Goal: Task Accomplishment & Management: Complete application form

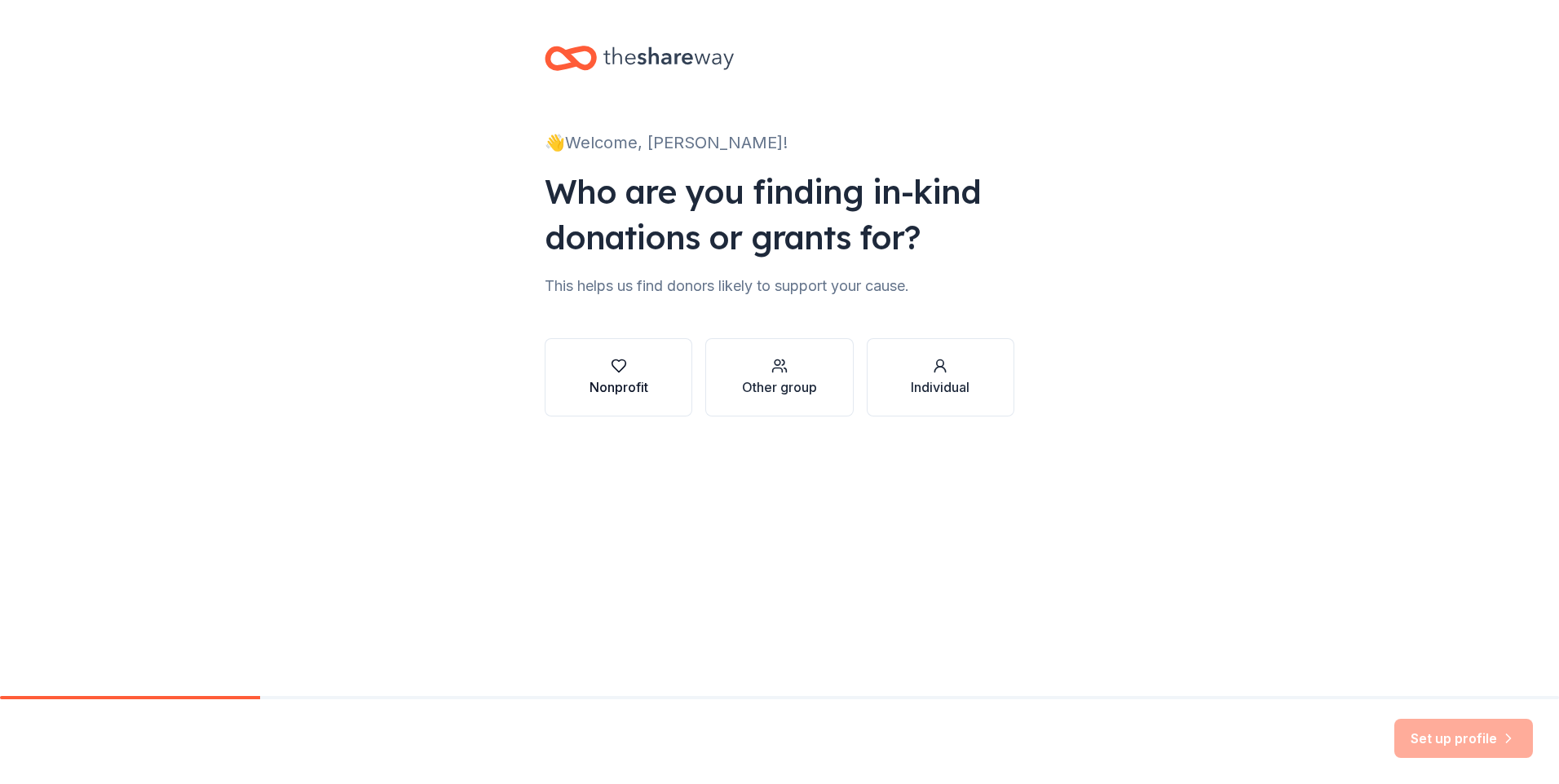
click at [634, 381] on div "Nonprofit" at bounding box center [618, 387] width 58 height 19
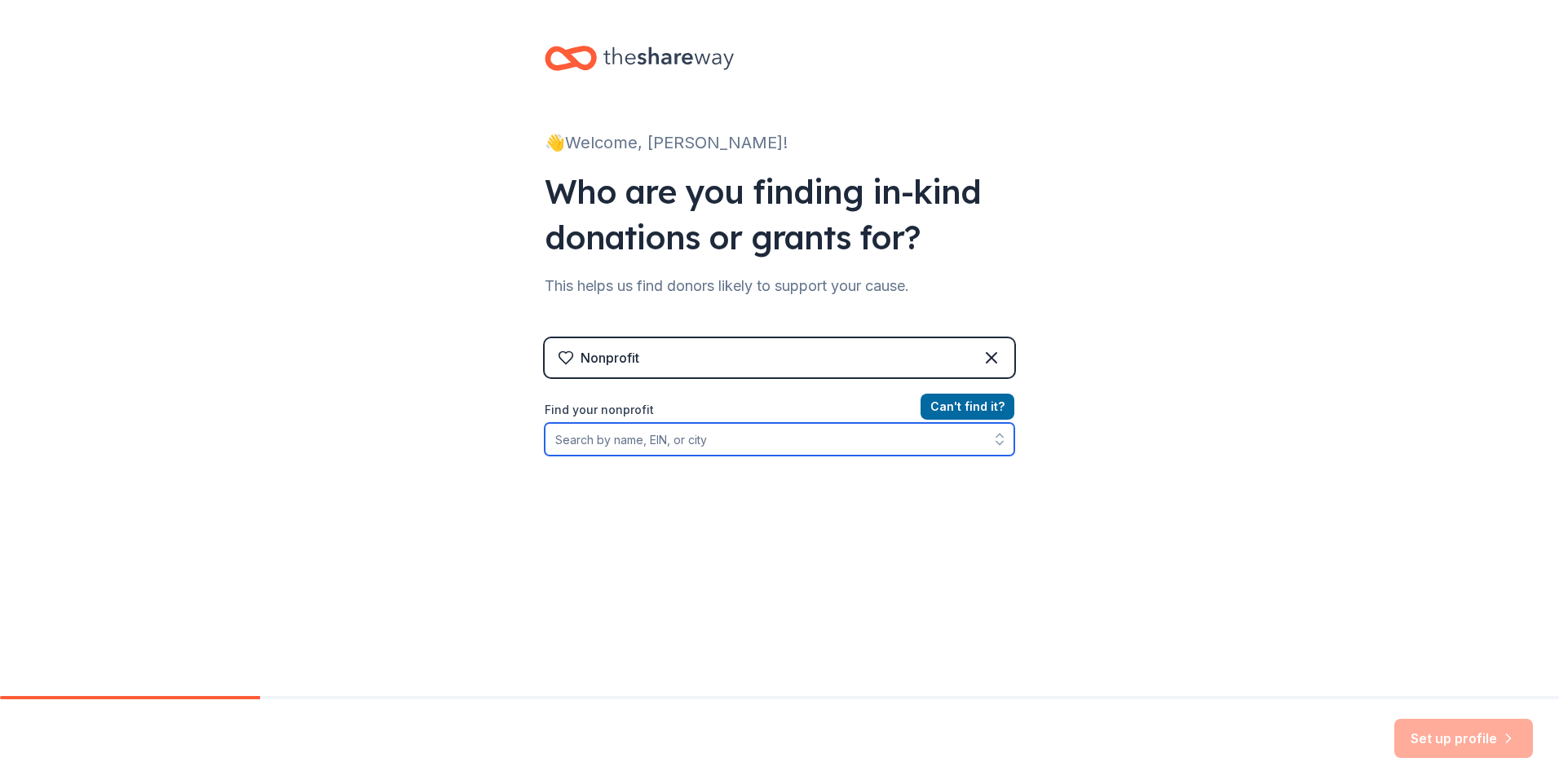
click at [701, 448] on input "Find your nonprofit" at bounding box center [780, 439] width 470 height 32
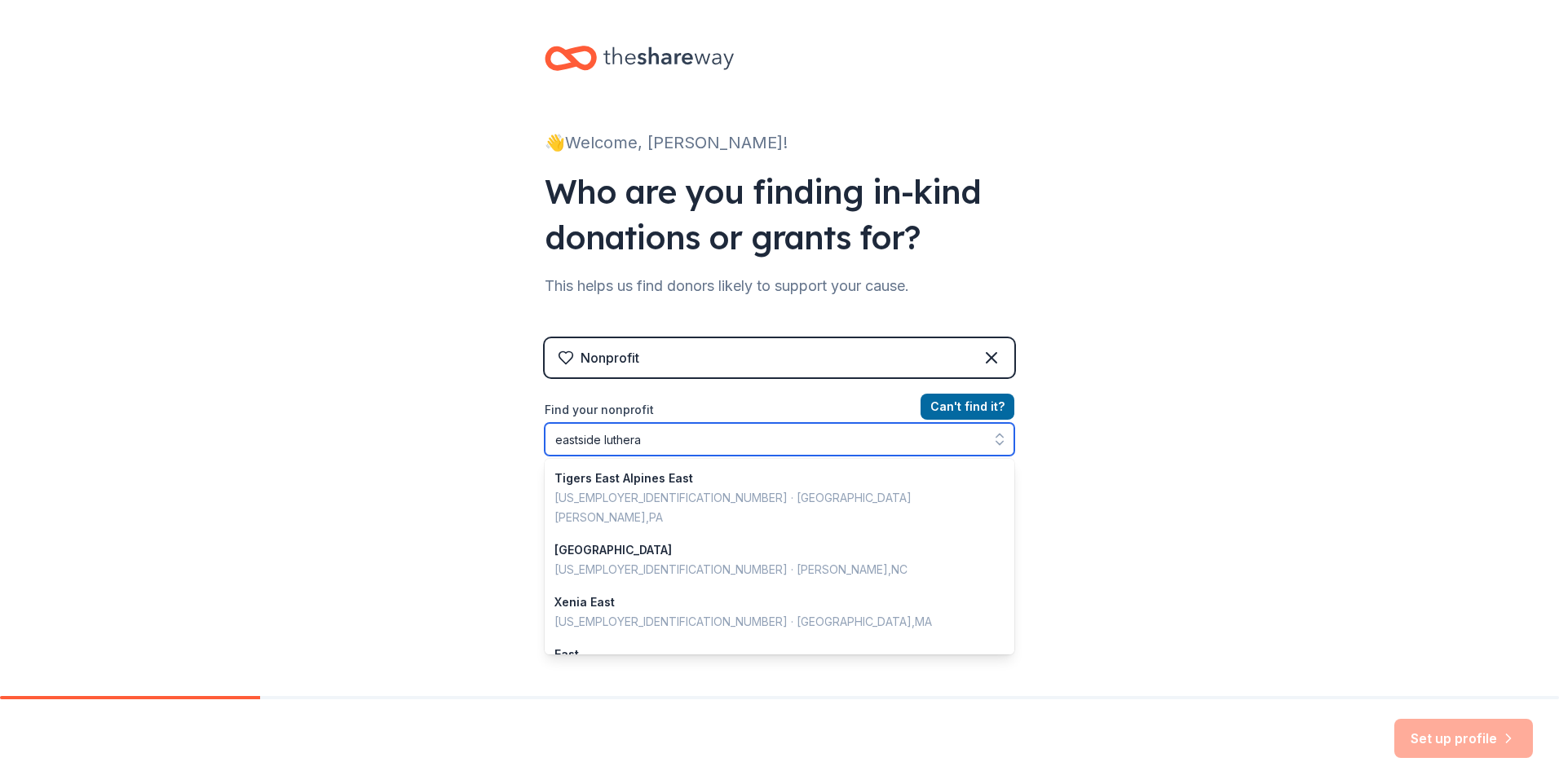
type input "[DEMOGRAPHIC_DATA]"
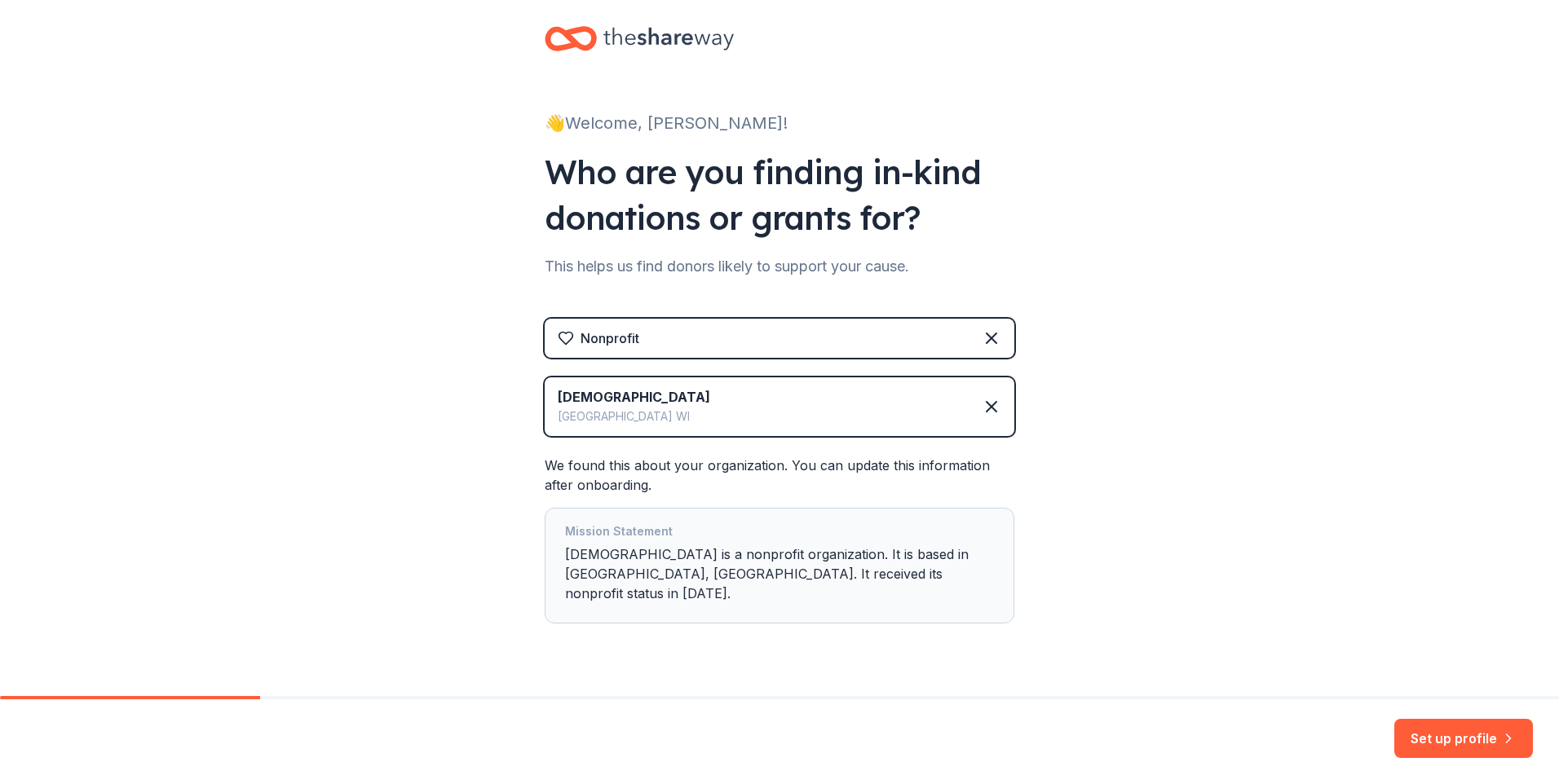
scroll to position [38, 0]
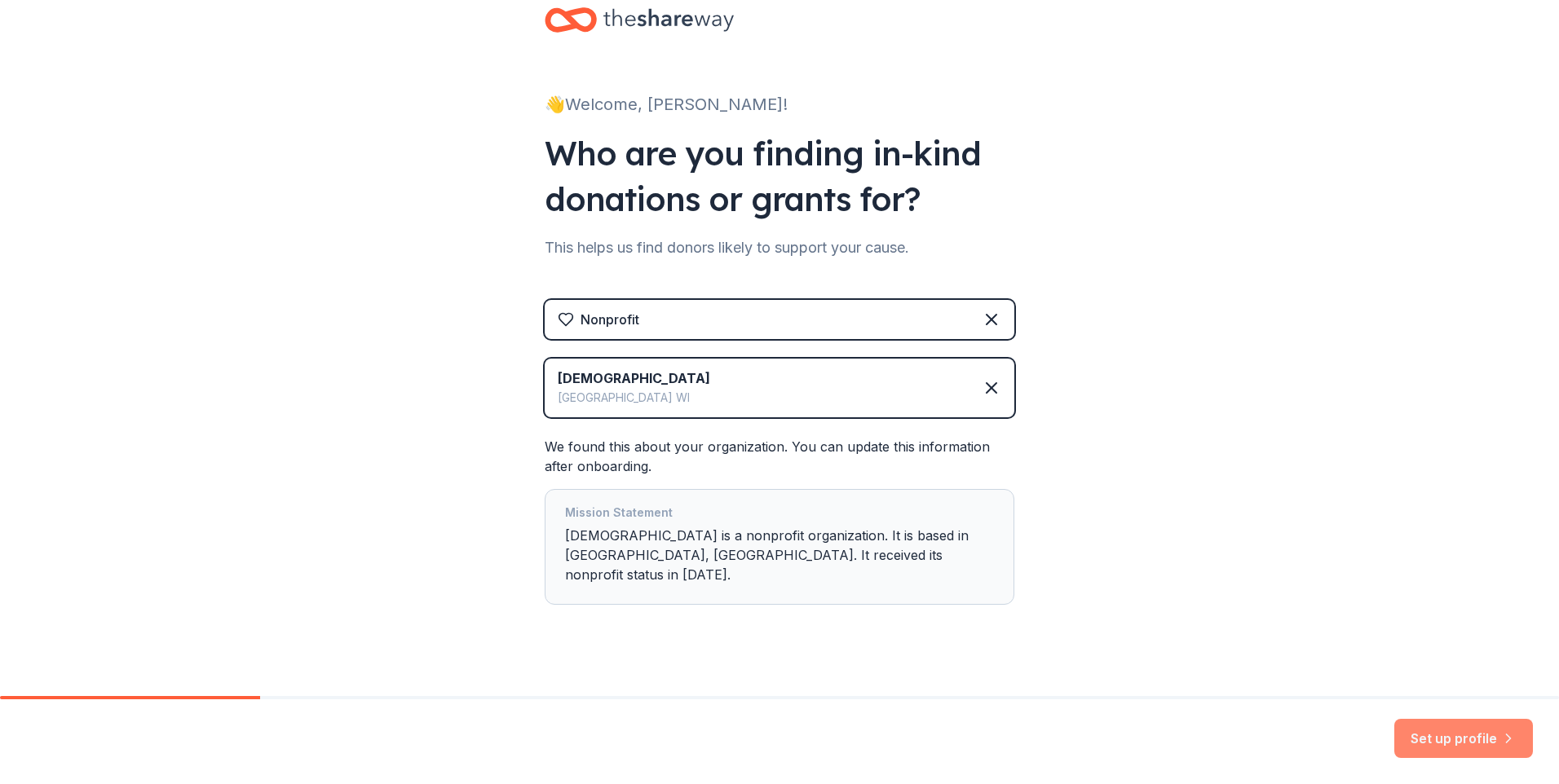
click at [1465, 748] on button "Set up profile" at bounding box center [1463, 738] width 138 height 39
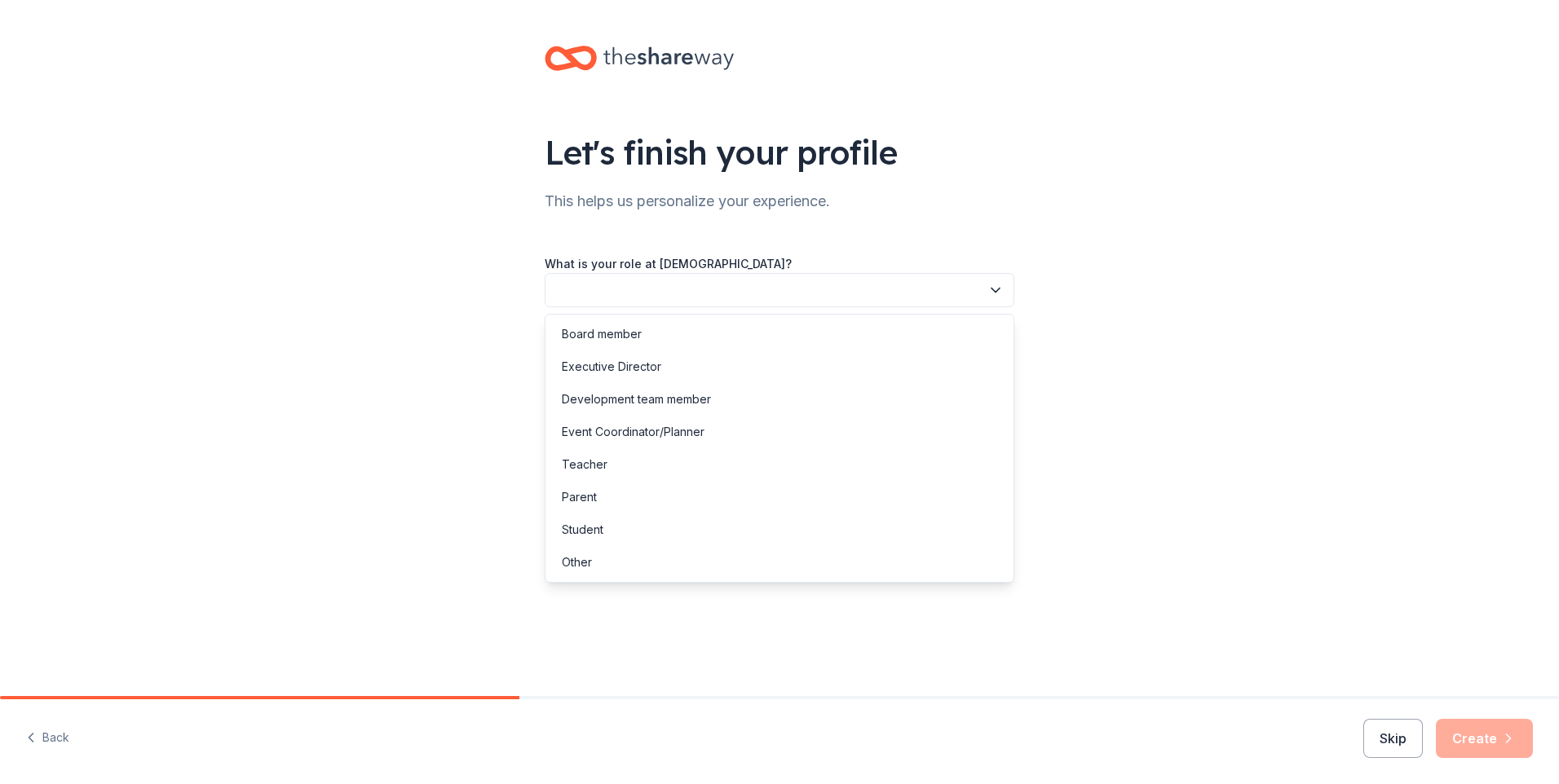
click at [733, 292] on button "button" at bounding box center [780, 290] width 470 height 34
click at [625, 483] on div "Parent" at bounding box center [780, 497] width 462 height 32
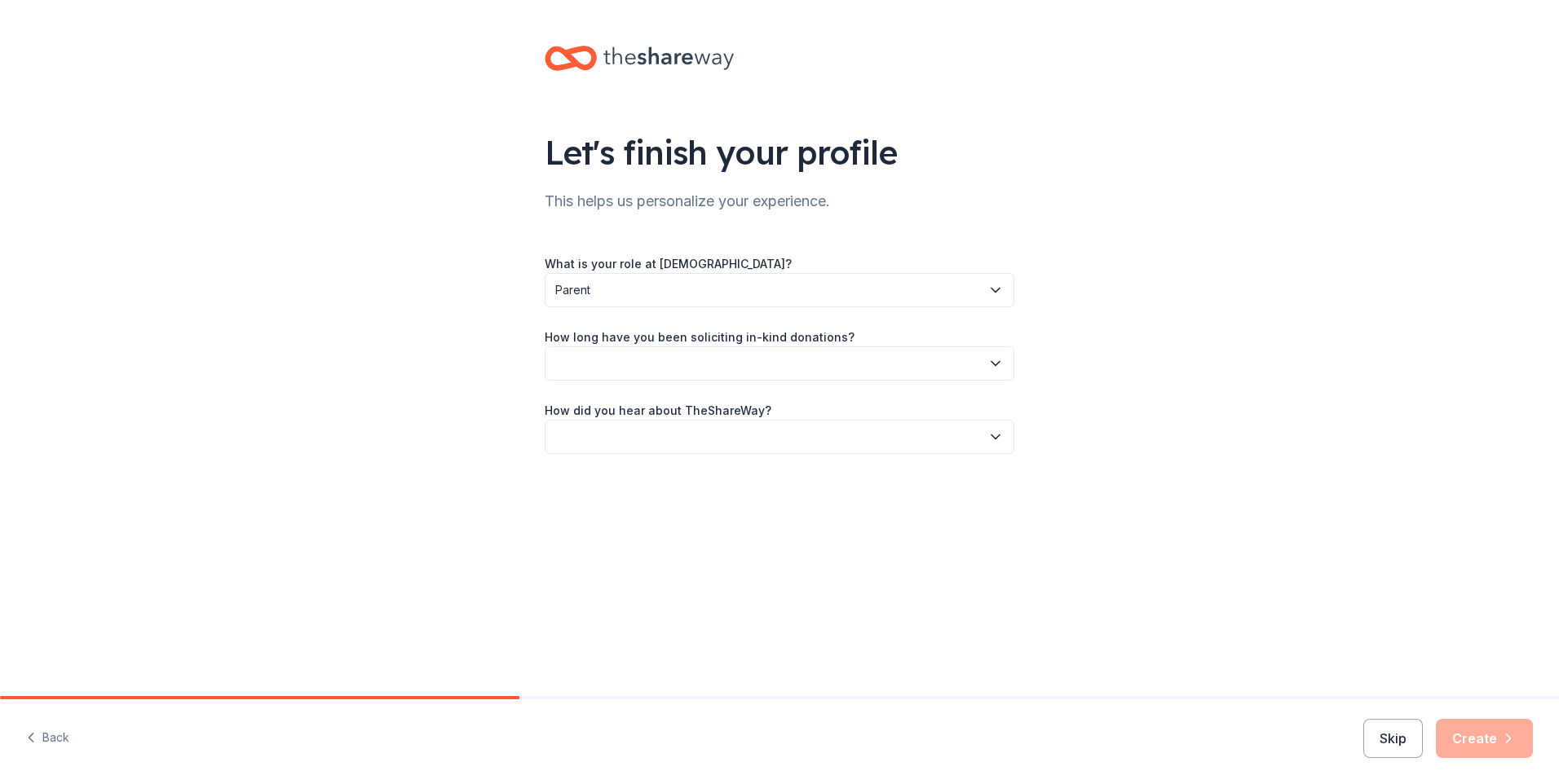
click at [699, 377] on button "button" at bounding box center [780, 363] width 470 height 34
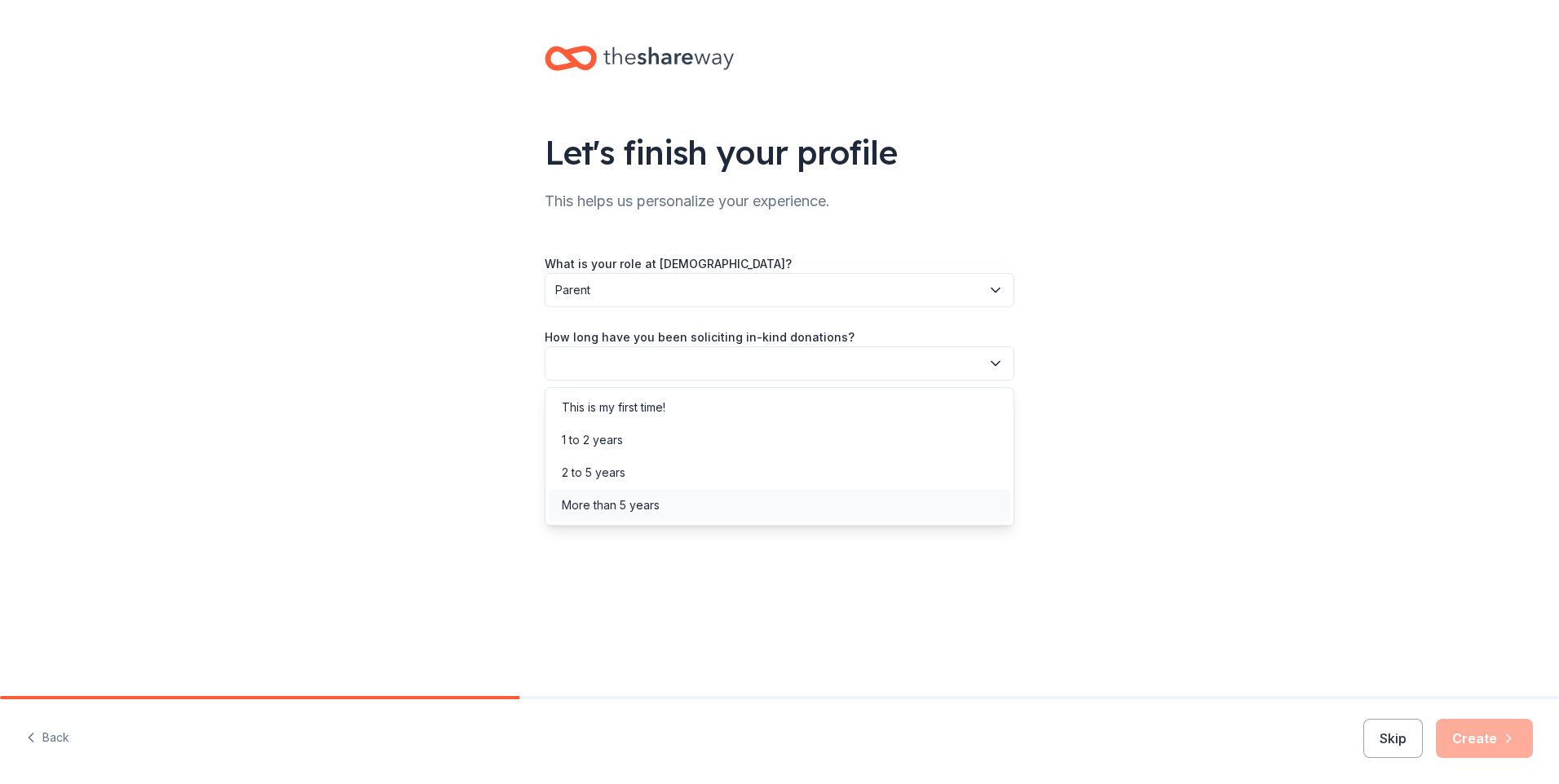
click at [658, 508] on div "More than 5 years" at bounding box center [610, 505] width 97 height 19
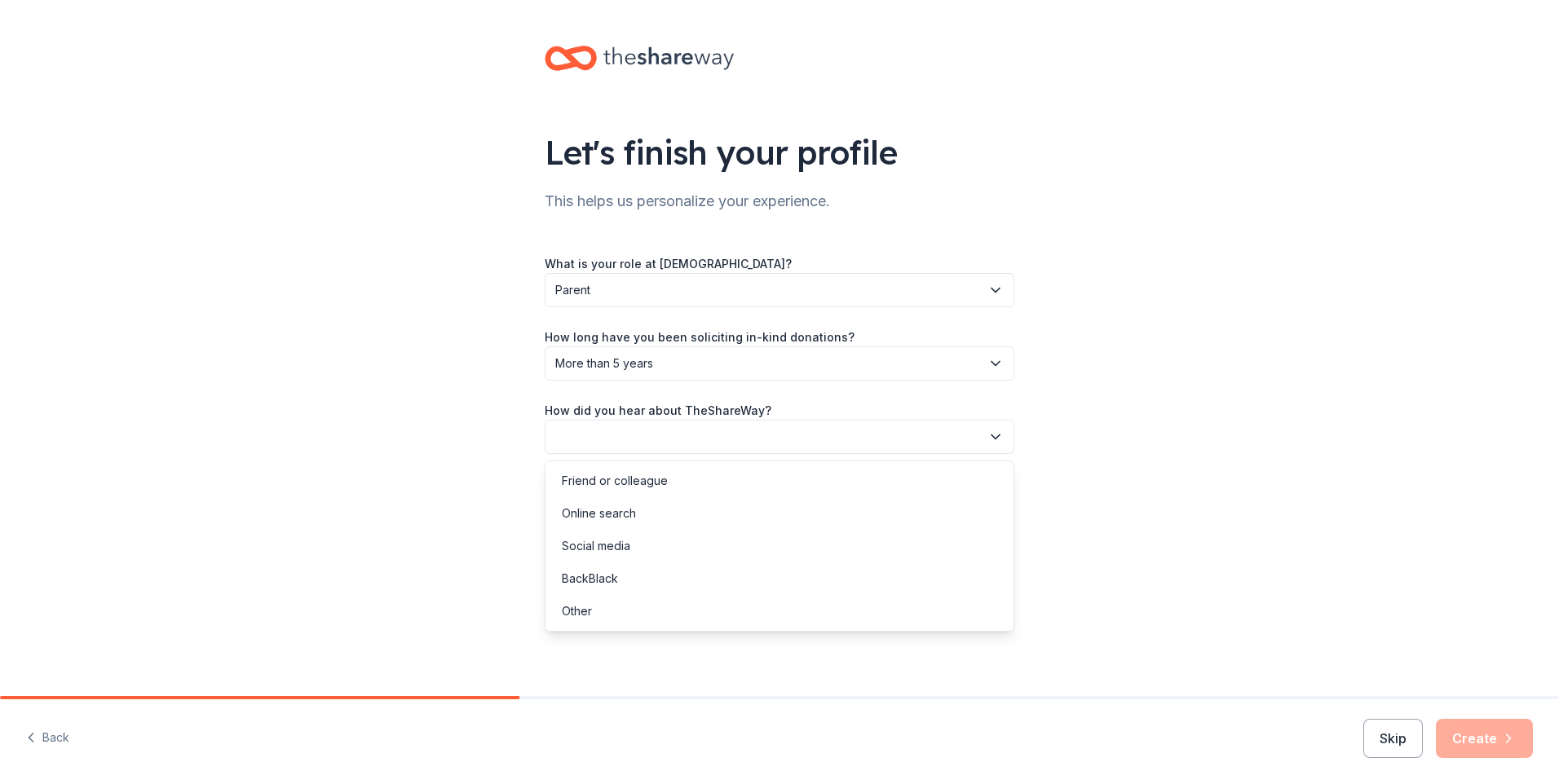
click at [750, 438] on button "button" at bounding box center [780, 437] width 470 height 34
click at [647, 512] on div "Online search" at bounding box center [780, 513] width 462 height 32
click at [1482, 756] on button "Create" at bounding box center [1484, 738] width 97 height 39
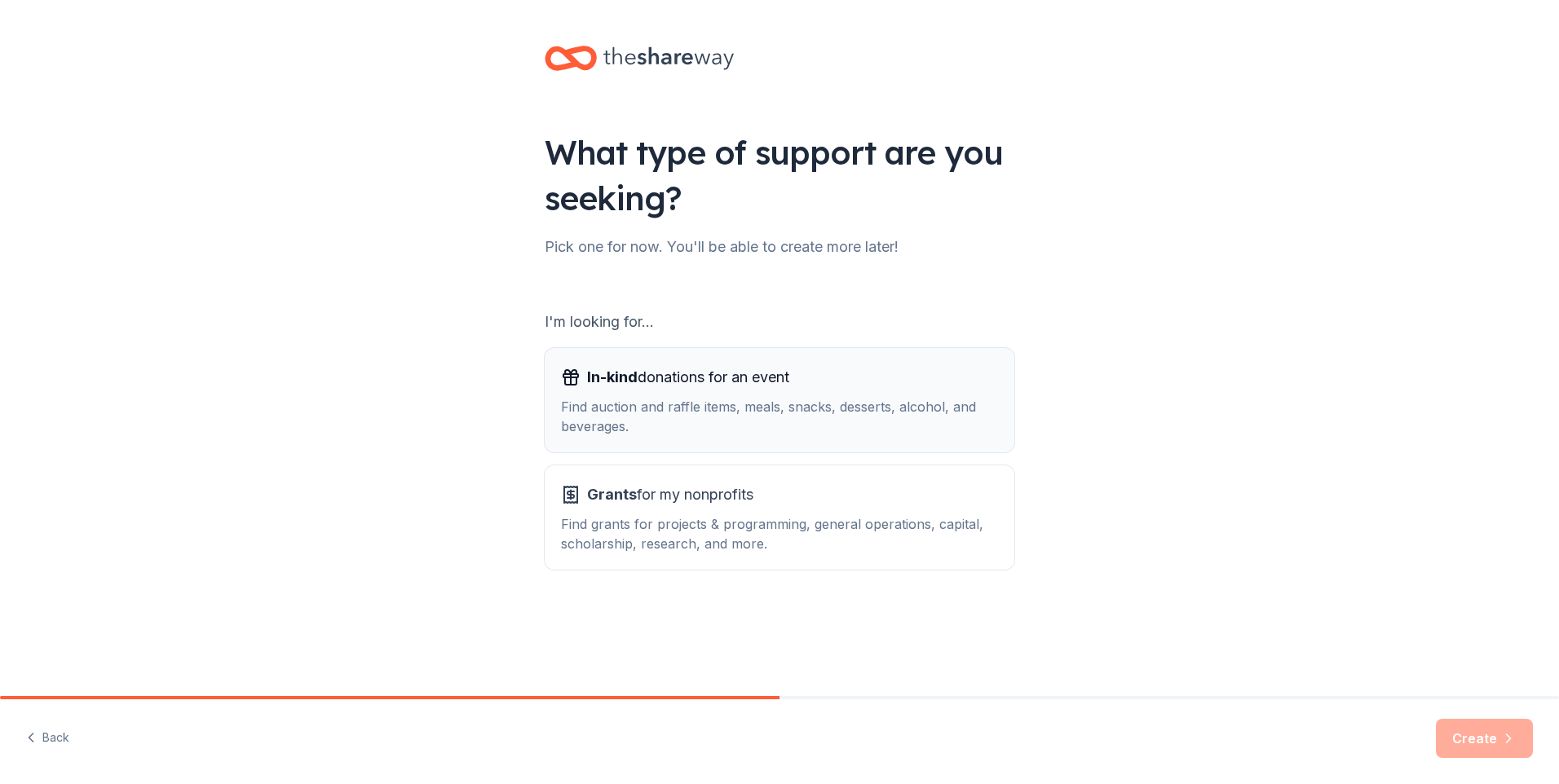
click at [794, 422] on div "Find auction and raffle items, meals, snacks, desserts, alcohol, and beverages." at bounding box center [779, 417] width 437 height 39
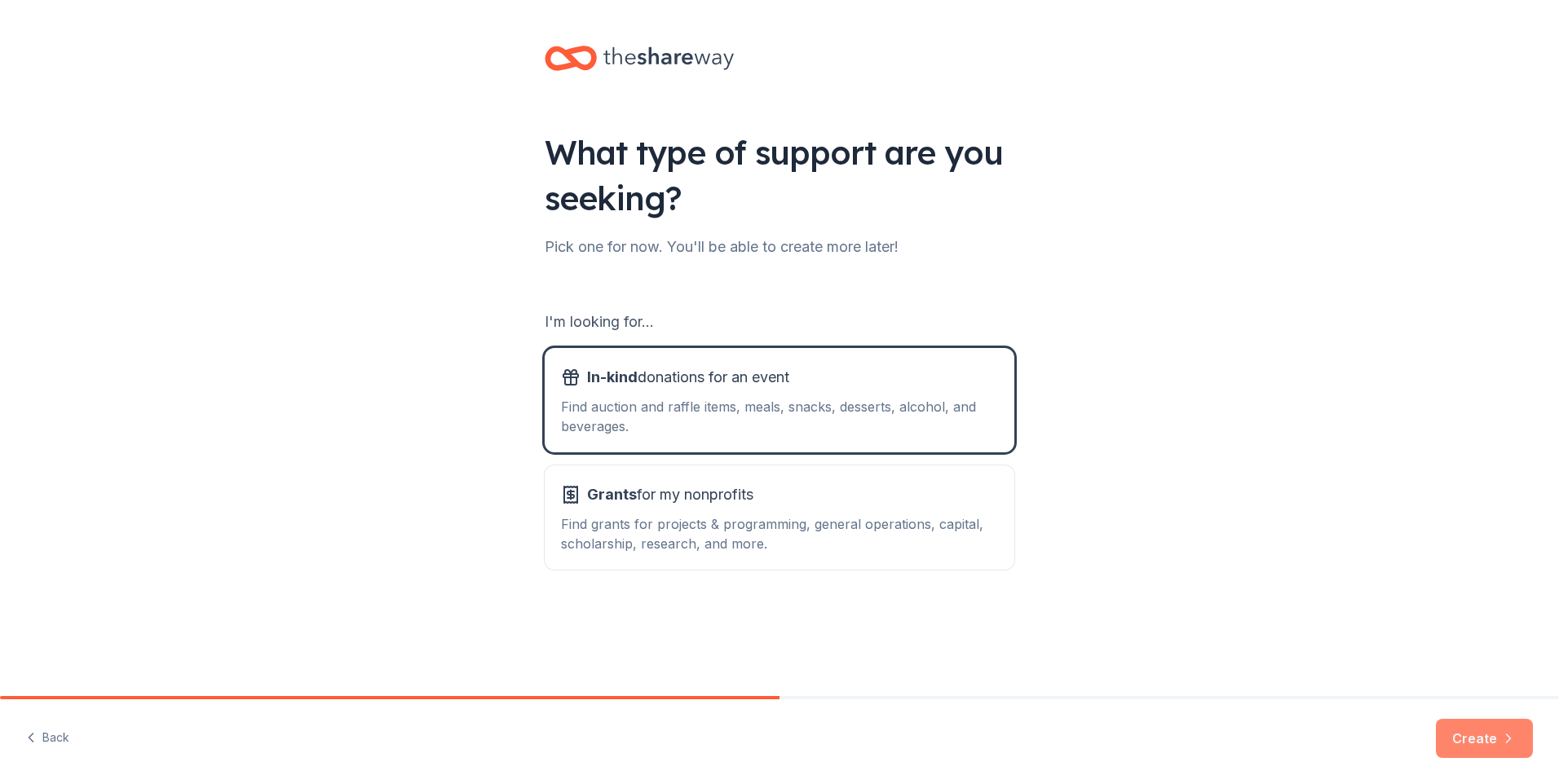
click at [1496, 733] on button "Create" at bounding box center [1484, 738] width 97 height 39
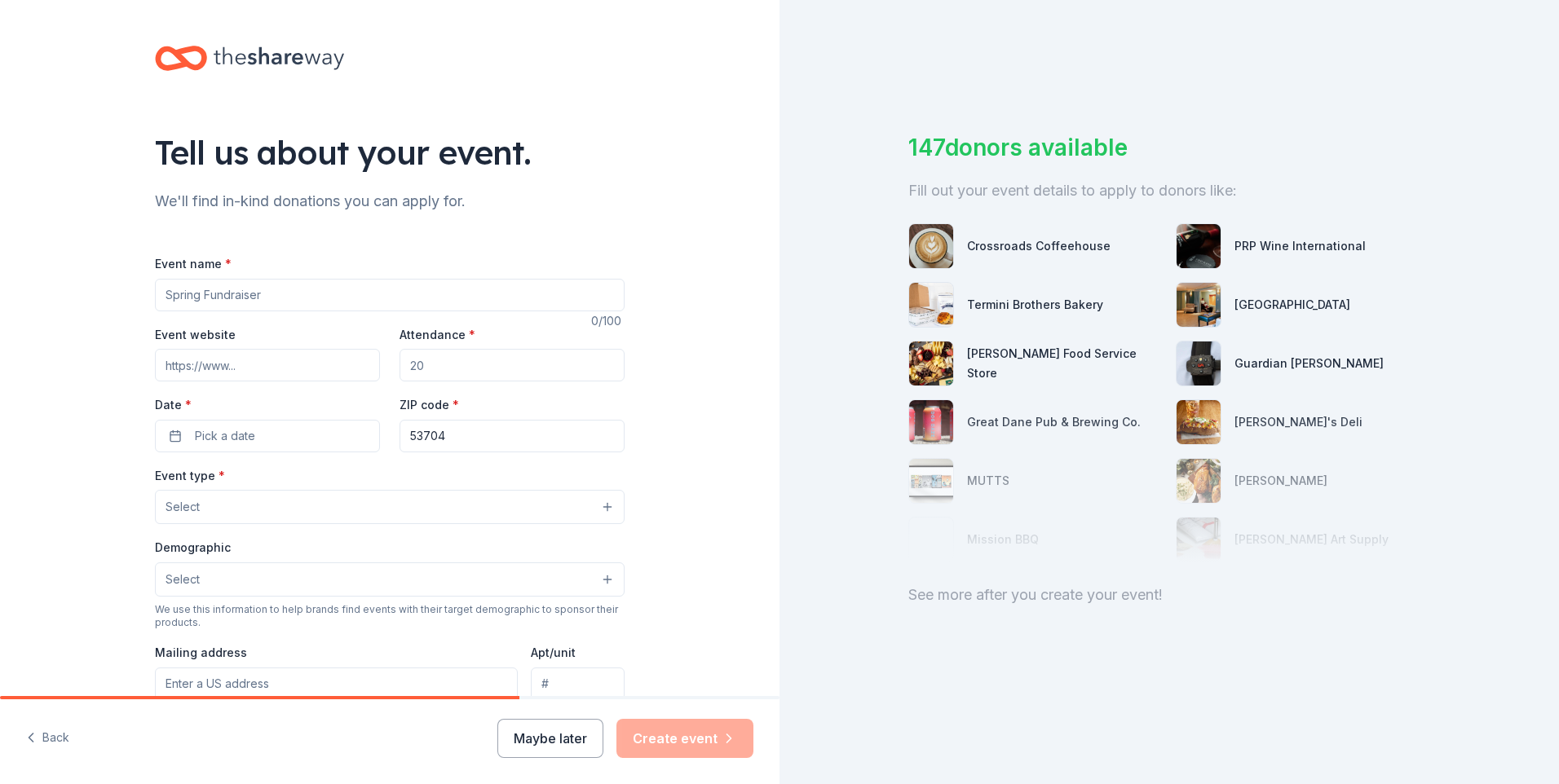
click at [271, 295] on input "Event name *" at bounding box center [390, 295] width 470 height 32
type input "Eastside [DEMOGRAPHIC_DATA] Art and Craft Fair"
drag, startPoint x: 434, startPoint y: 375, endPoint x: 386, endPoint y: 375, distance: 48.0
click at [386, 375] on div "Event website Attendance * Date * Pick a date ZIP code * 53704" at bounding box center [390, 388] width 470 height 128
type input "500"
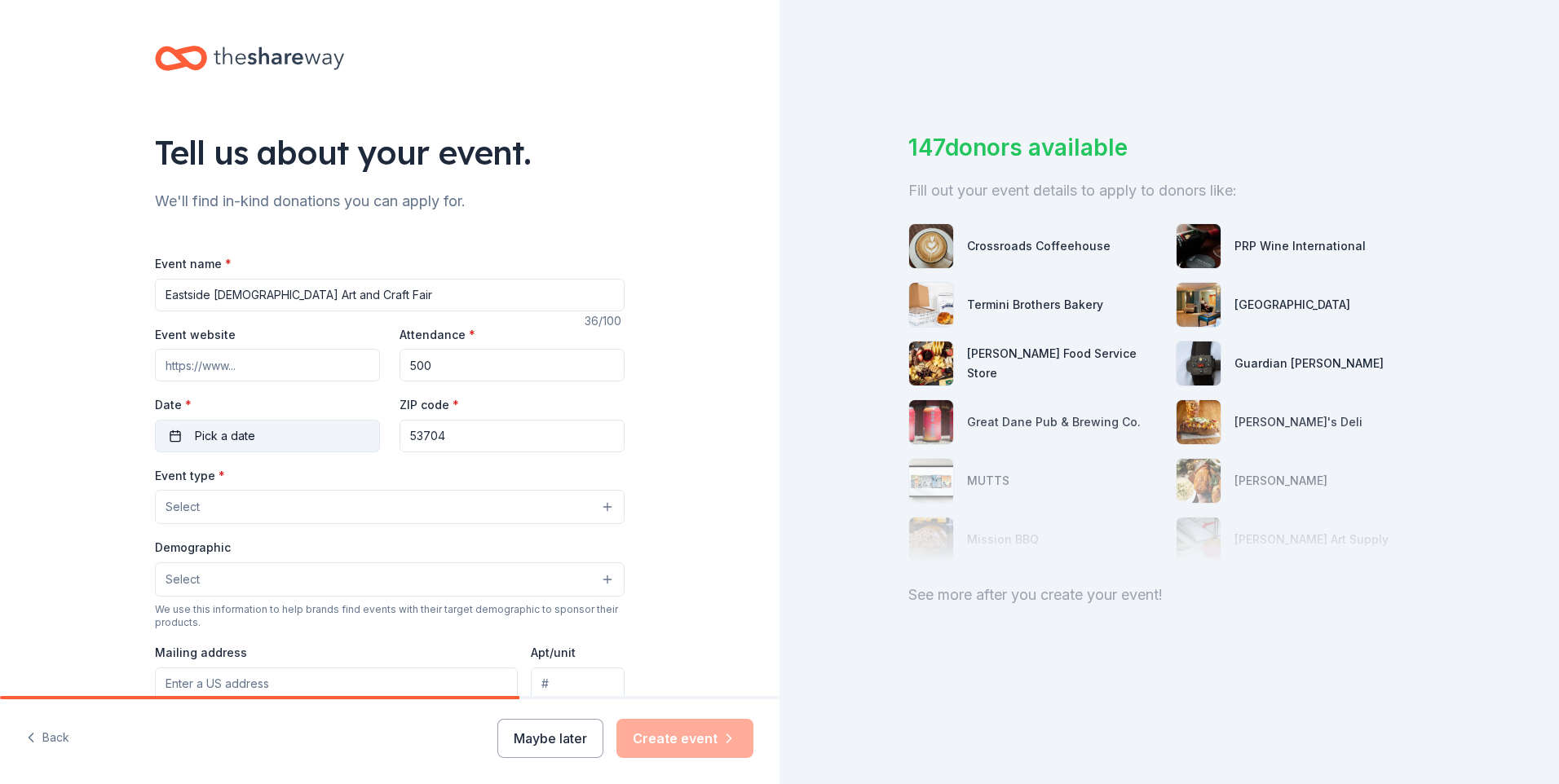
click at [217, 429] on span "Pick a date" at bounding box center [225, 436] width 60 height 19
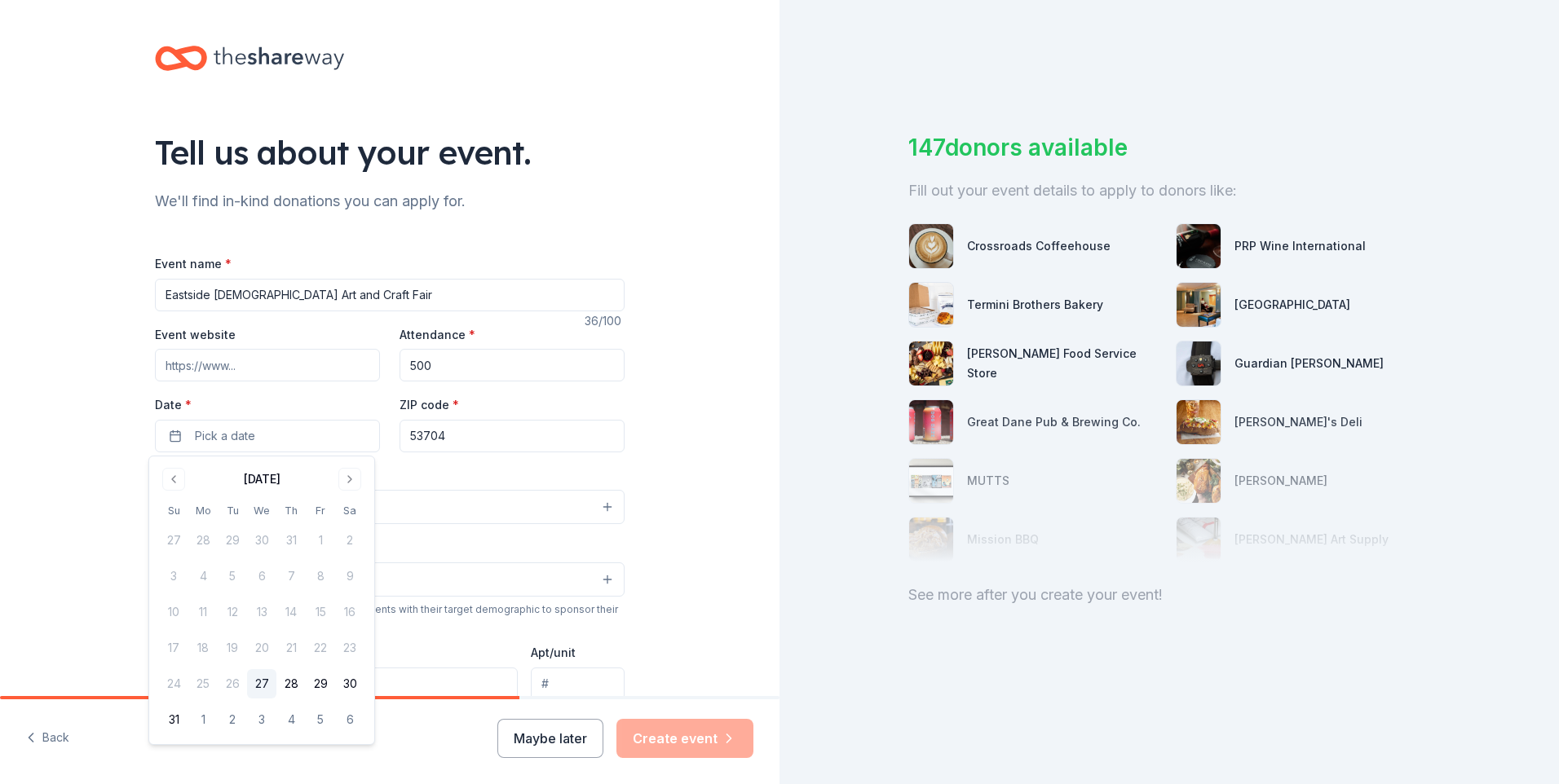
click at [322, 478] on div "[DATE]" at bounding box center [262, 477] width 206 height 22
click at [360, 478] on button "Go to next month" at bounding box center [349, 479] width 22 height 22
click at [354, 478] on button "Go to next month" at bounding box center [349, 479] width 22 height 22
click at [342, 533] on button "1" at bounding box center [349, 540] width 29 height 29
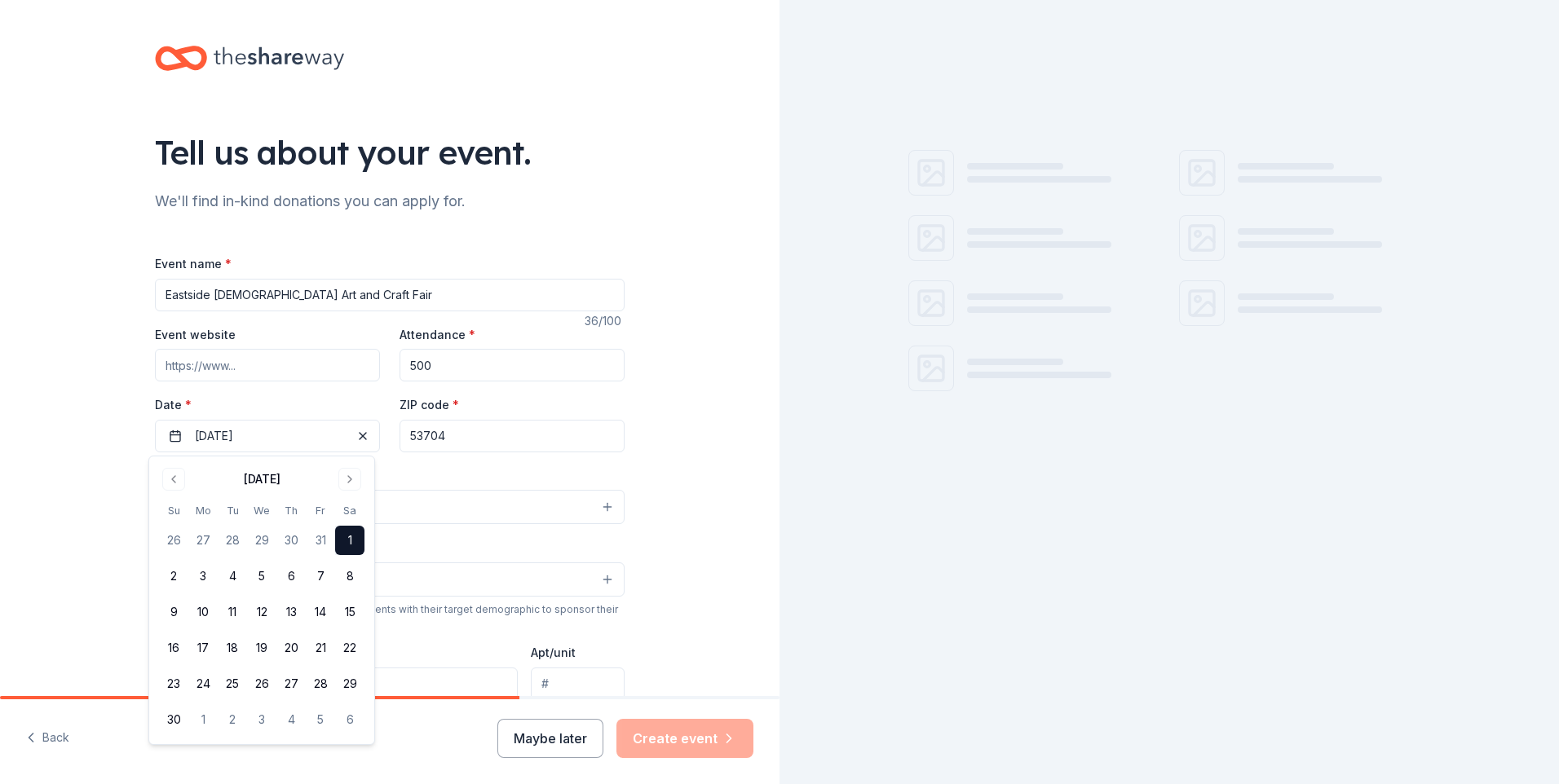
click at [506, 473] on div "Event type * Select" at bounding box center [390, 495] width 470 height 59
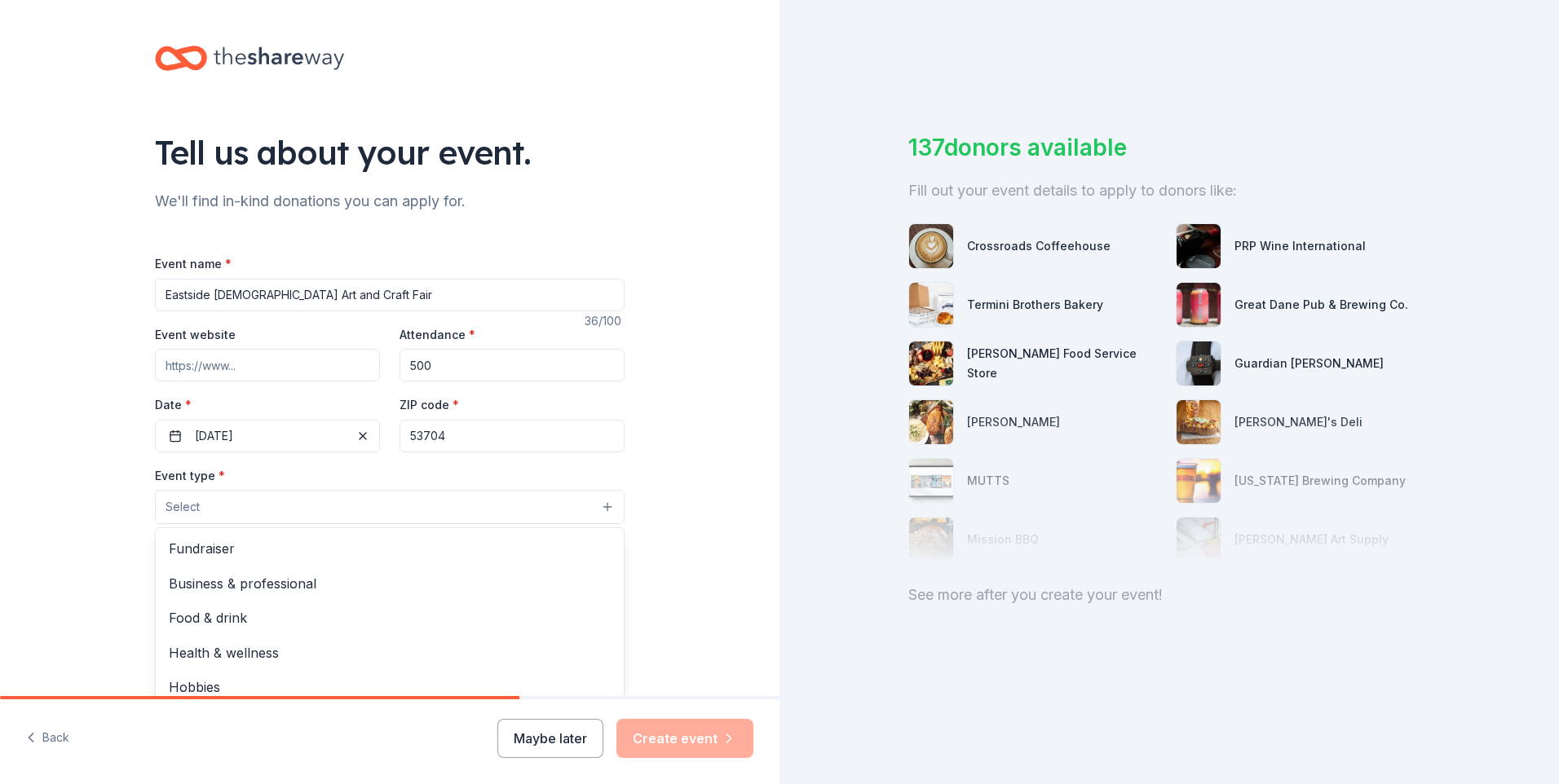
click at [368, 519] on button "Select" at bounding box center [390, 507] width 470 height 34
drag, startPoint x: 335, startPoint y: 554, endPoint x: 516, endPoint y: 495, distance: 190.4
click at [516, 495] on div "Select Fundraiser Business & professional Food & drink Health & wellness Hobbie…" at bounding box center [390, 507] width 470 height 34
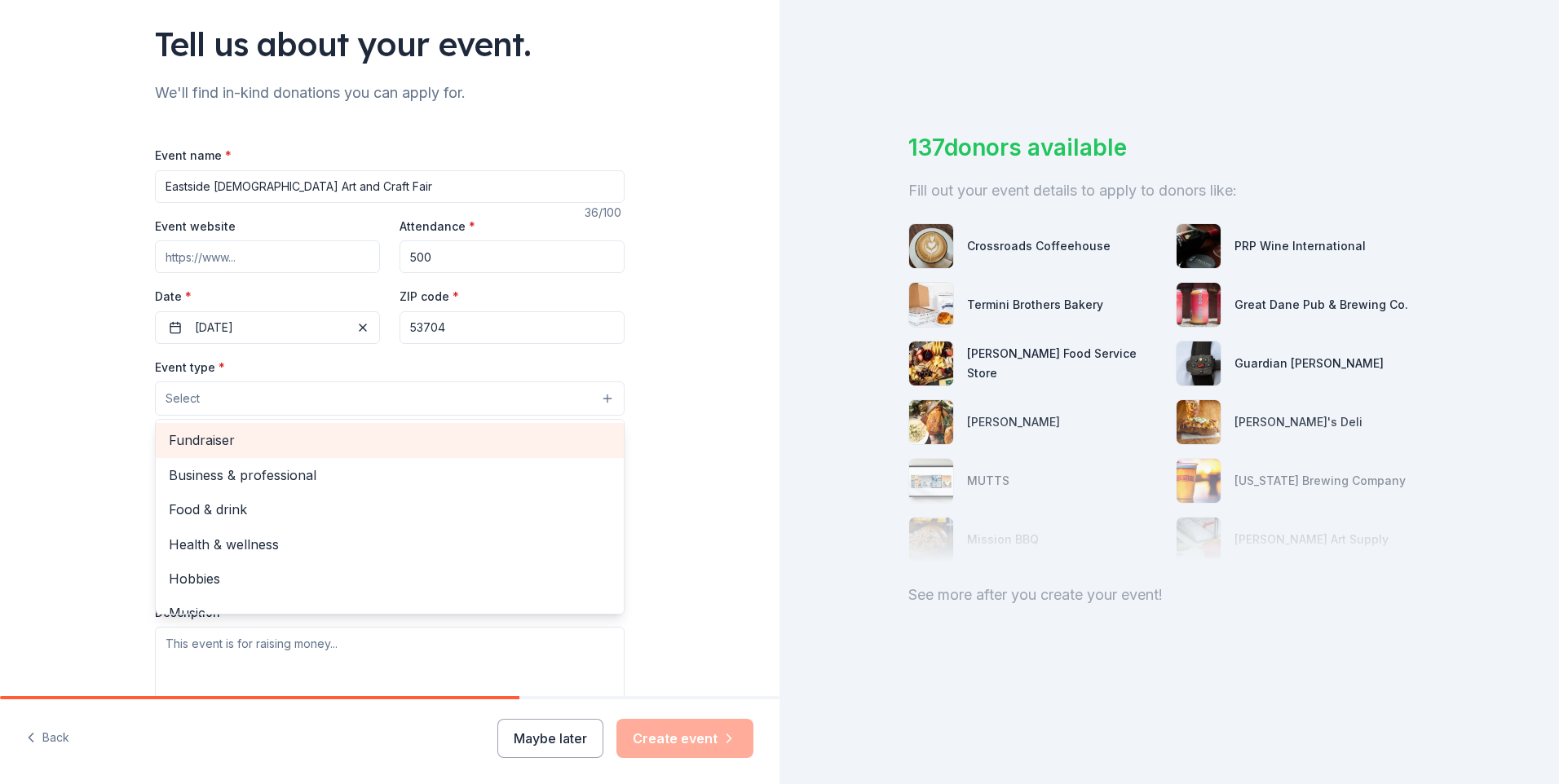
click at [267, 448] on span "Fundraiser" at bounding box center [390, 440] width 442 height 21
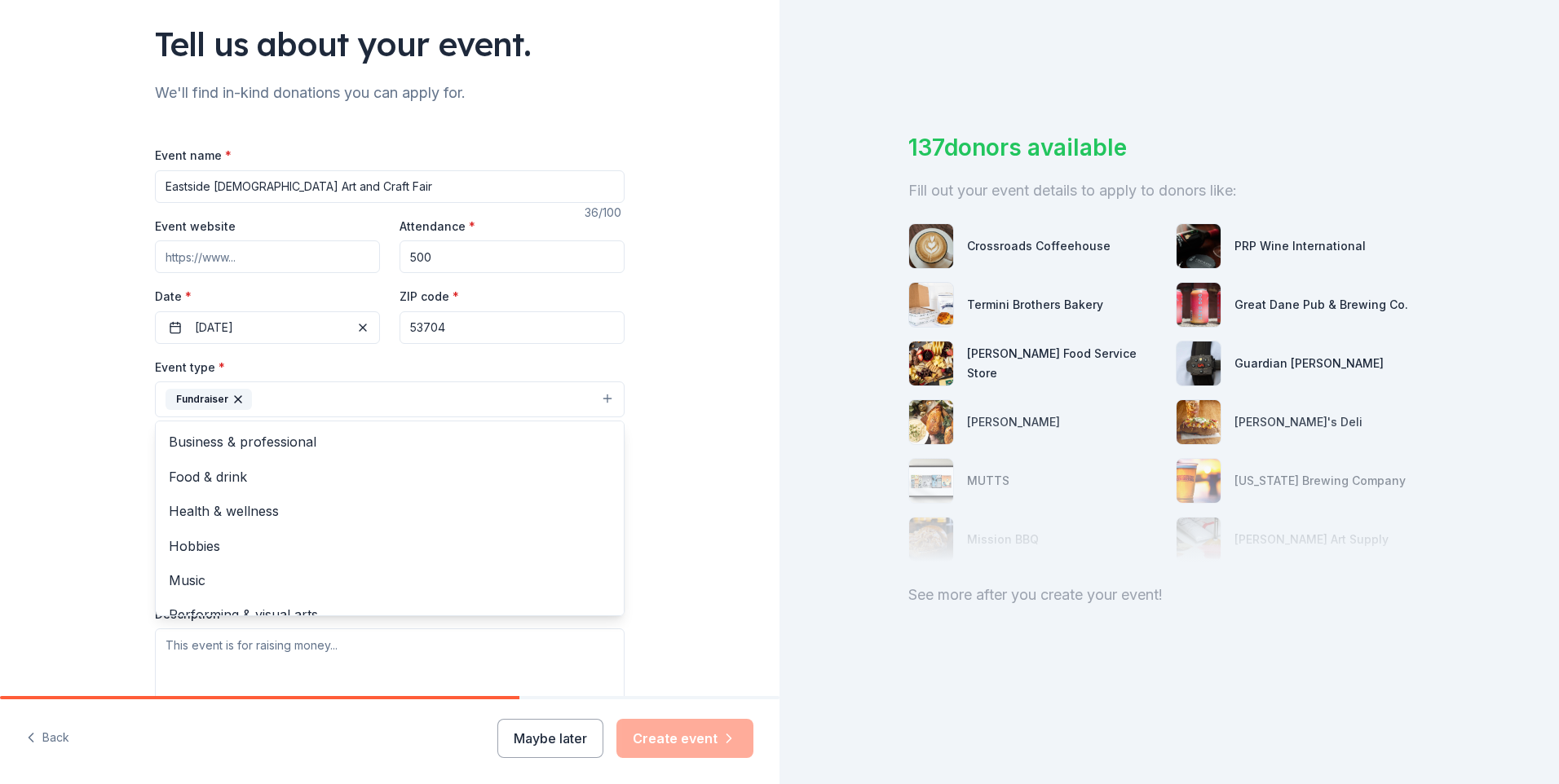
click at [684, 412] on div "Tell us about your event. We'll find in-kind donations you can apply for. Event…" at bounding box center [389, 435] width 779 height 1086
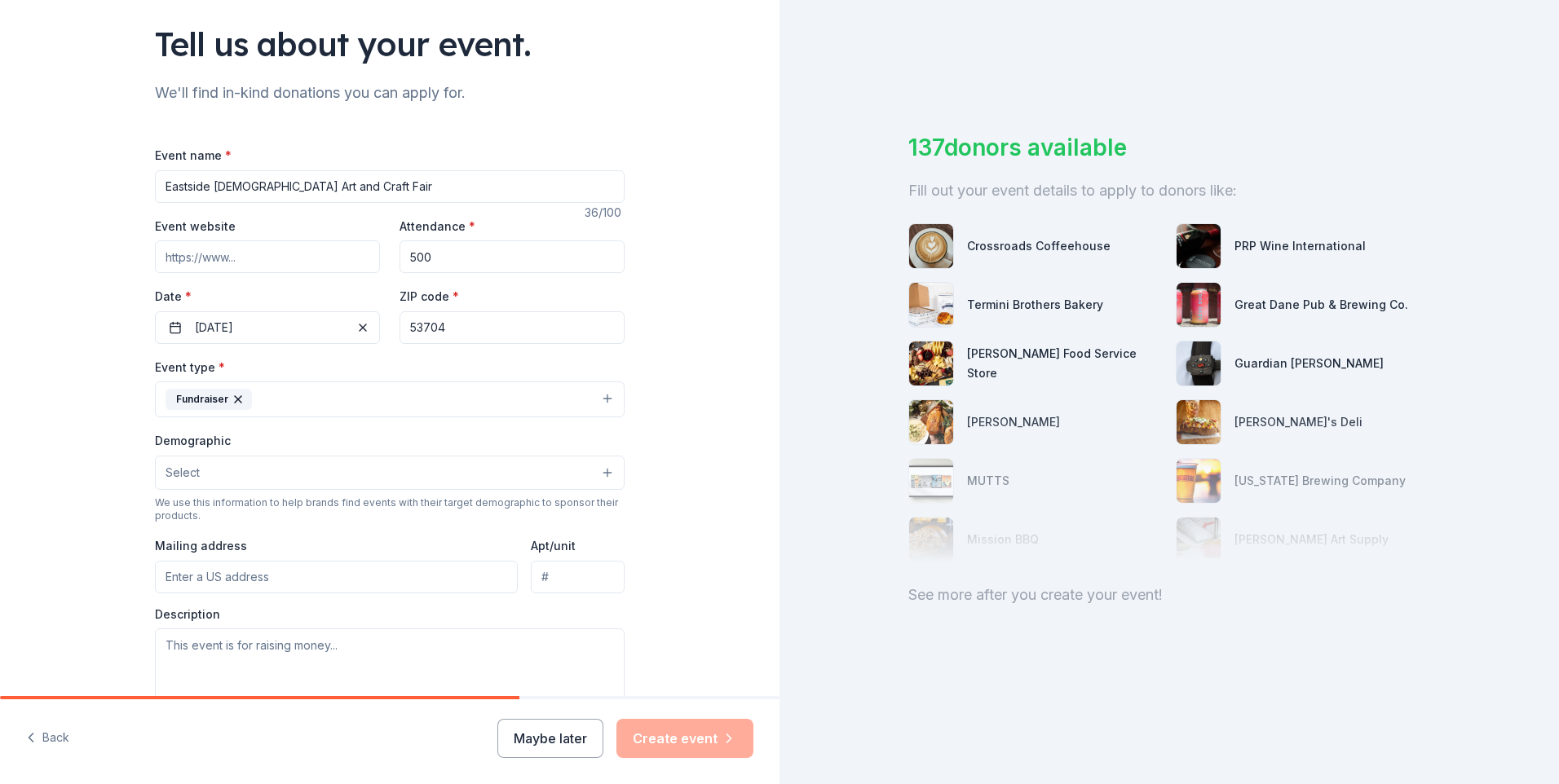
click at [422, 387] on button "Fundraiser" at bounding box center [390, 399] width 470 height 36
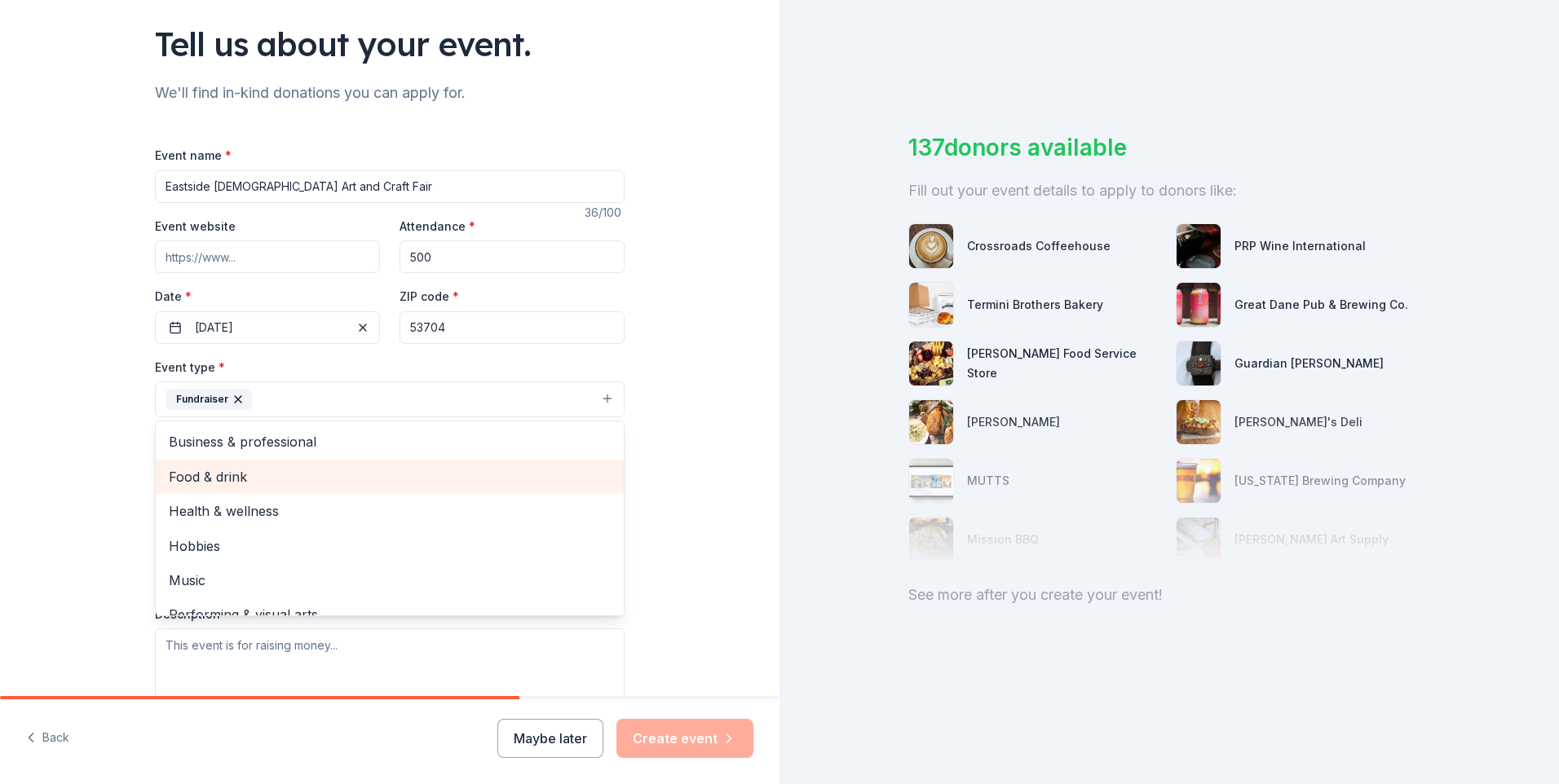
click at [286, 482] on span "Food & drink" at bounding box center [390, 477] width 442 height 21
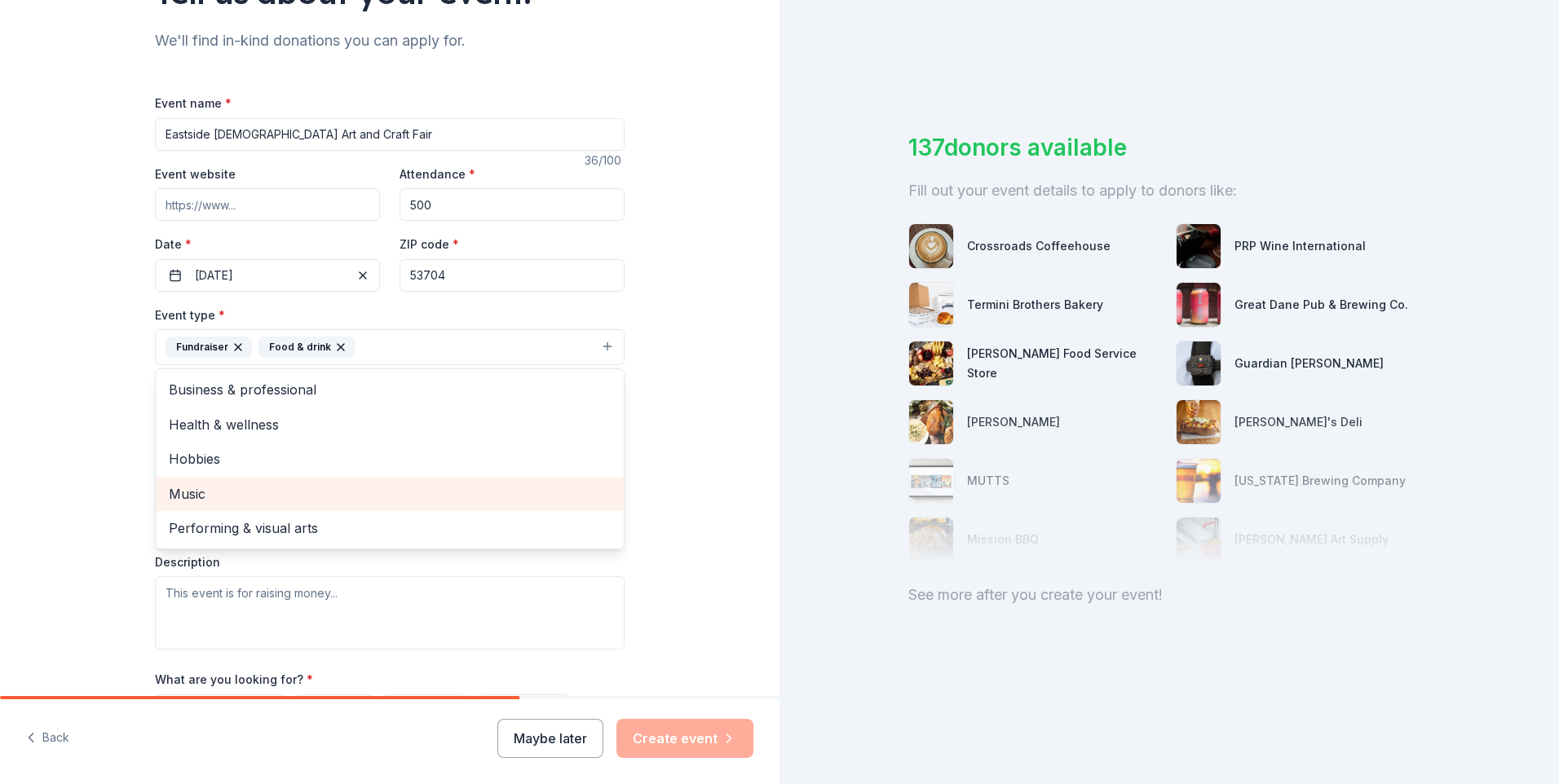
scroll to position [108, 0]
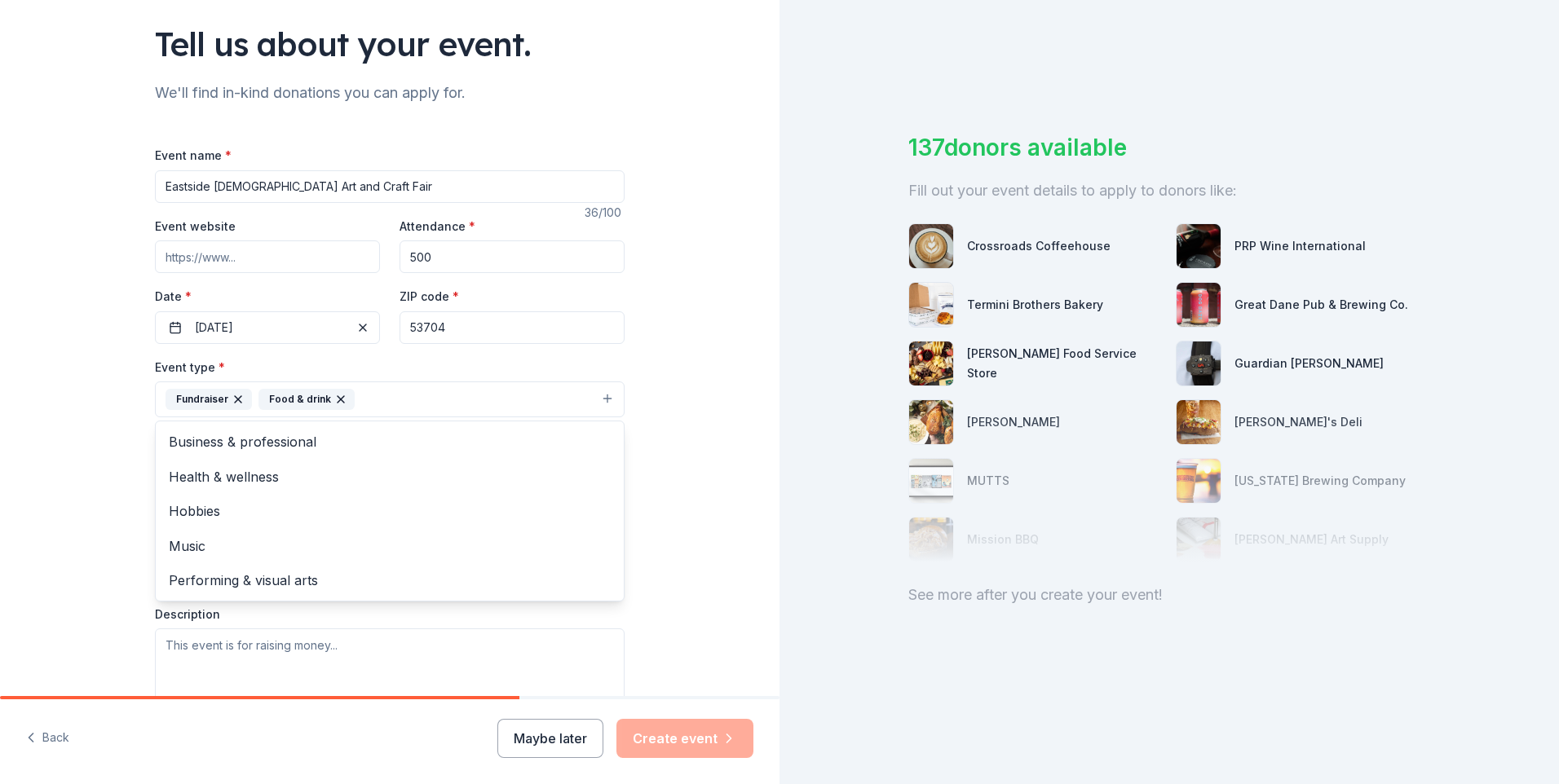
click at [667, 426] on div "Tell us about your event. We'll find in-kind donations you can apply for. Event…" at bounding box center [389, 435] width 779 height 1086
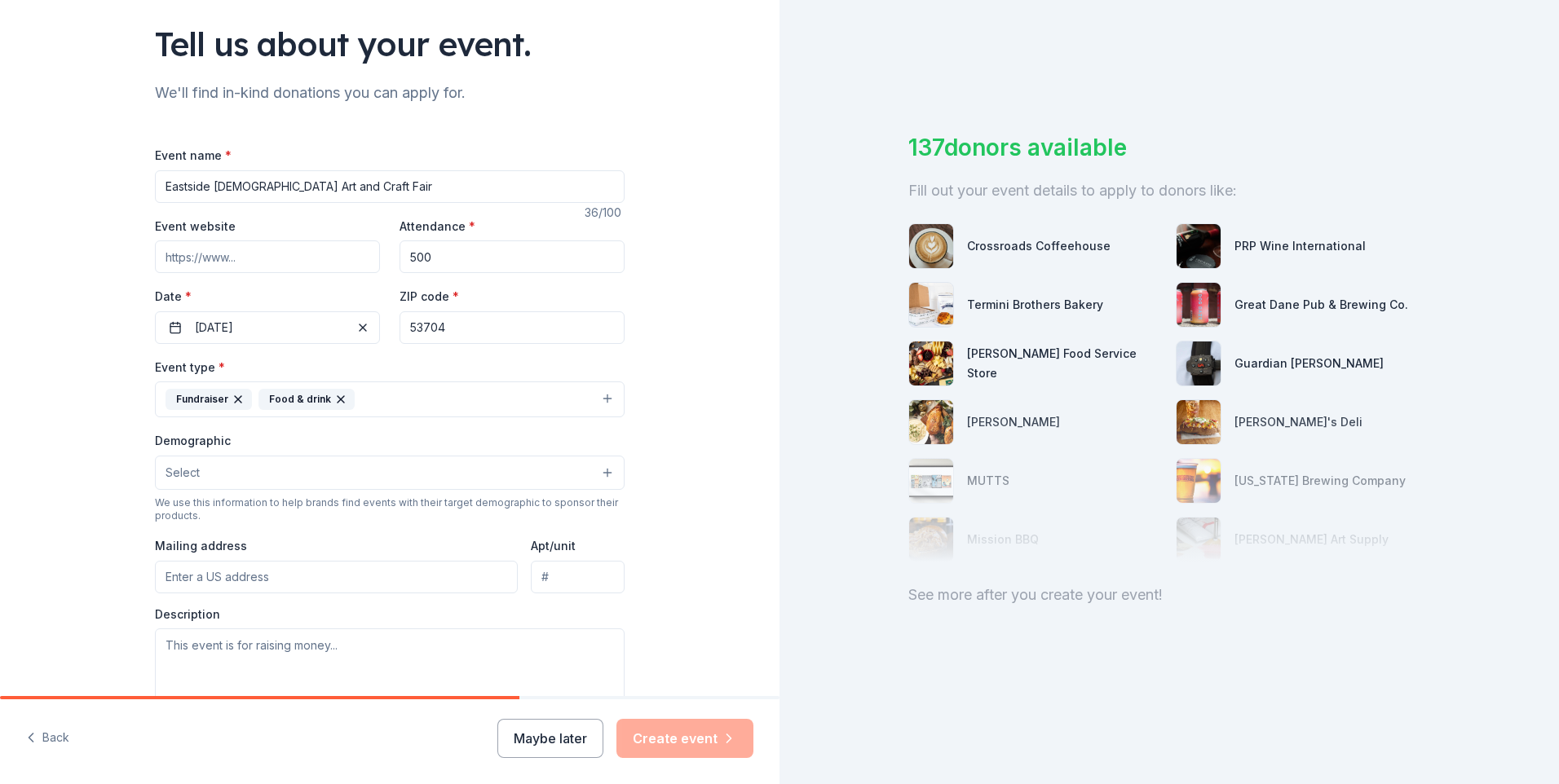
click at [233, 475] on button "Select" at bounding box center [390, 472] width 470 height 34
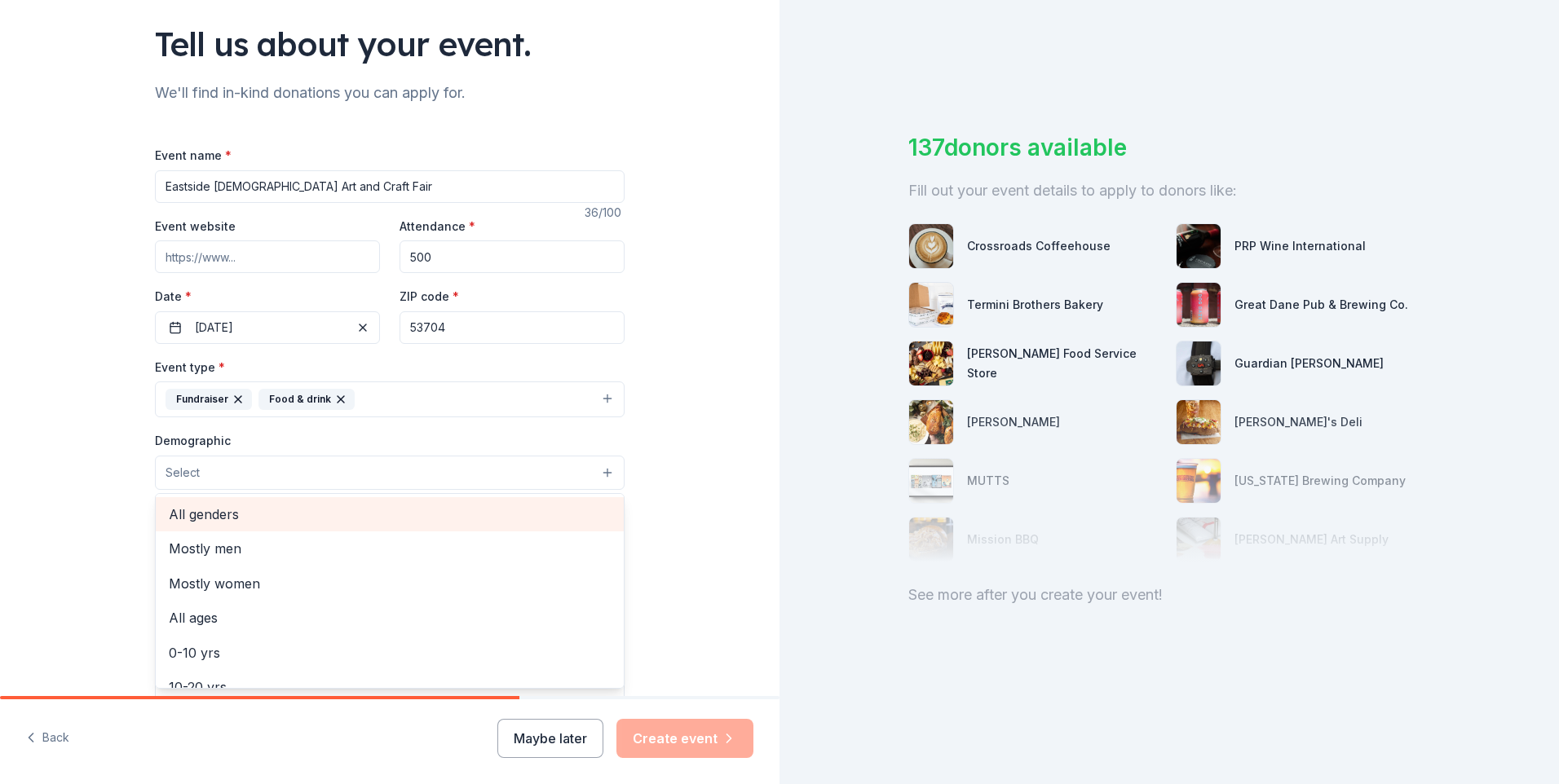
click at [214, 510] on span "All genders" at bounding box center [390, 514] width 442 height 21
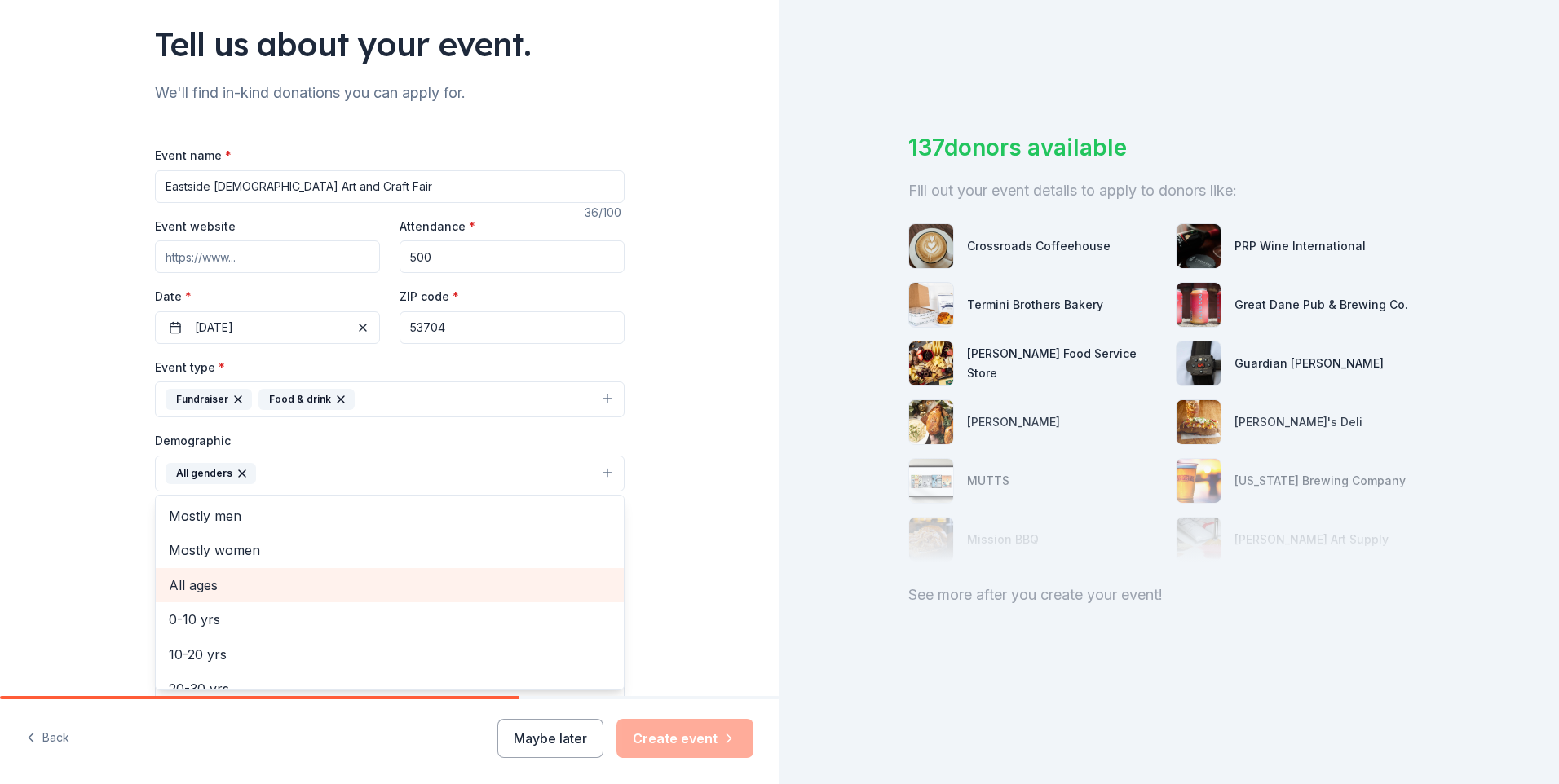
click at [241, 588] on span "All ages" at bounding box center [390, 585] width 442 height 21
click at [737, 511] on div "Tell us about your event. We'll find in-kind donations you can apply for. Event…" at bounding box center [389, 436] width 779 height 1088
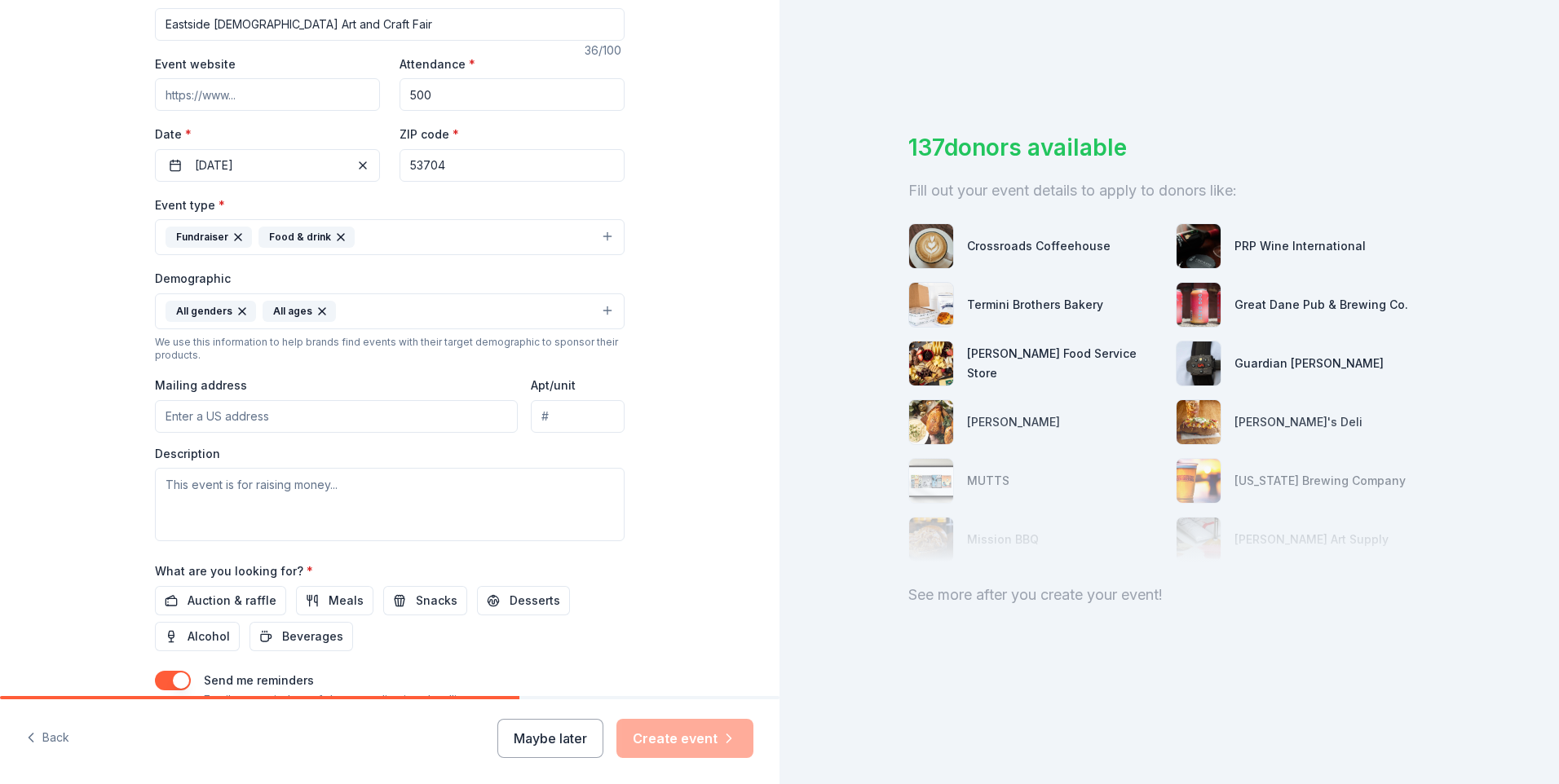
scroll to position [272, 0]
click at [297, 413] on input "Mailing address" at bounding box center [336, 415] width 362 height 32
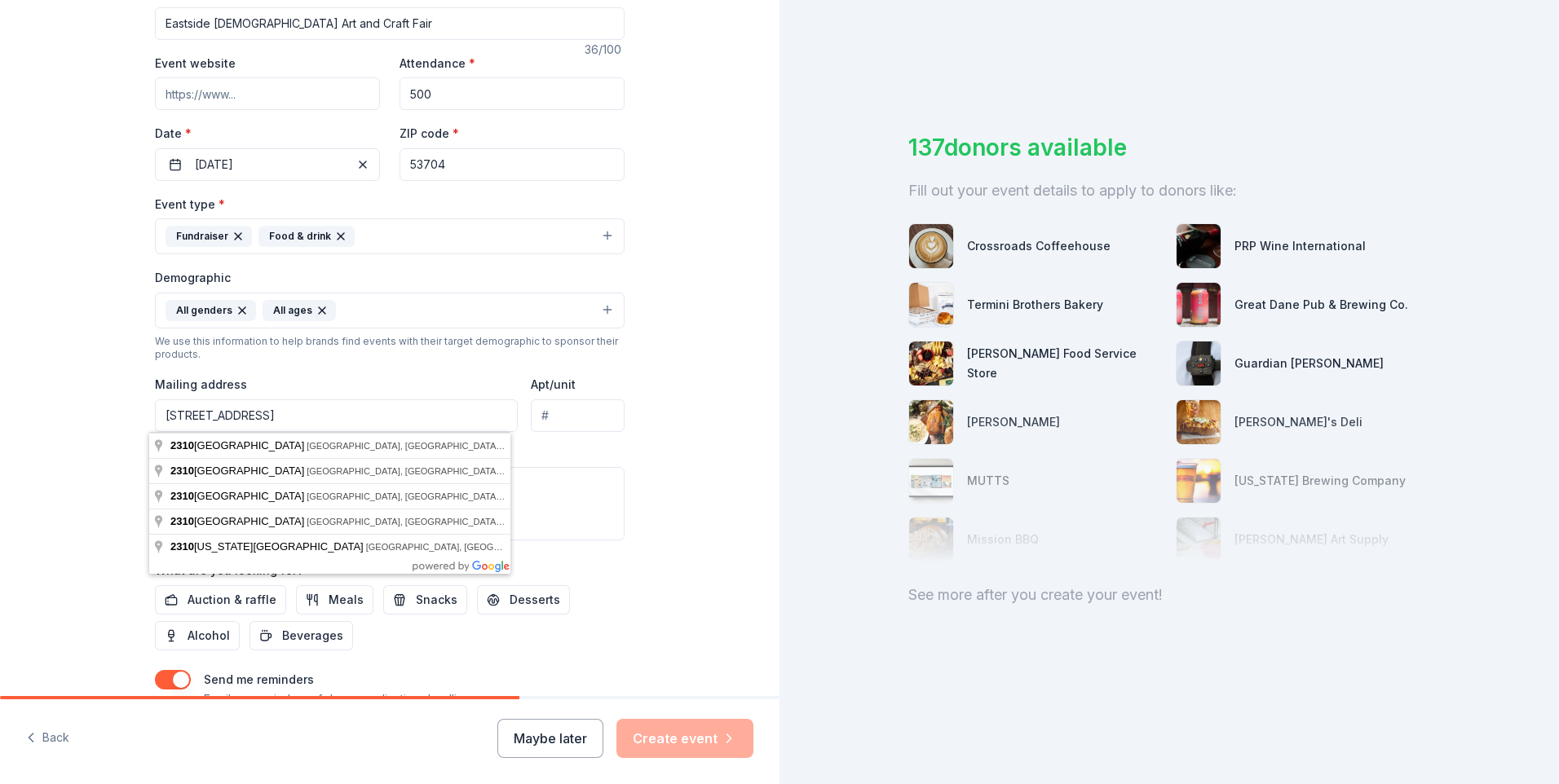
click at [656, 451] on div "Tell us about your event. We'll find in-kind donations you can apply for. Event…" at bounding box center [389, 272] width 779 height 1088
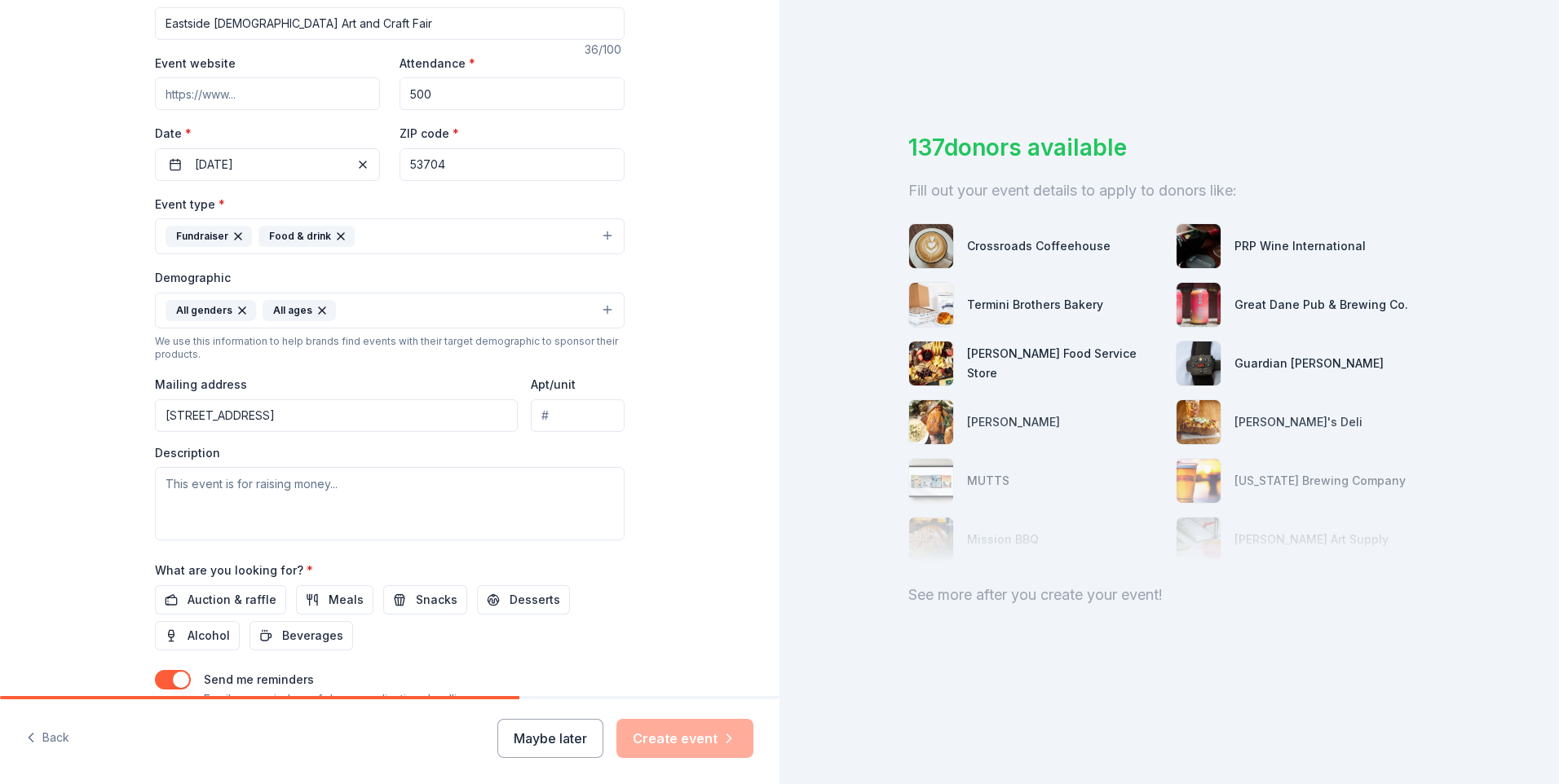
click at [364, 416] on input "[STREET_ADDRESS]" at bounding box center [336, 415] width 362 height 32
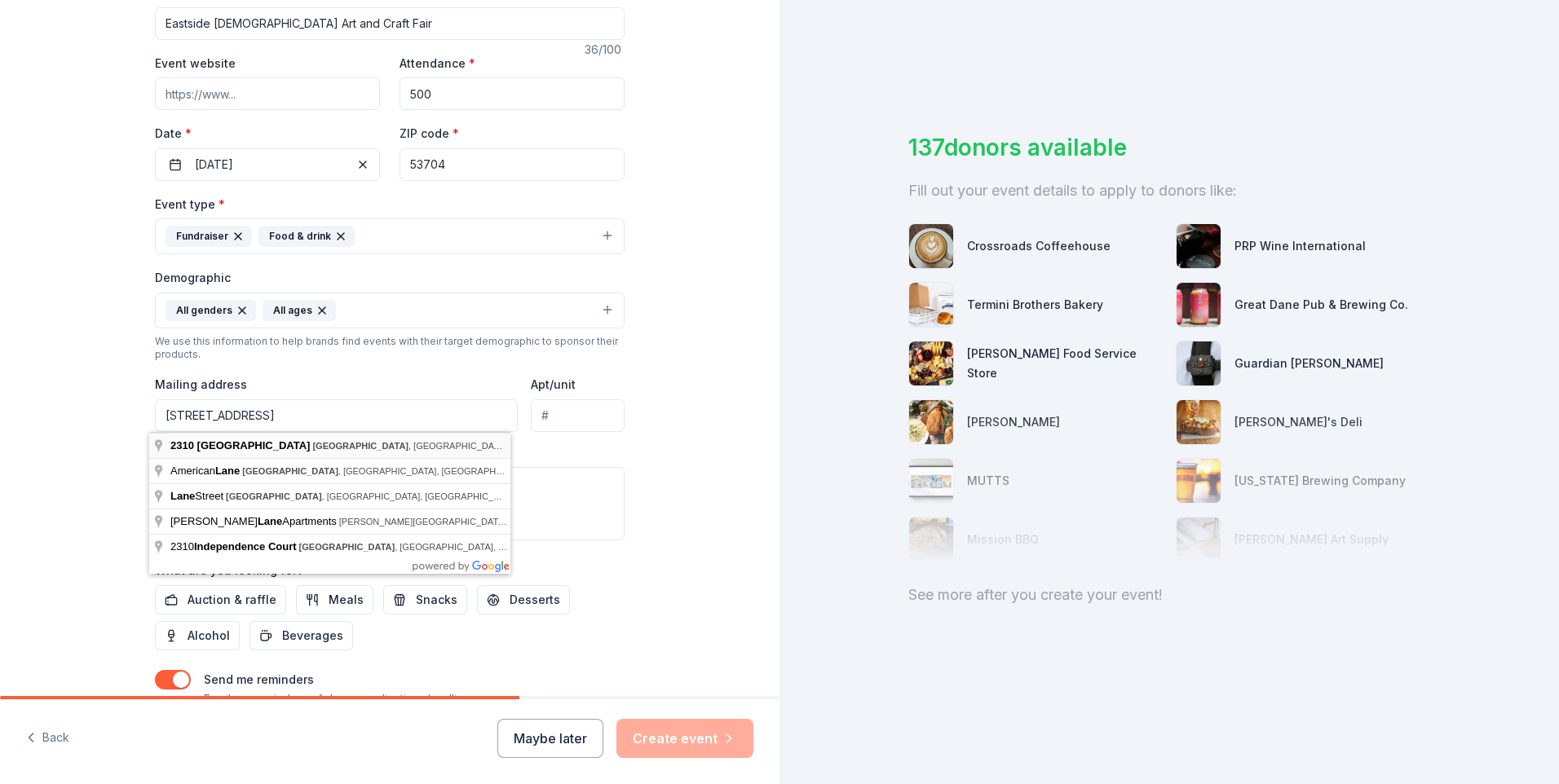
type input "[STREET_ADDRESS]"
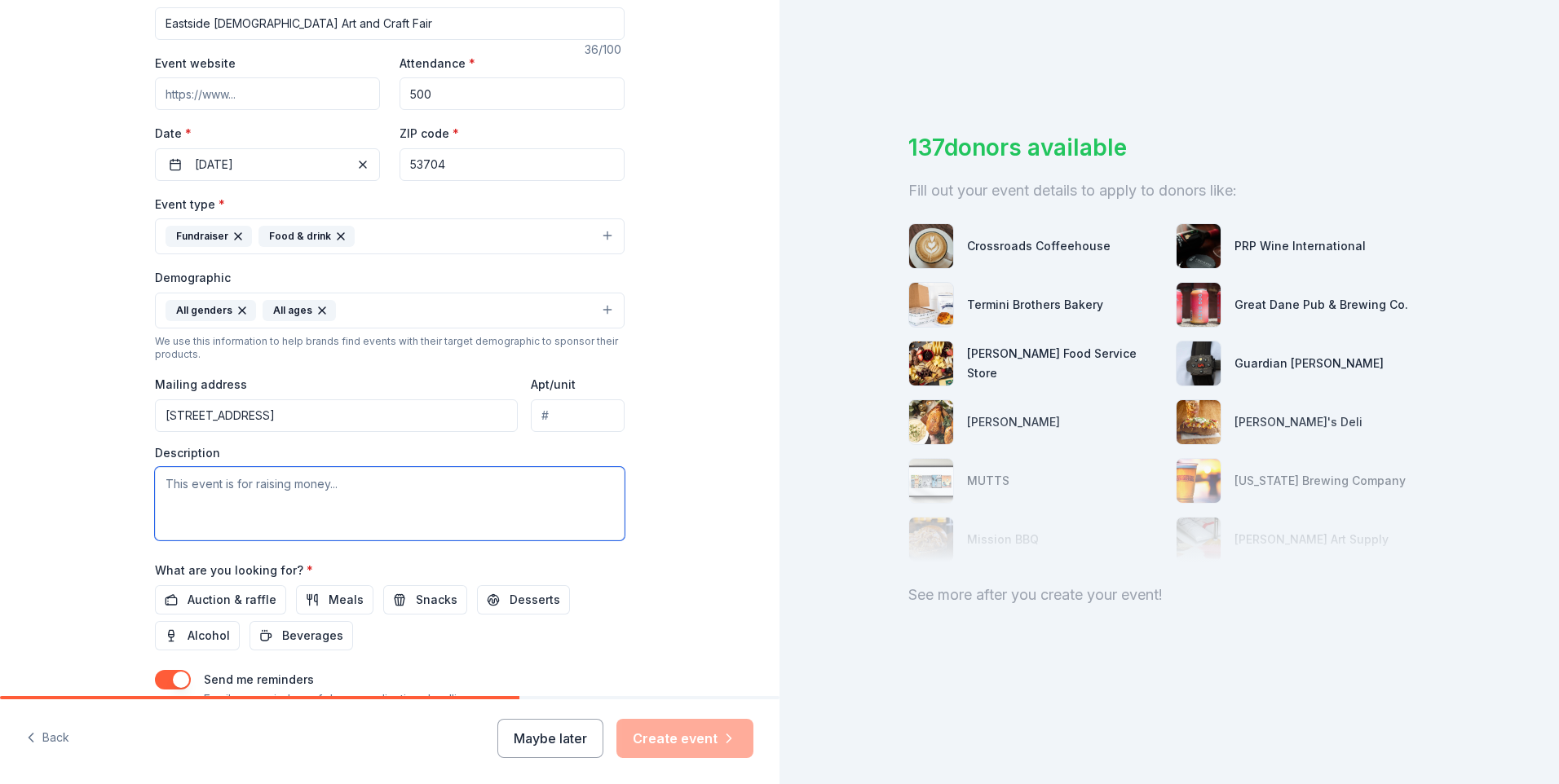
click at [287, 494] on textarea at bounding box center [390, 504] width 470 height 73
click at [247, 480] on textarea at bounding box center [390, 504] width 470 height 73
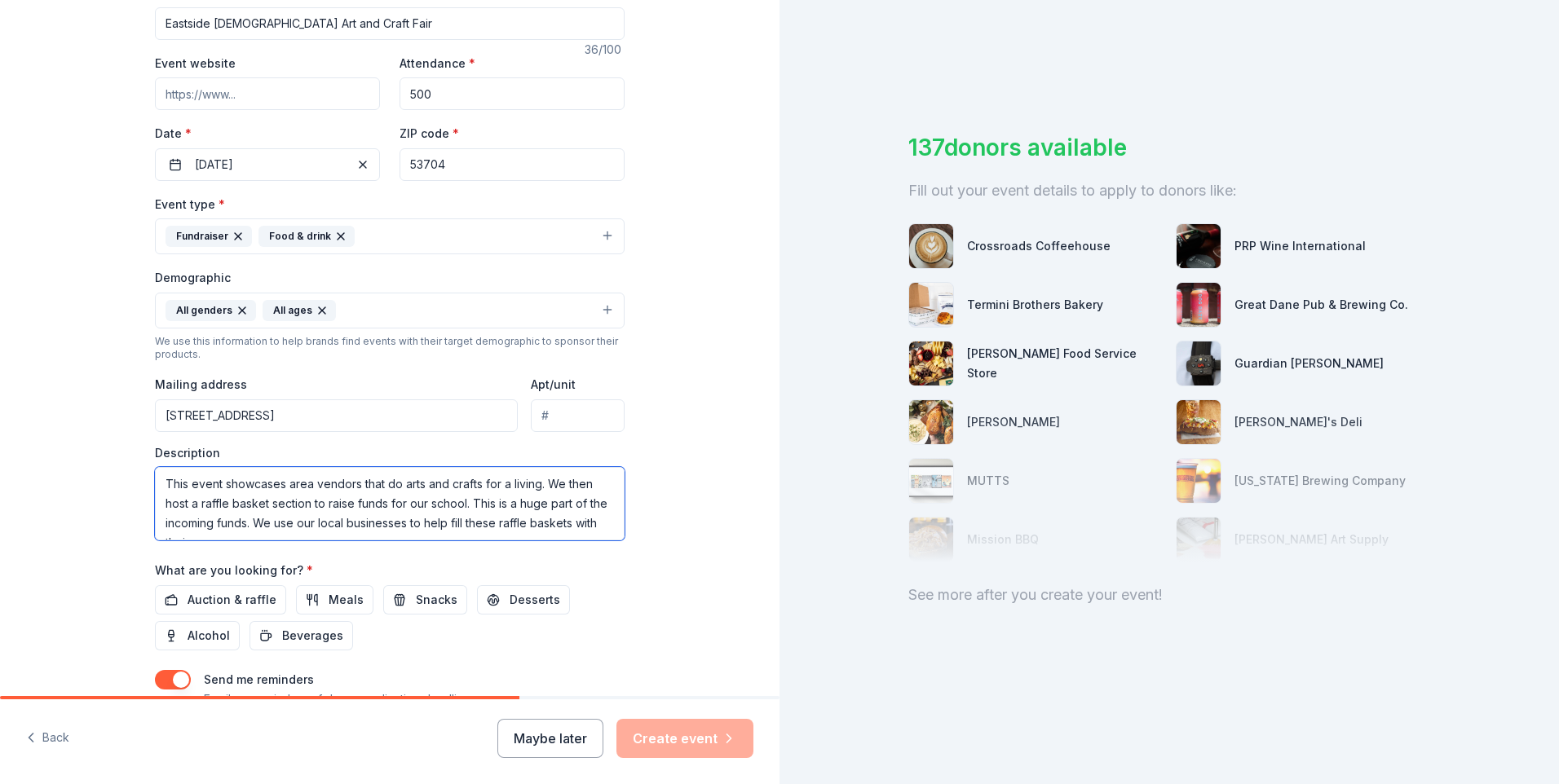
scroll to position [11, 0]
click at [422, 532] on textarea "This event showcases area vendors that do arts and crafts for a living. We then…" at bounding box center [390, 504] width 470 height 73
click at [600, 529] on textarea "This event showcases area vendors that do arts and crafts for a living. We then…" at bounding box center [390, 504] width 470 height 73
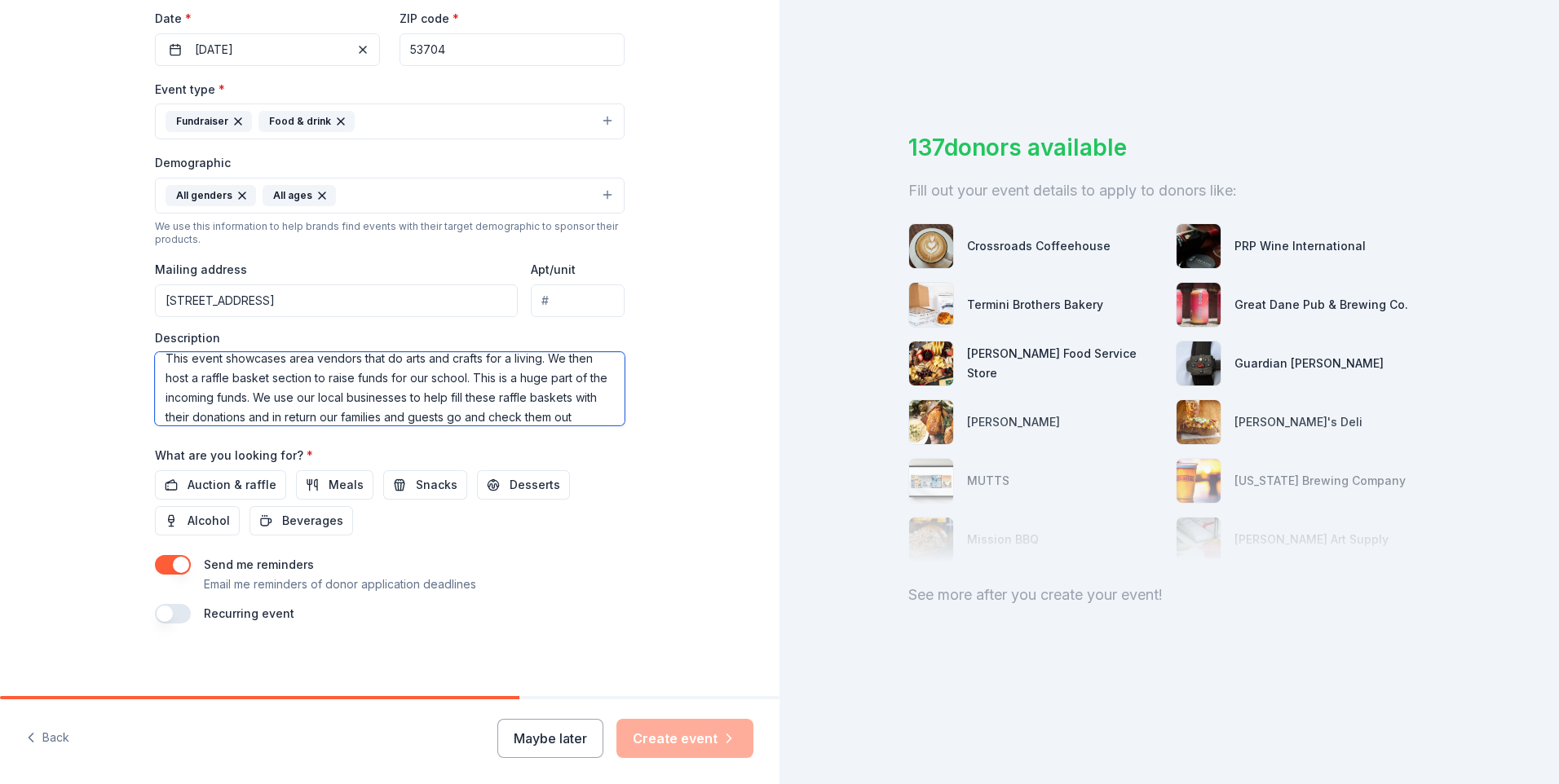
scroll to position [392, 0]
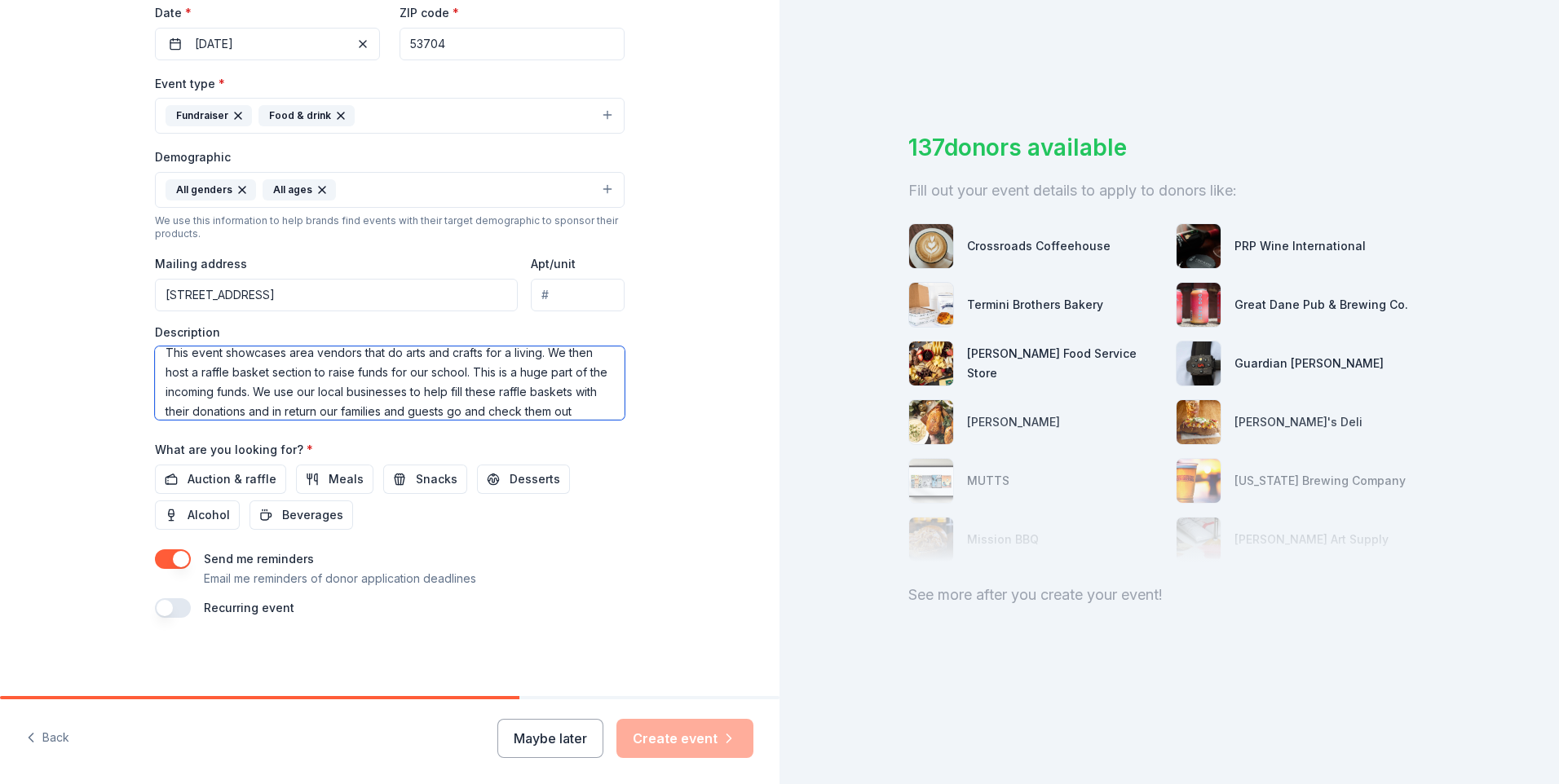
type textarea "This event showcases area vendors that do arts and crafts for a living. We then…"
click at [240, 479] on span "Auction & raffle" at bounding box center [232, 479] width 89 height 19
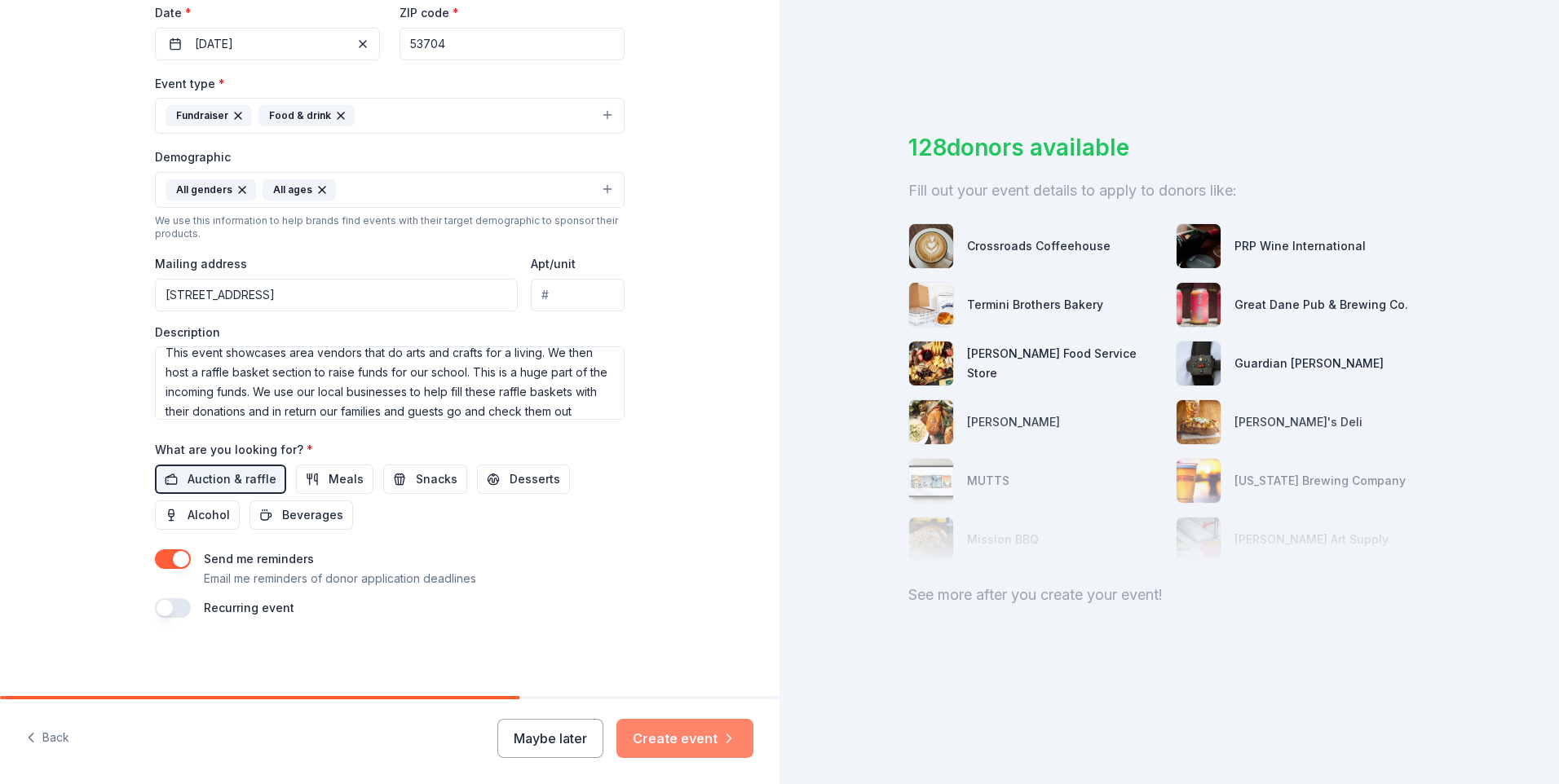
click at [654, 736] on button "Create event" at bounding box center [685, 738] width 137 height 39
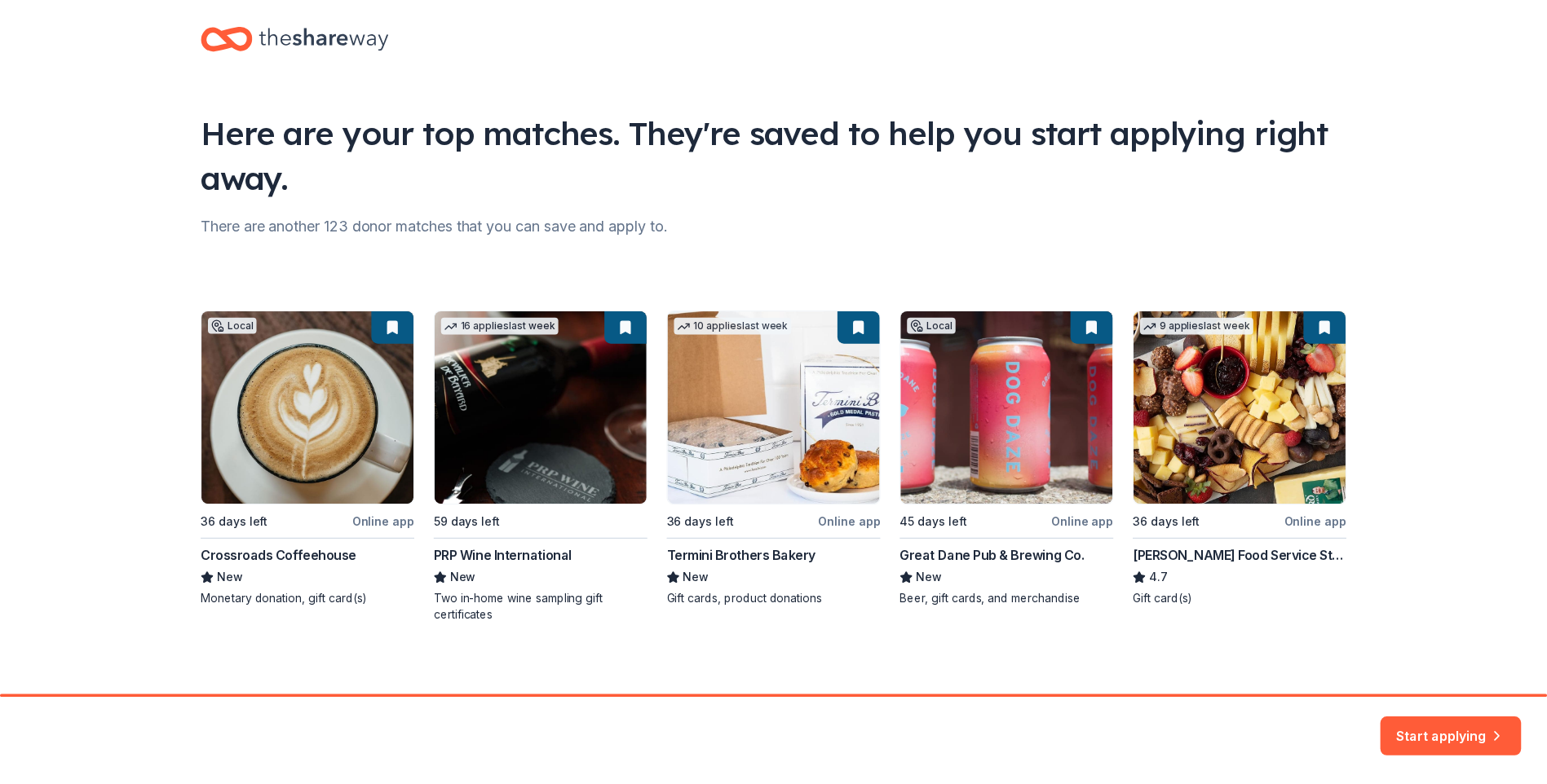
scroll to position [28, 0]
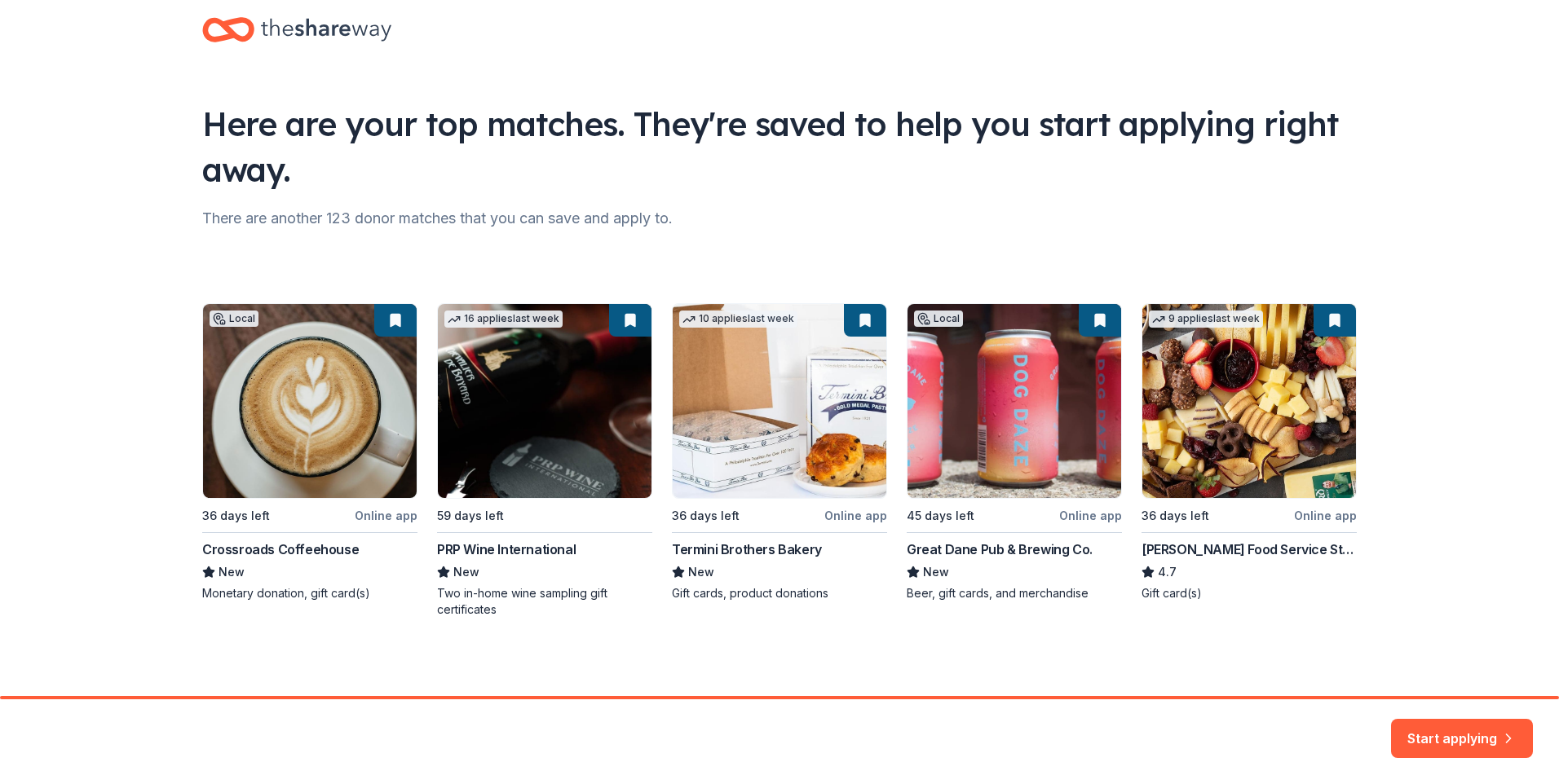
click at [393, 516] on div "Local 36 days left Online app Crossroads Coffeehouse New Monetary donation, gif…" at bounding box center [780, 461] width 1155 height 315
click at [1087, 315] on div "Local 36 days left Online app Crossroads Coffeehouse New Monetary donation, gif…" at bounding box center [780, 461] width 1155 height 315
click at [1480, 729] on button "Start applying" at bounding box center [1462, 737] width 142 height 39
click at [382, 322] on div "Local 36 days left Online app Crossroads Coffeehouse New Monetary donation, gif…" at bounding box center [780, 461] width 1155 height 315
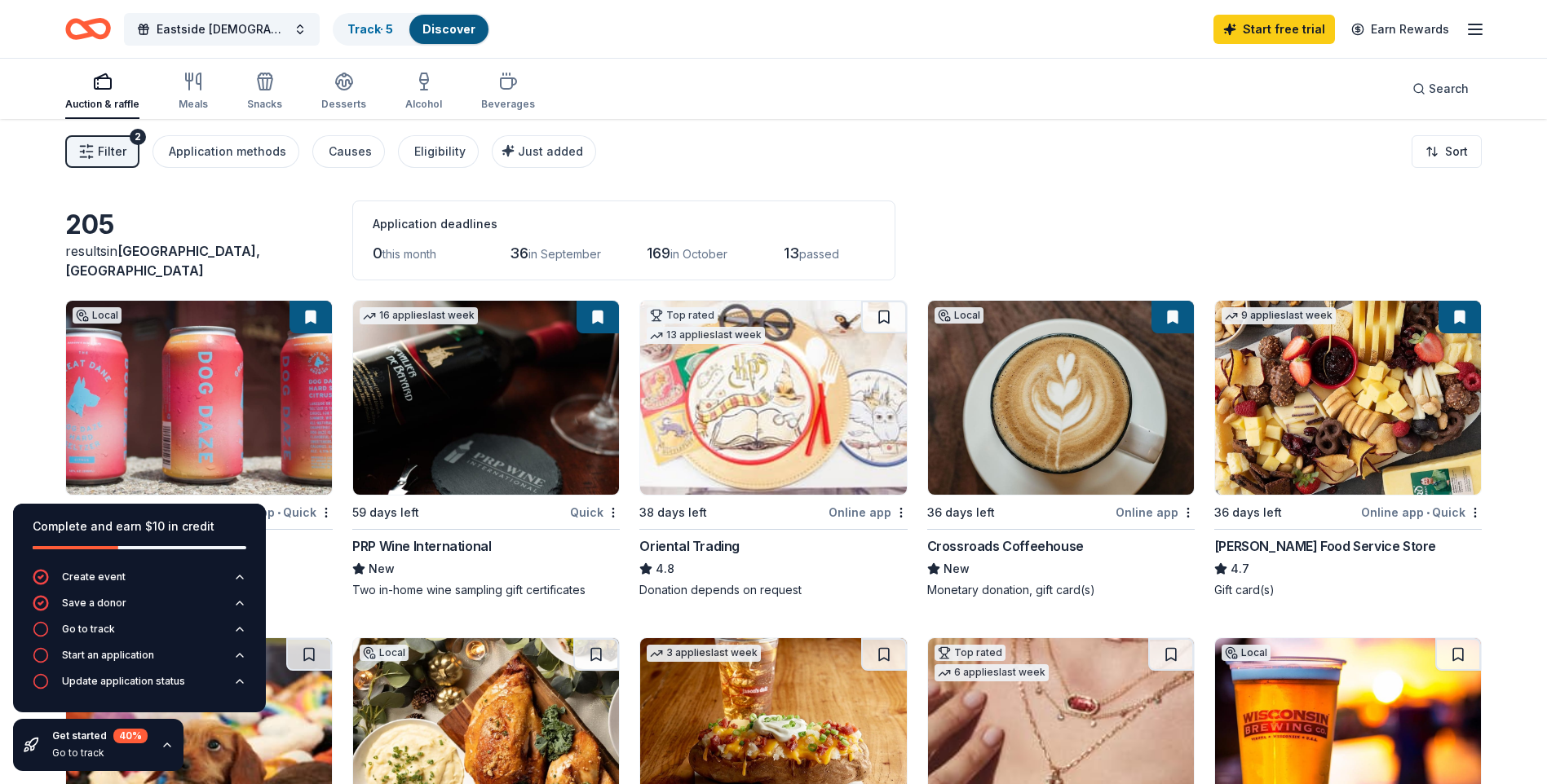
click at [331, 242] on div "205" at bounding box center [198, 224] width 268 height 32
click at [278, 240] on div "205" at bounding box center [198, 224] width 268 height 32
click at [1462, 322] on button at bounding box center [1459, 317] width 43 height 32
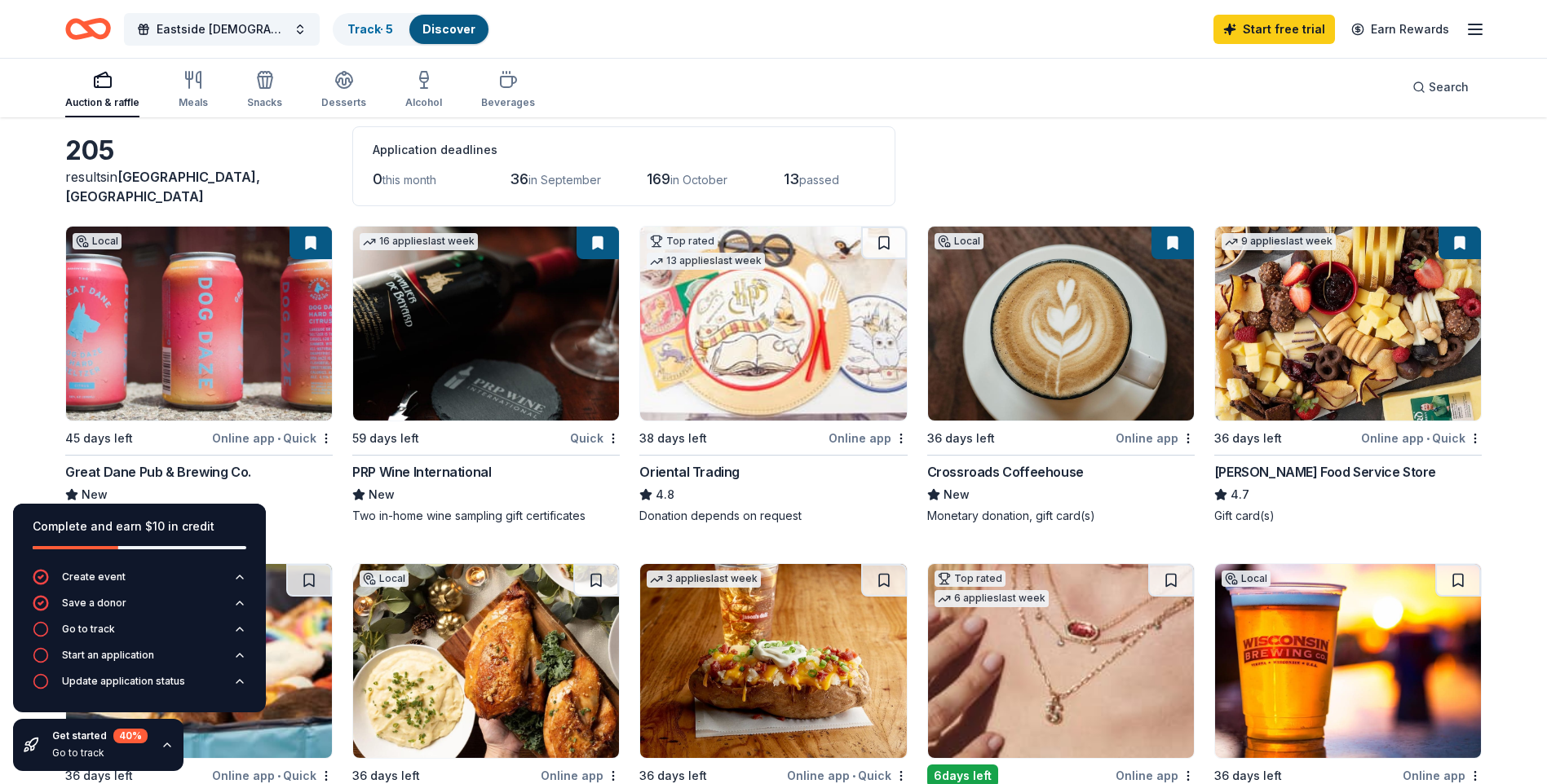
scroll to position [163, 0]
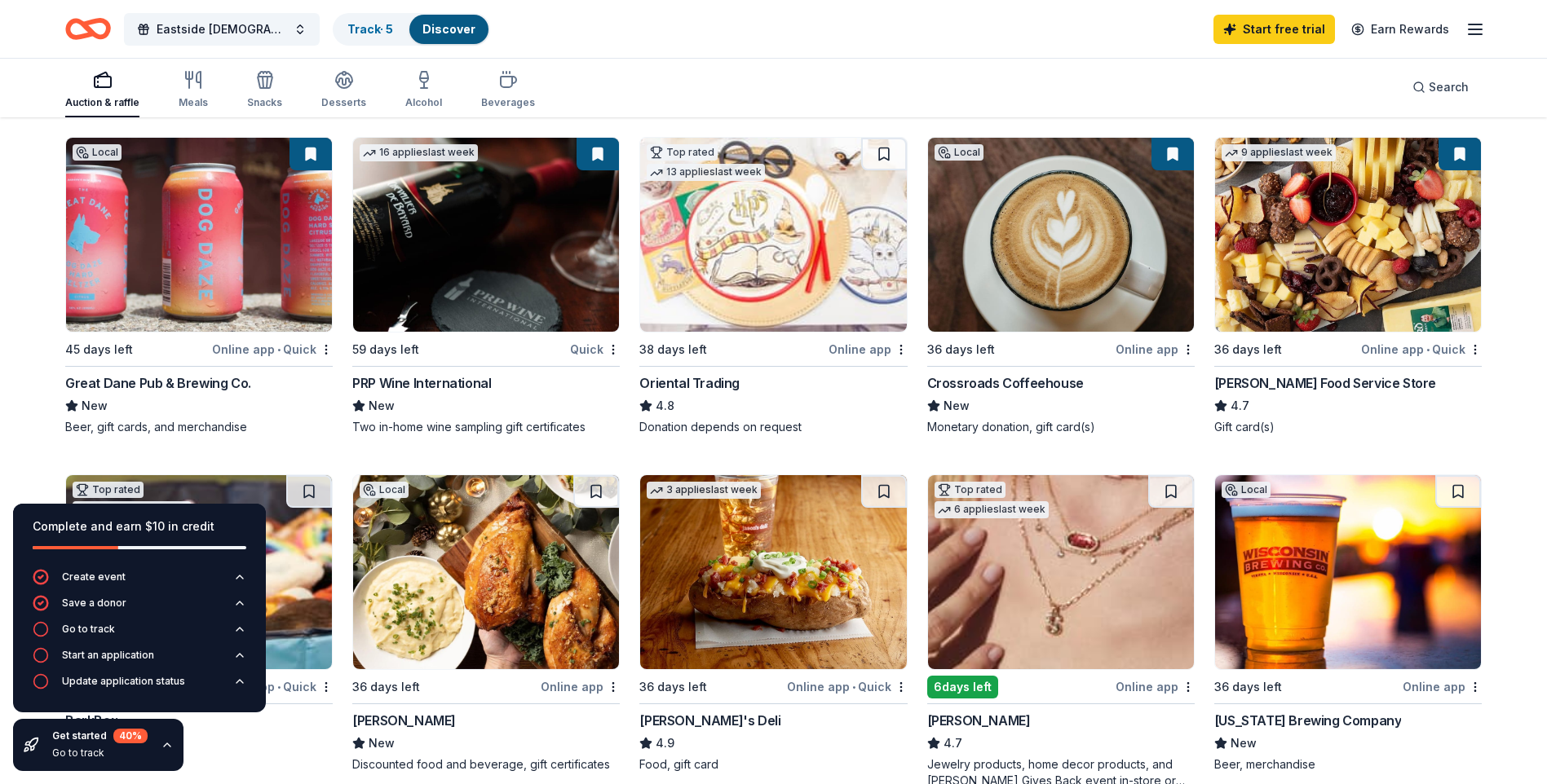
click at [603, 156] on button at bounding box center [598, 153] width 43 height 32
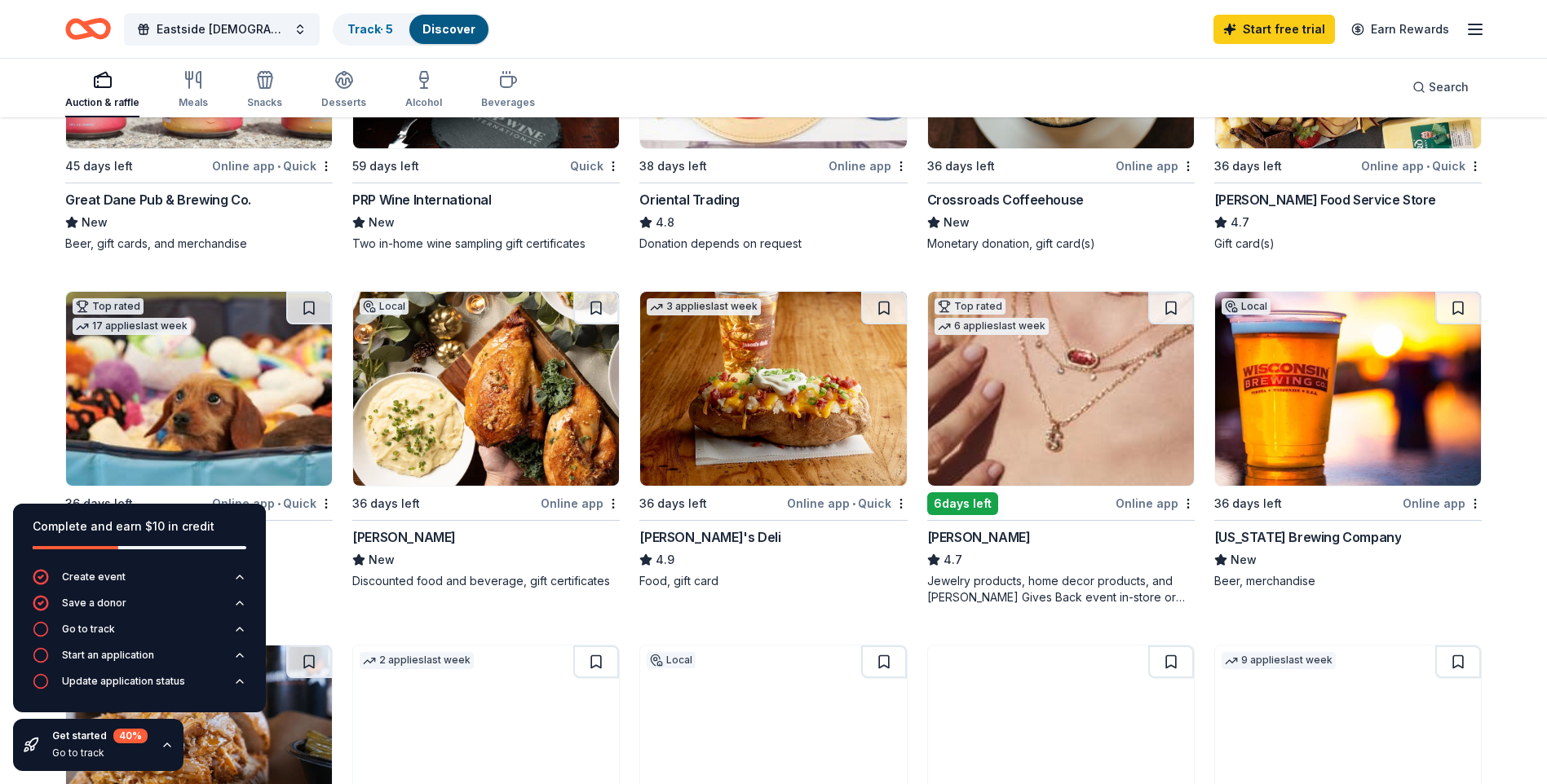
scroll to position [407, 0]
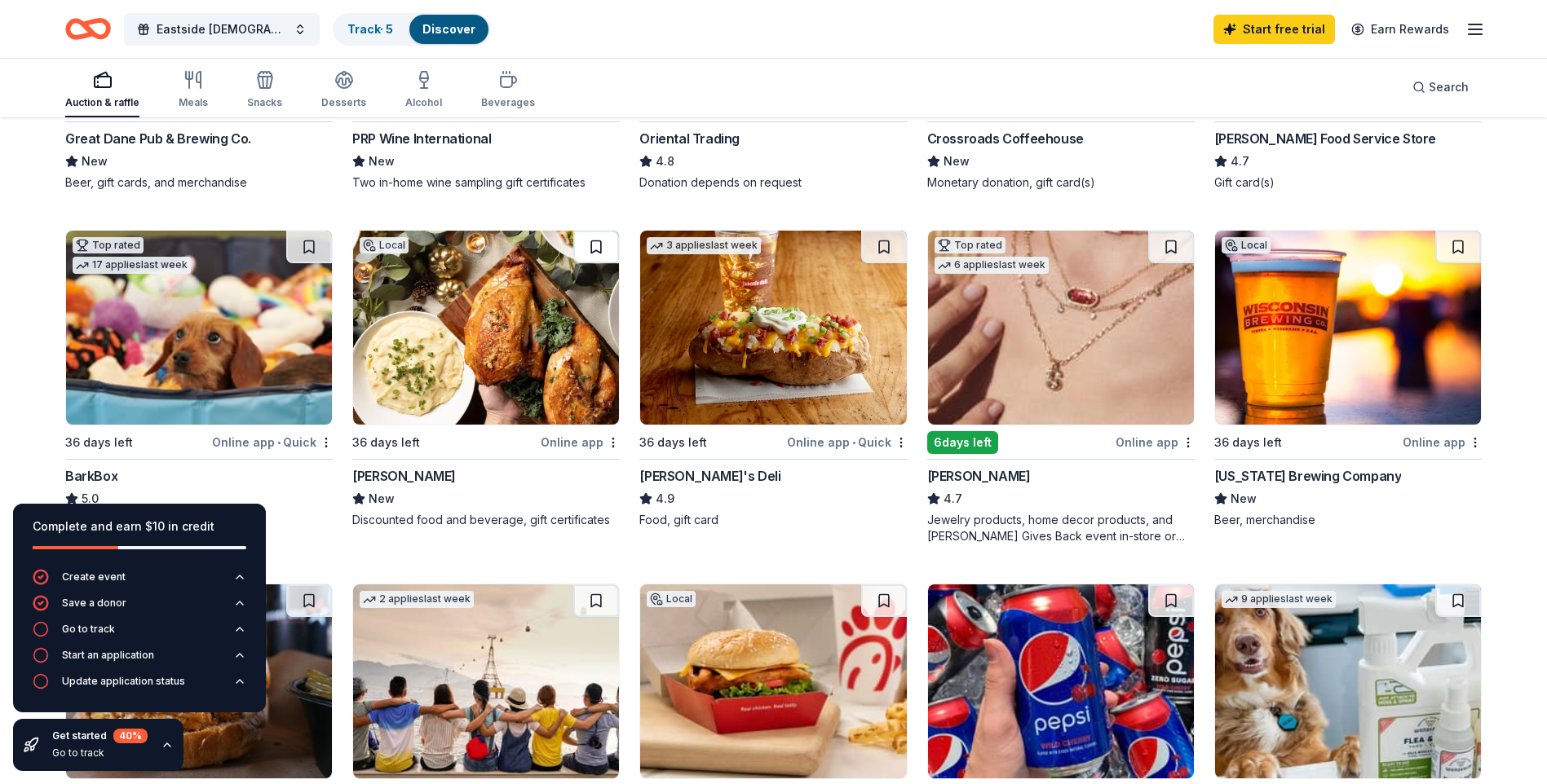
click at [587, 243] on button at bounding box center [596, 247] width 46 height 32
click at [306, 245] on button at bounding box center [308, 247] width 46 height 32
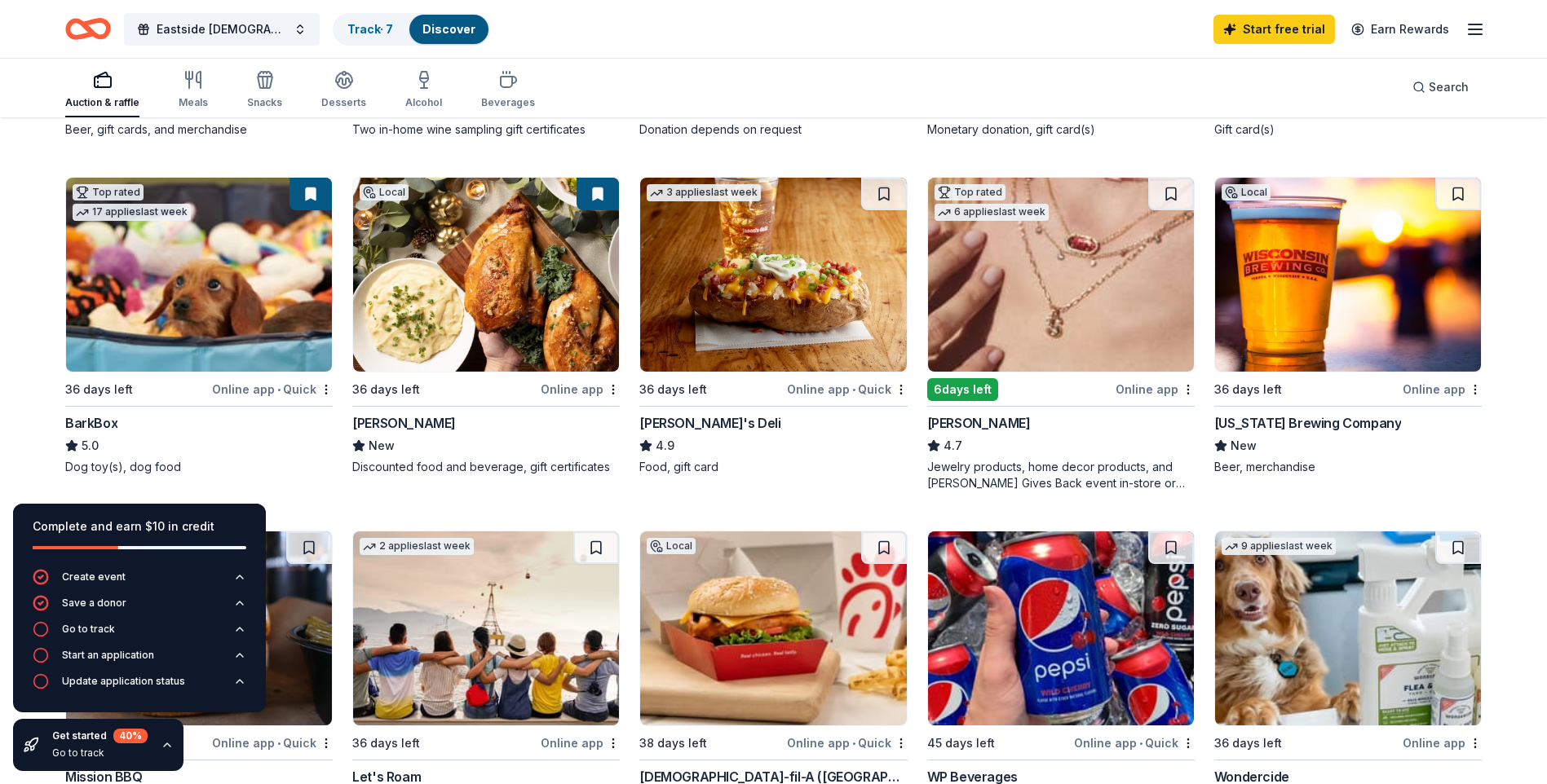
scroll to position [489, 0]
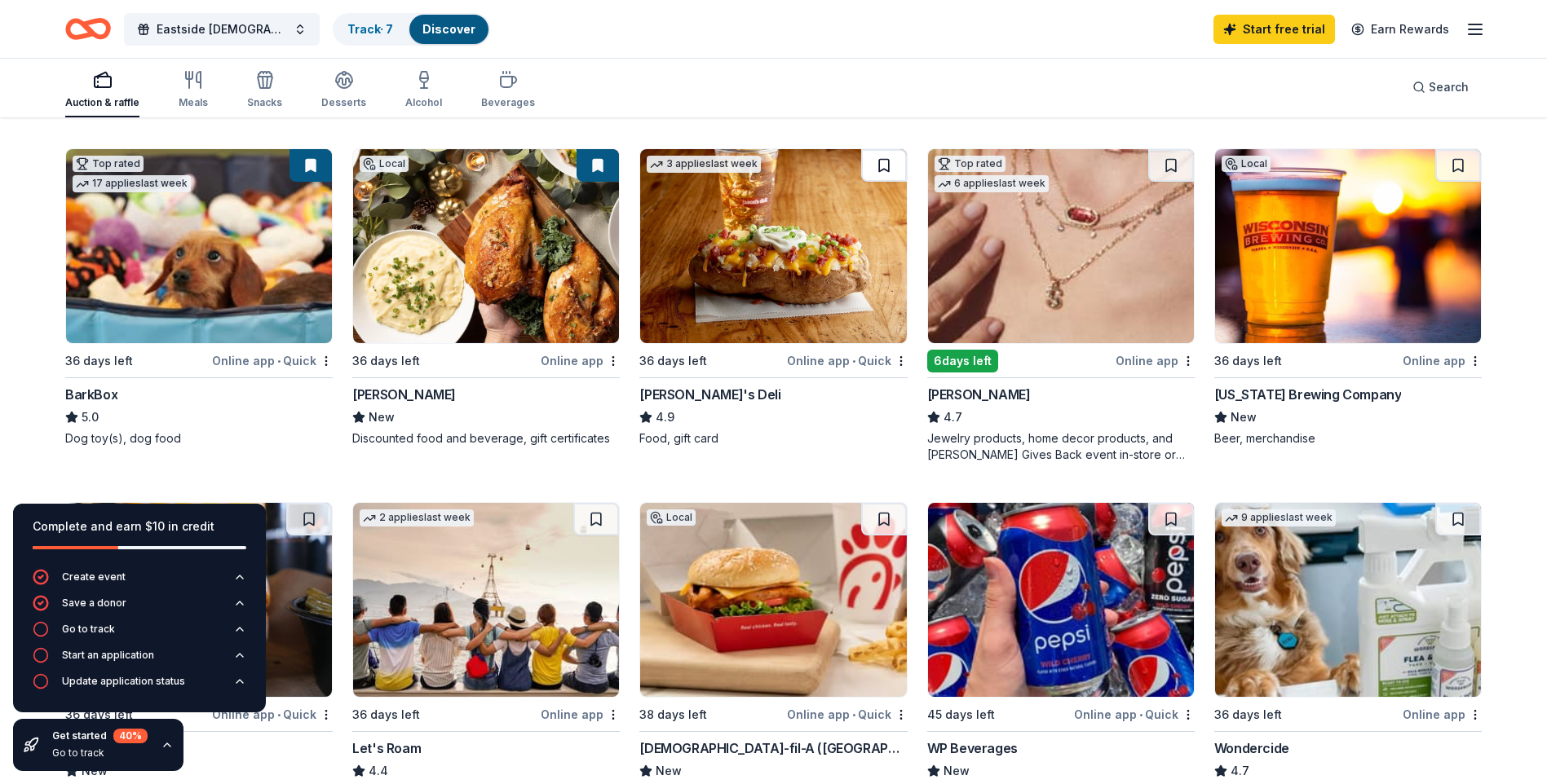
click at [884, 169] on button at bounding box center [884, 165] width 46 height 32
click at [1171, 157] on button at bounding box center [1171, 165] width 46 height 32
click at [1459, 163] on button at bounding box center [1458, 165] width 46 height 32
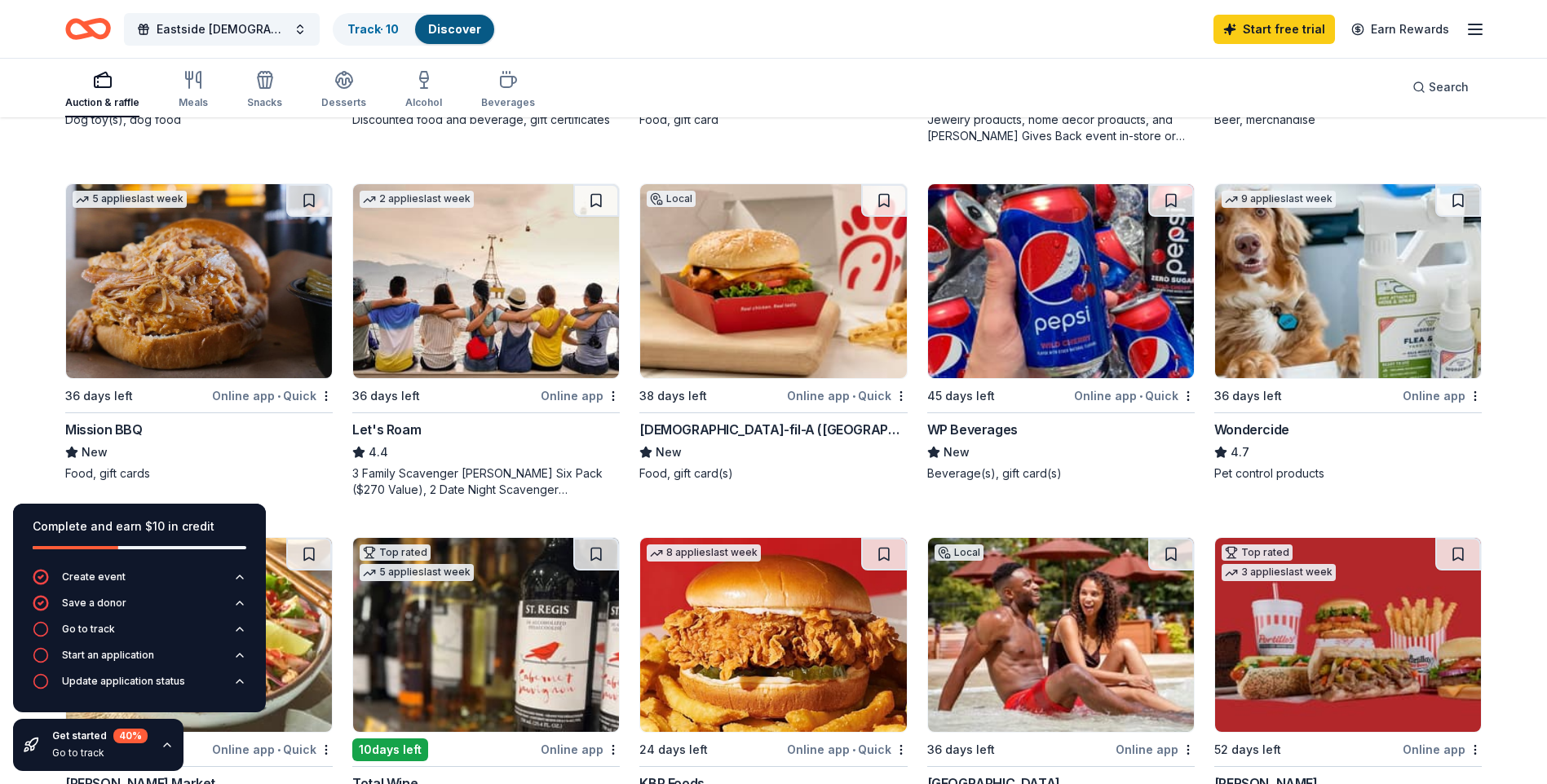
scroll to position [815, 0]
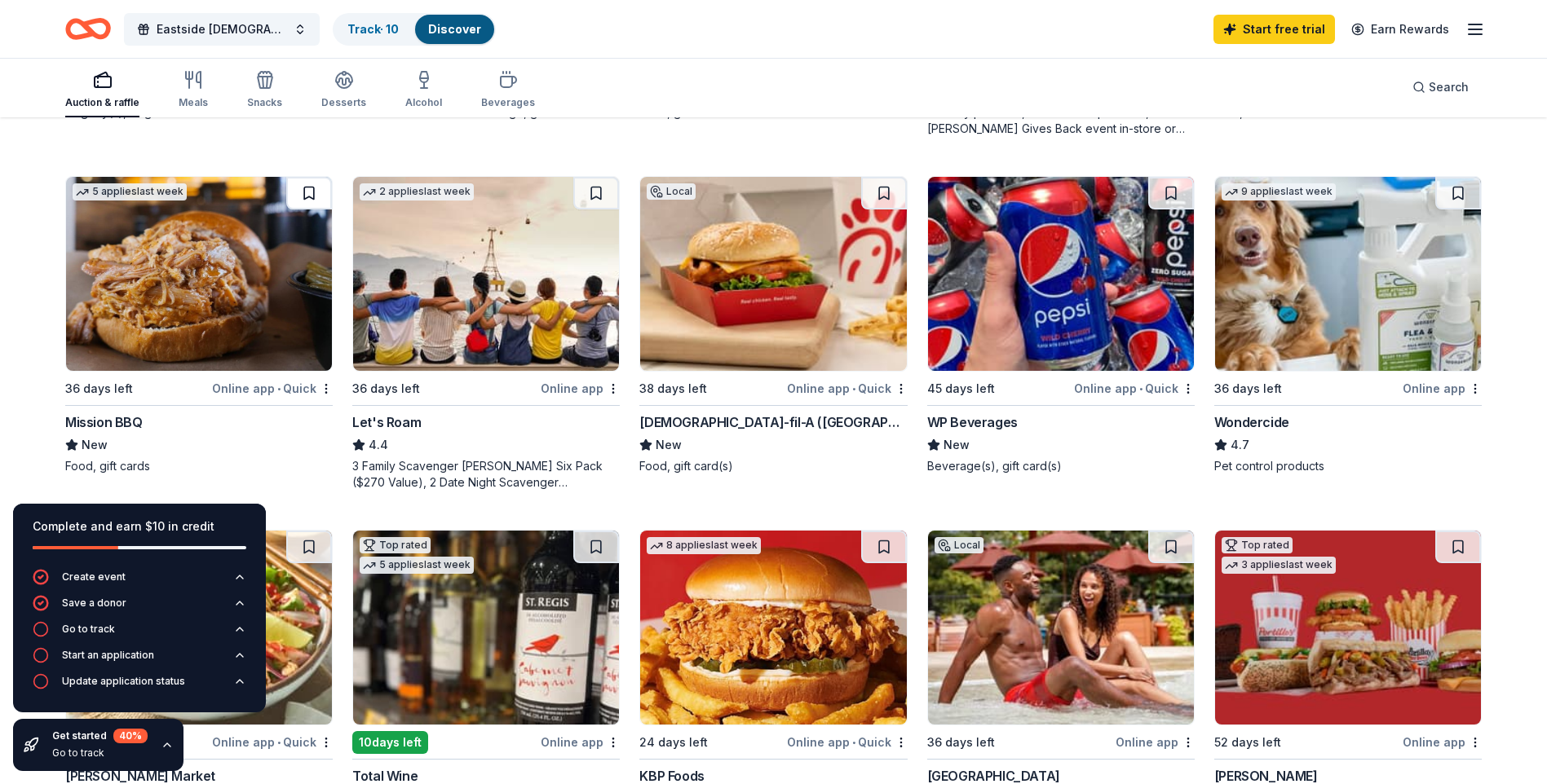
click at [315, 193] on button at bounding box center [308, 192] width 46 height 32
click at [870, 192] on button at bounding box center [884, 192] width 46 height 32
click at [1164, 186] on button at bounding box center [1171, 192] width 46 height 32
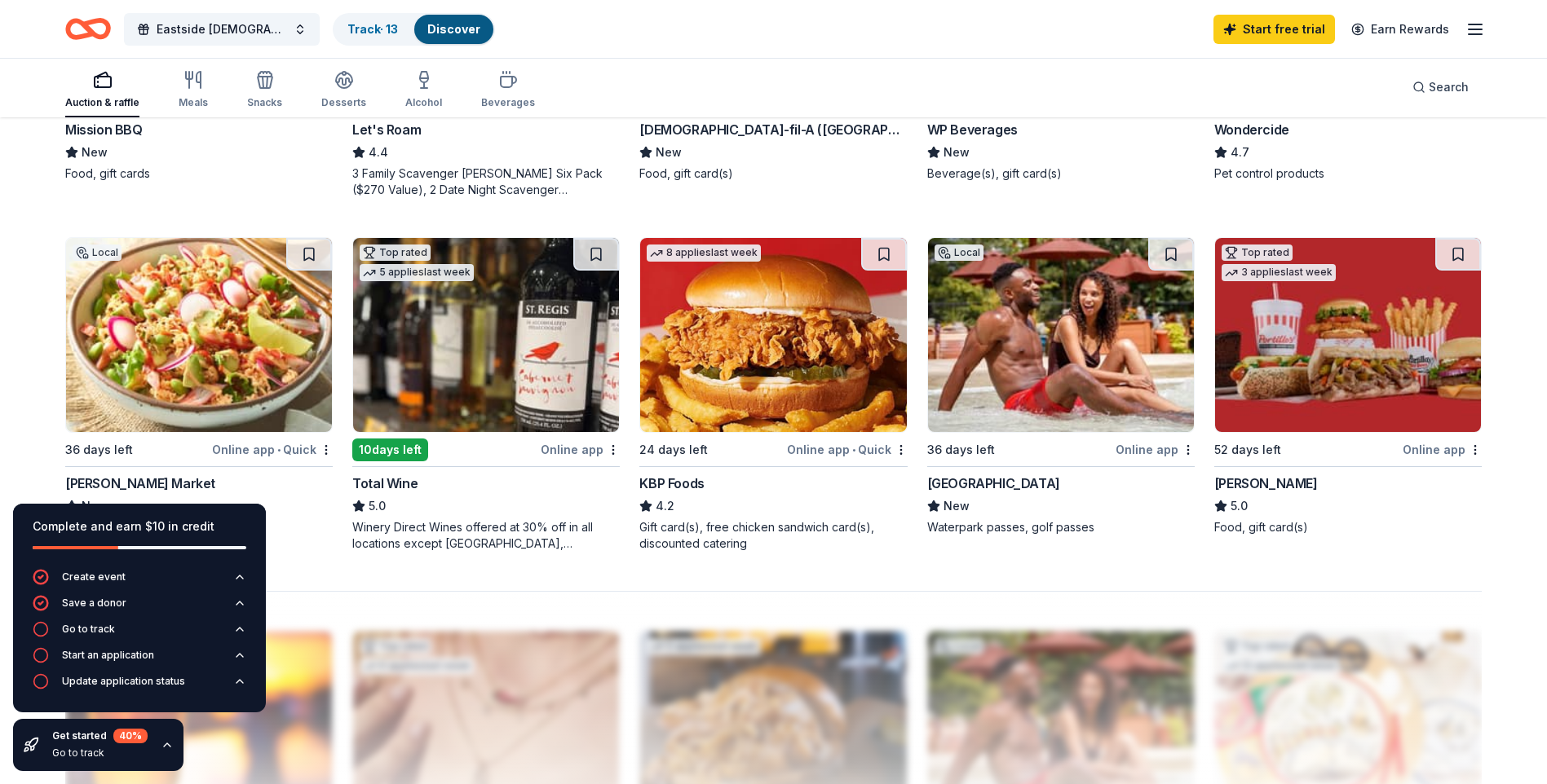
scroll to position [1141, 0]
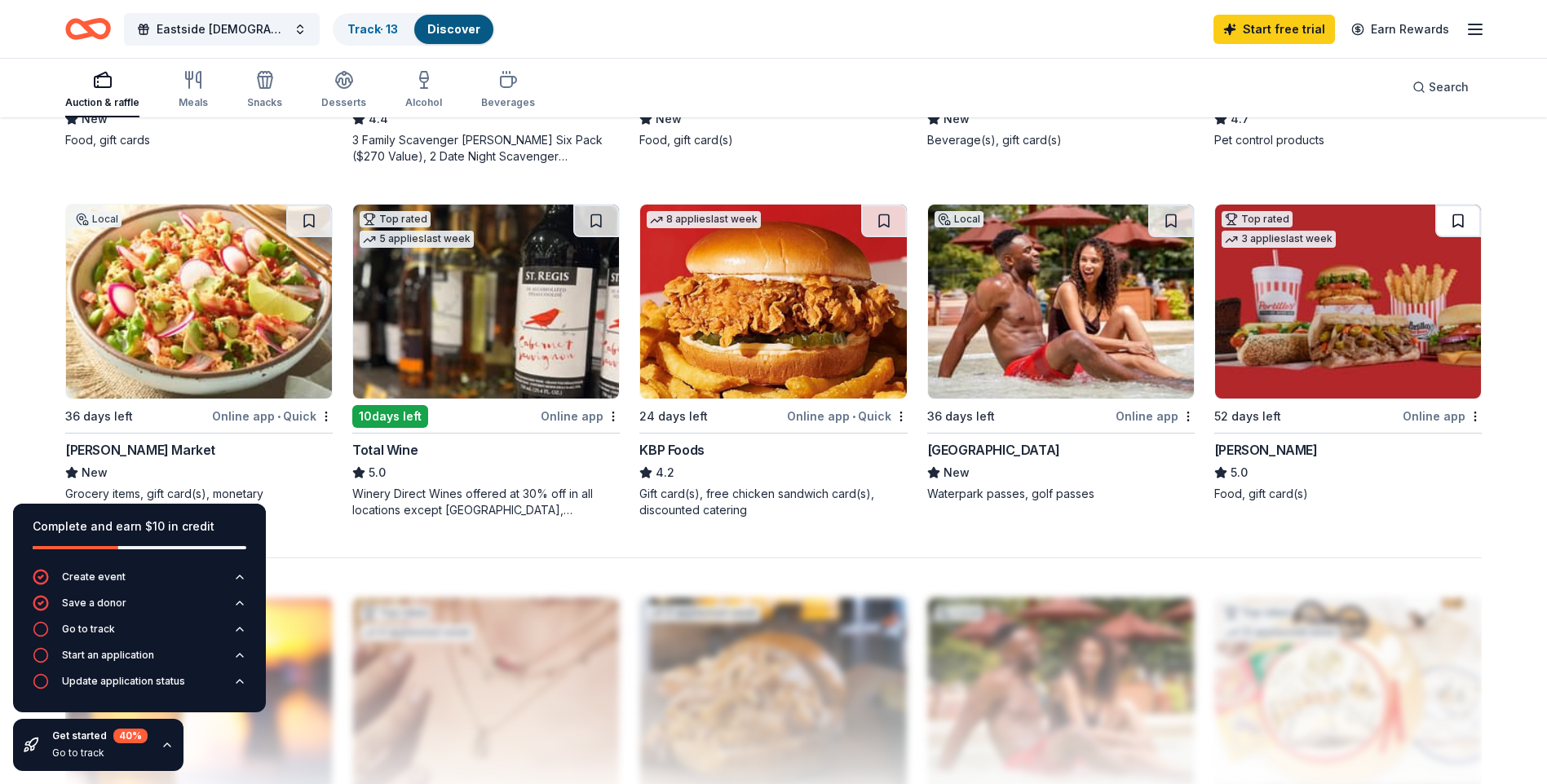
click at [1461, 221] on button at bounding box center [1458, 221] width 46 height 32
click at [1164, 223] on button at bounding box center [1171, 221] width 46 height 32
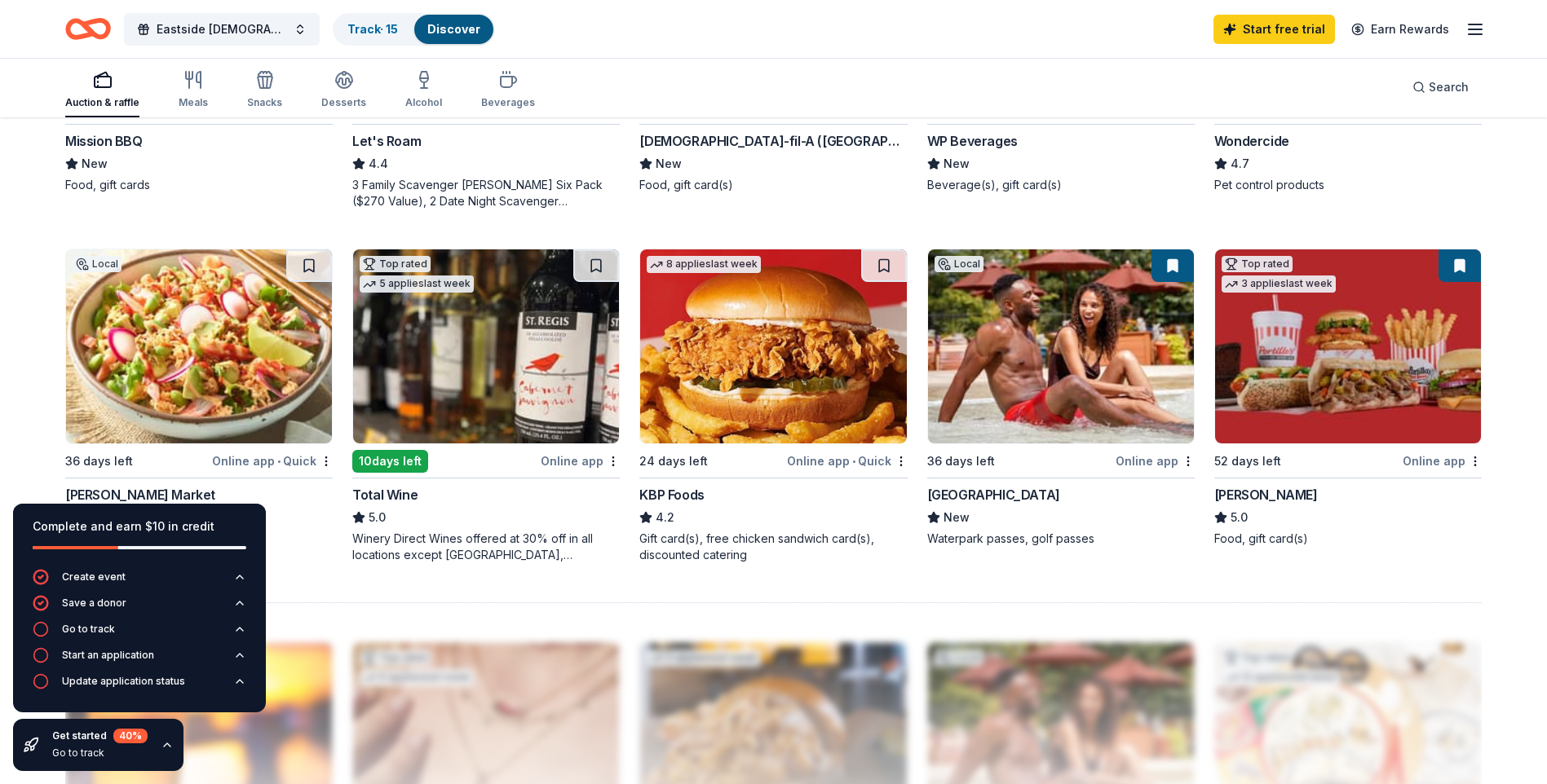
scroll to position [1060, 0]
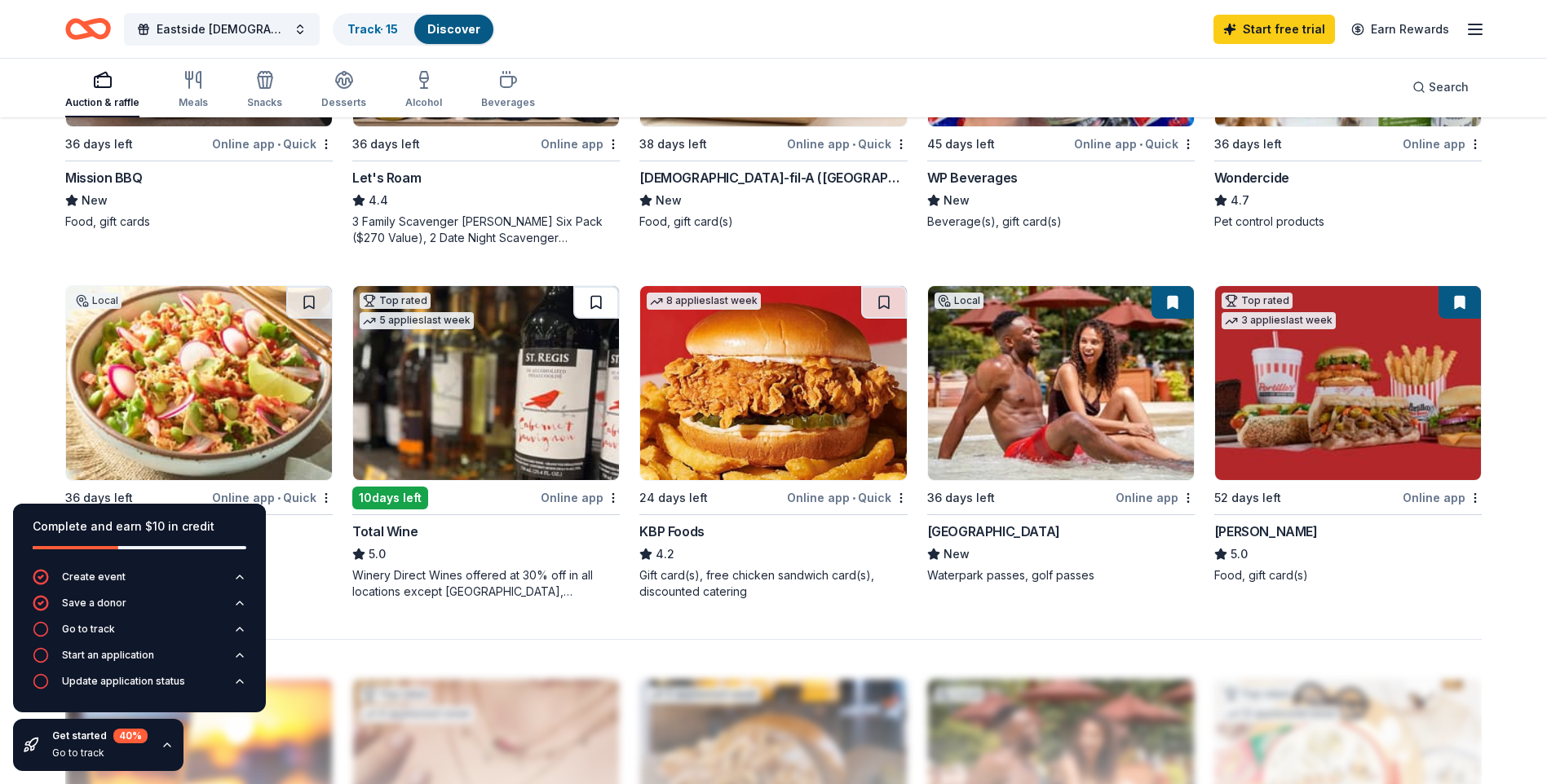
click at [601, 310] on button at bounding box center [596, 302] width 46 height 32
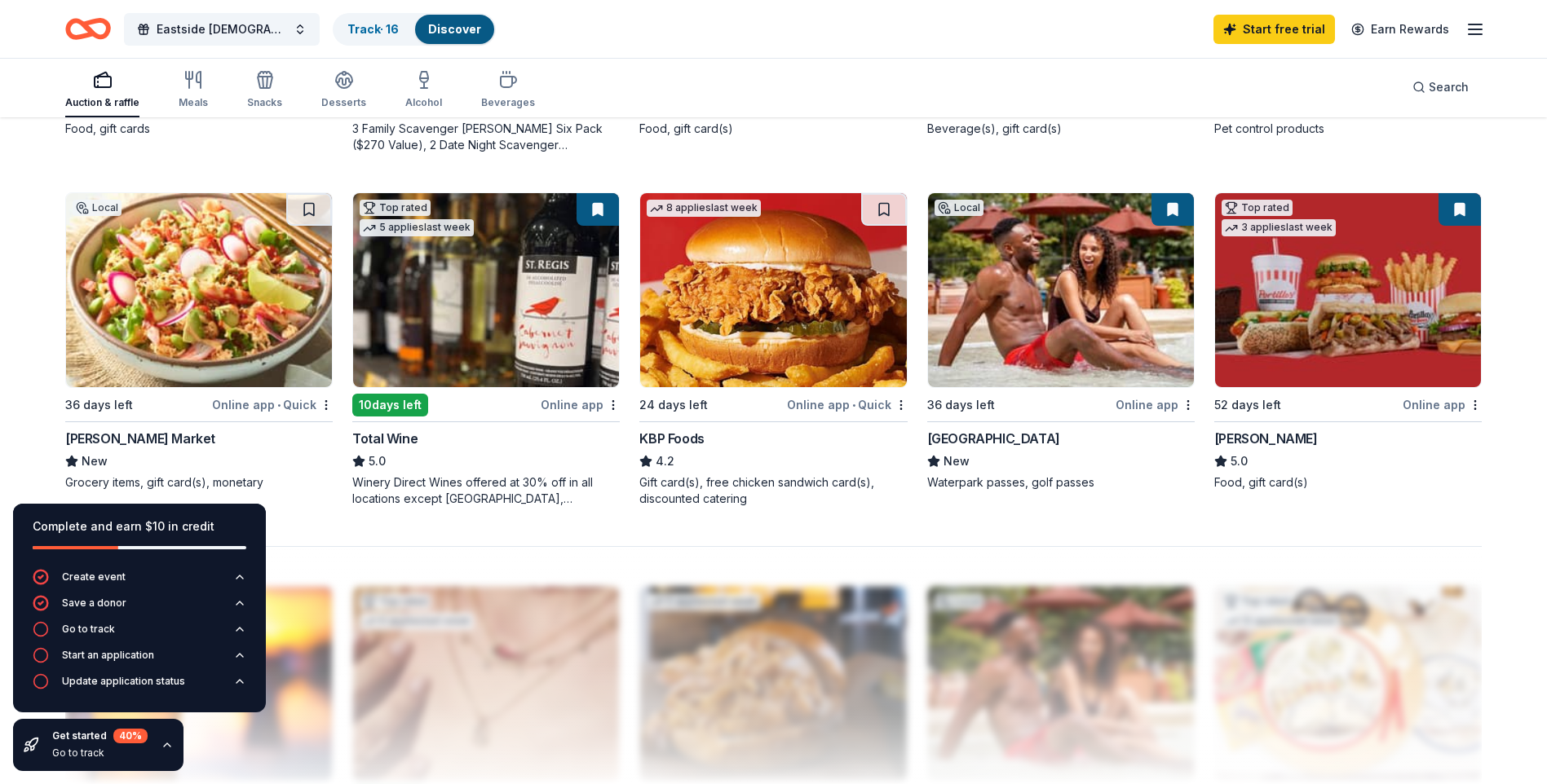
scroll to position [1141, 0]
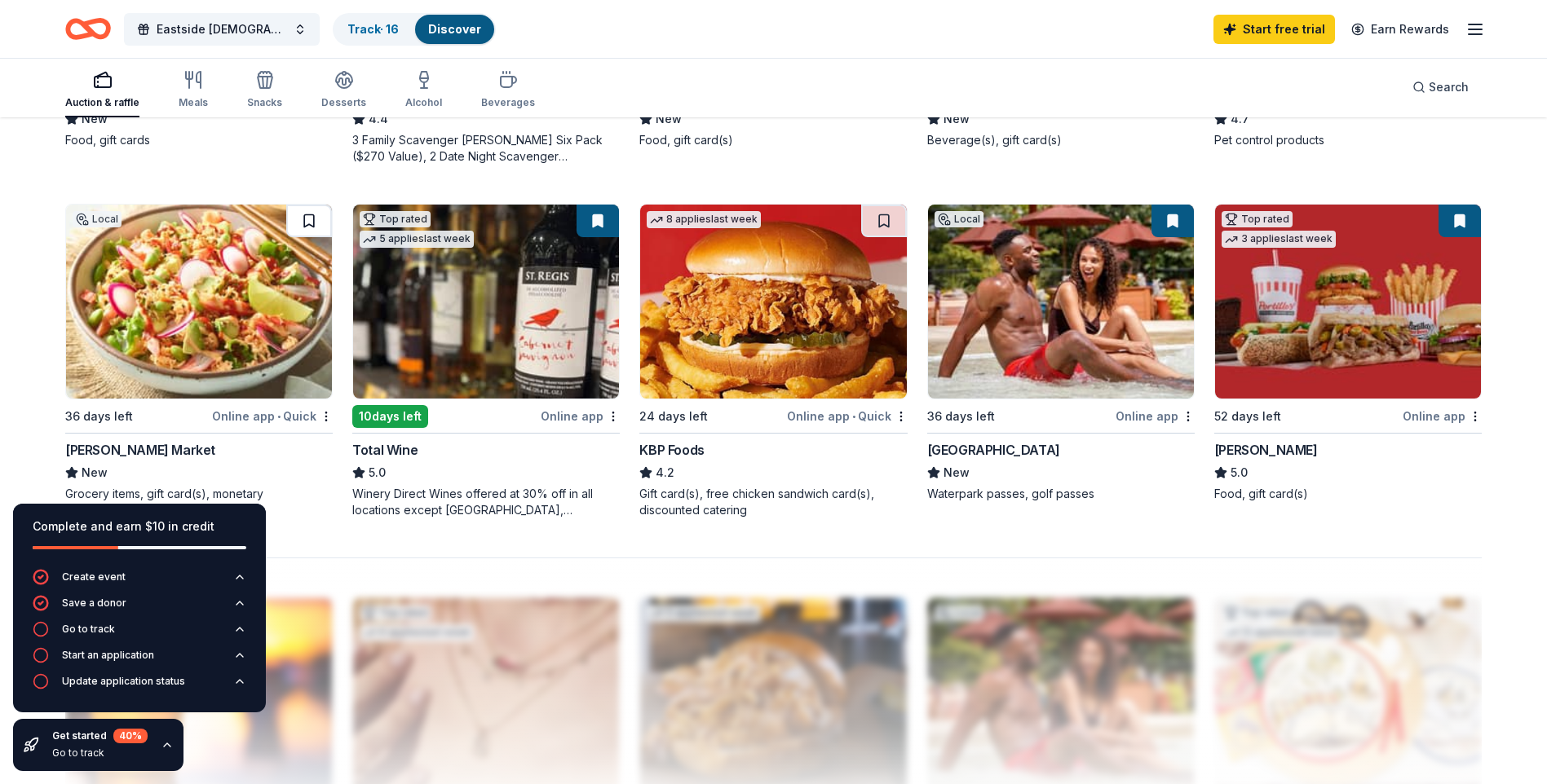
click at [315, 224] on button at bounding box center [308, 221] width 46 height 32
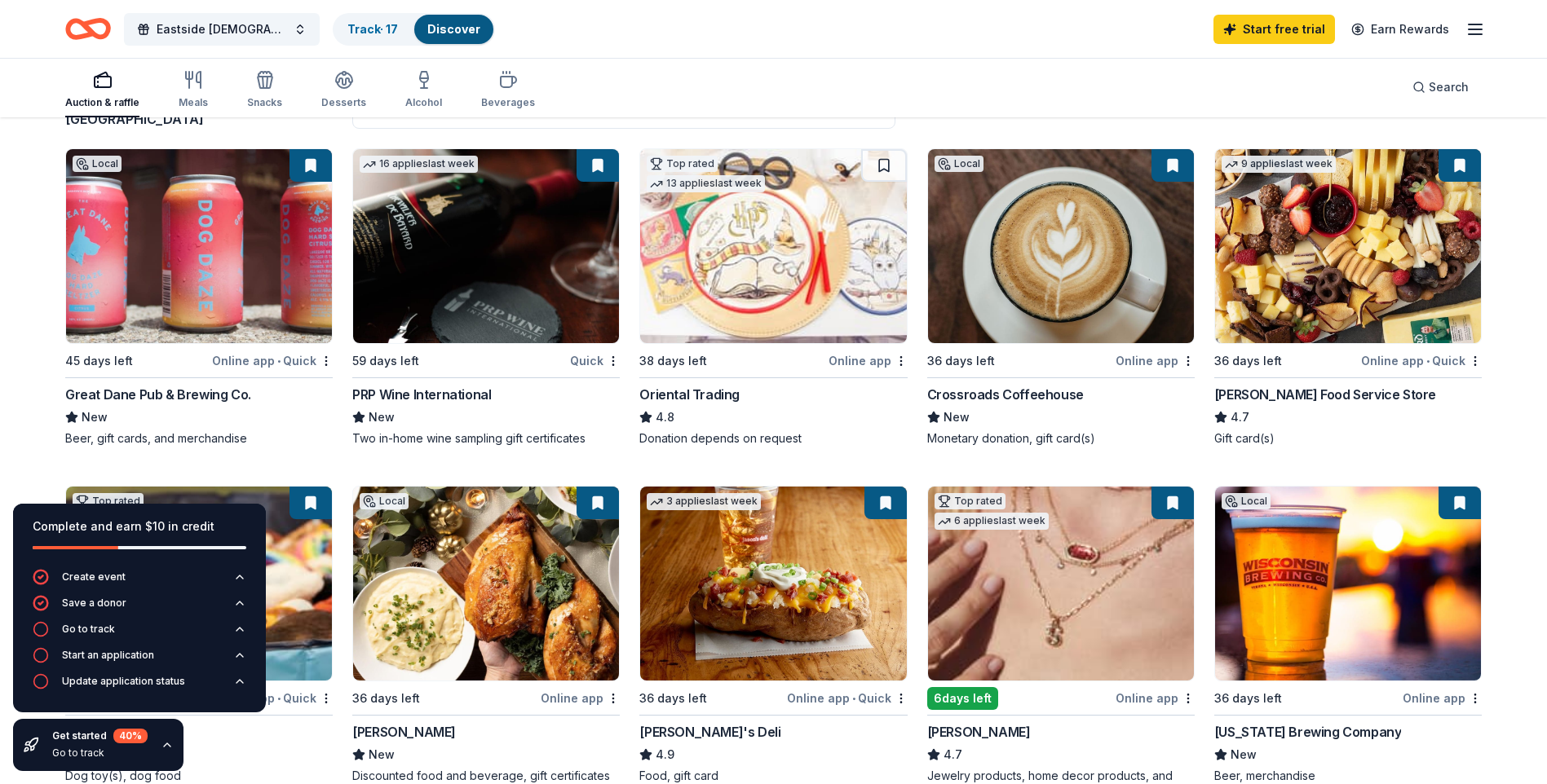
scroll to position [163, 0]
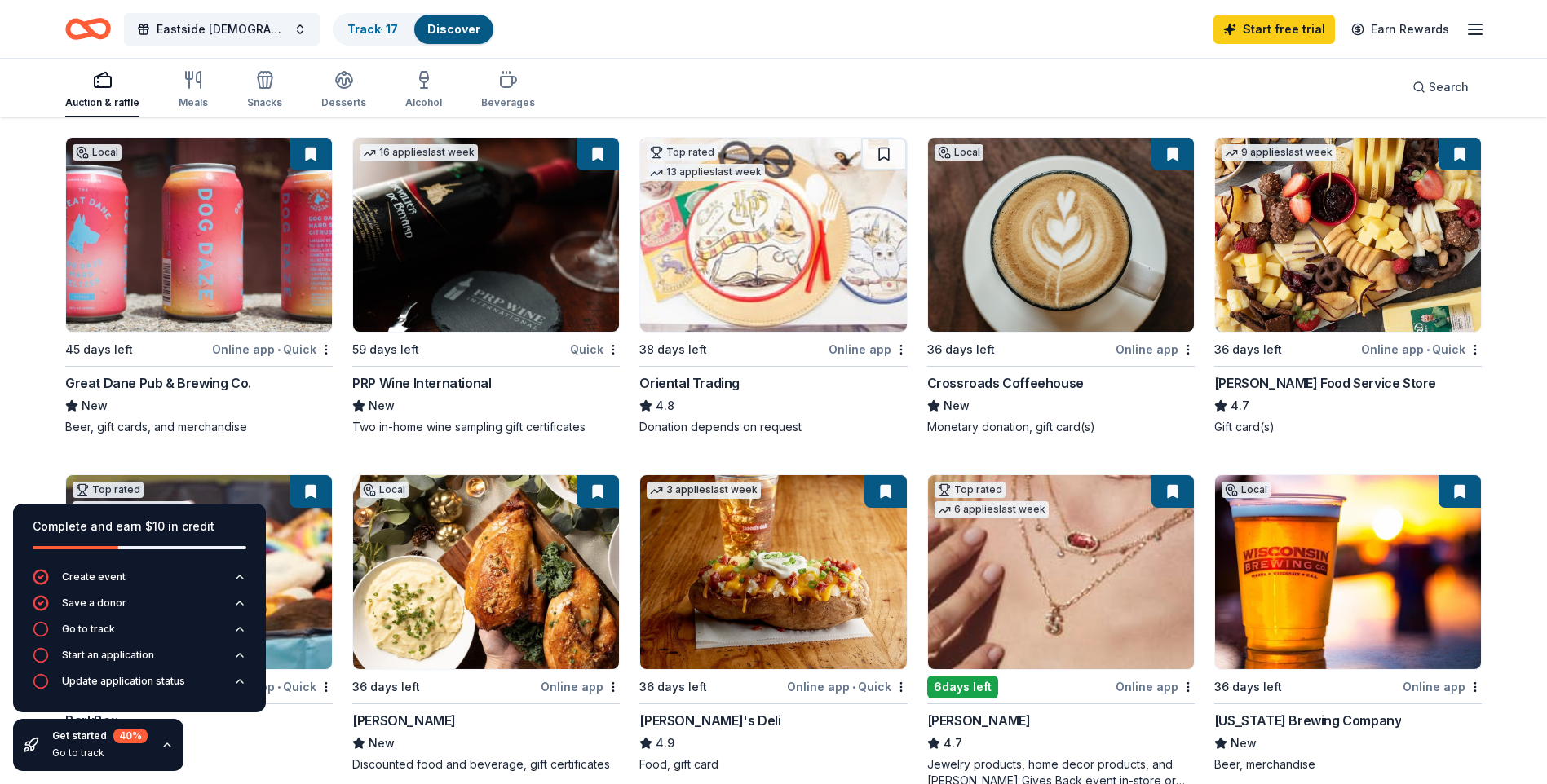
click at [237, 352] on div "Online app • Quick" at bounding box center [272, 349] width 121 height 20
click at [1009, 384] on div "Crossroads Coffeehouse" at bounding box center [1006, 382] width 157 height 19
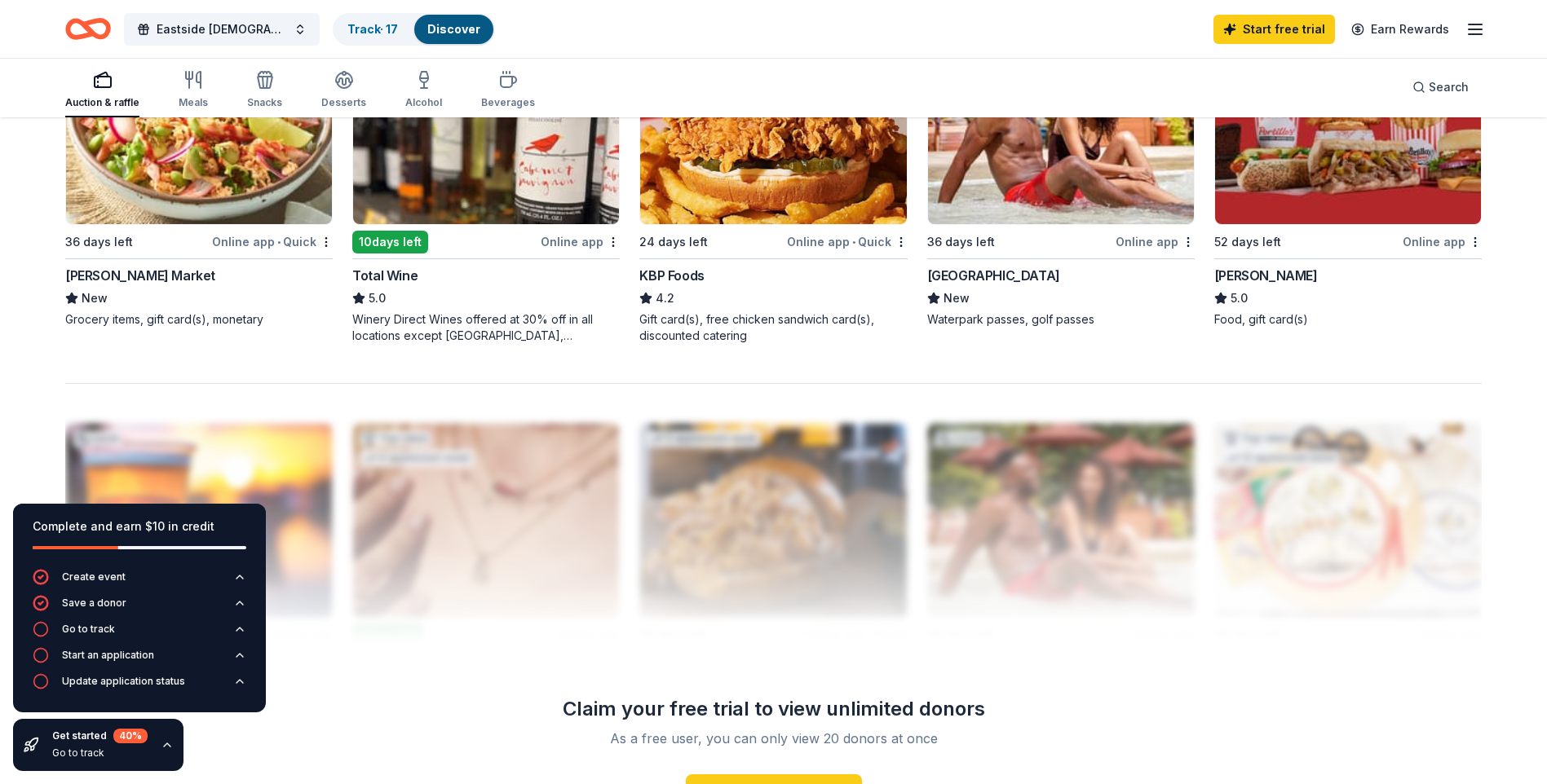
scroll to position [1161, 0]
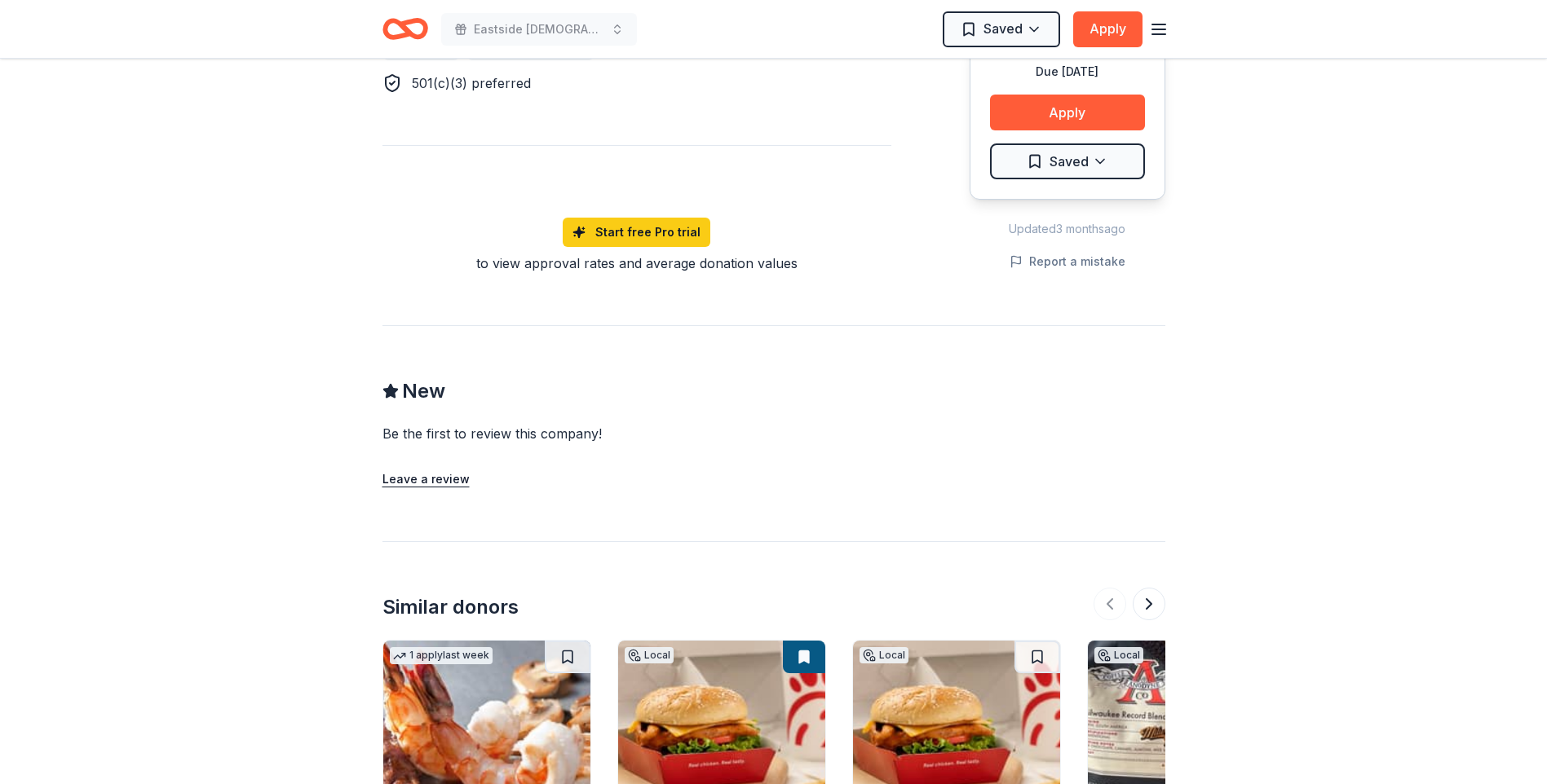
scroll to position [1386, 0]
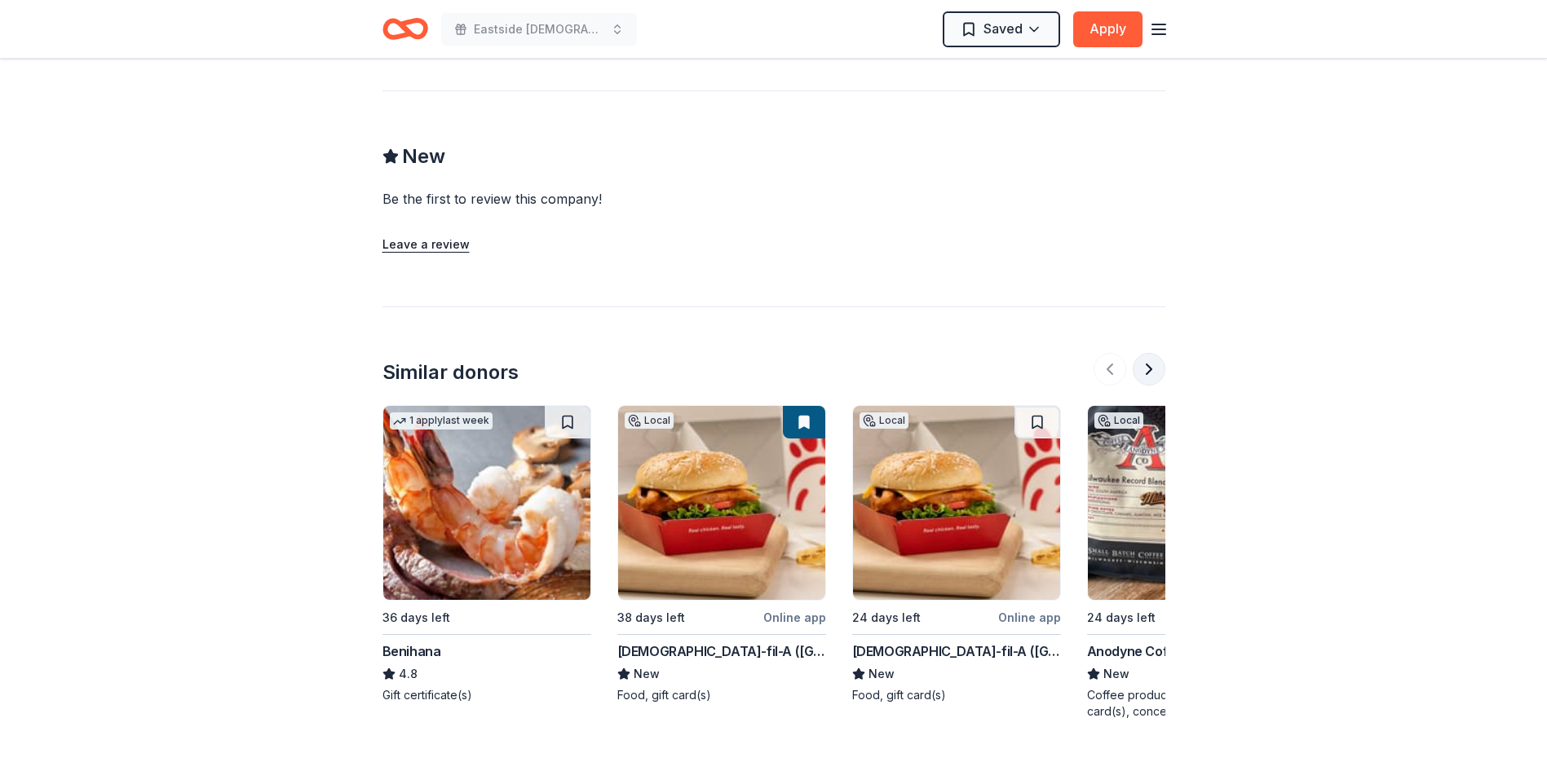
click at [1152, 353] on button at bounding box center [1149, 369] width 33 height 32
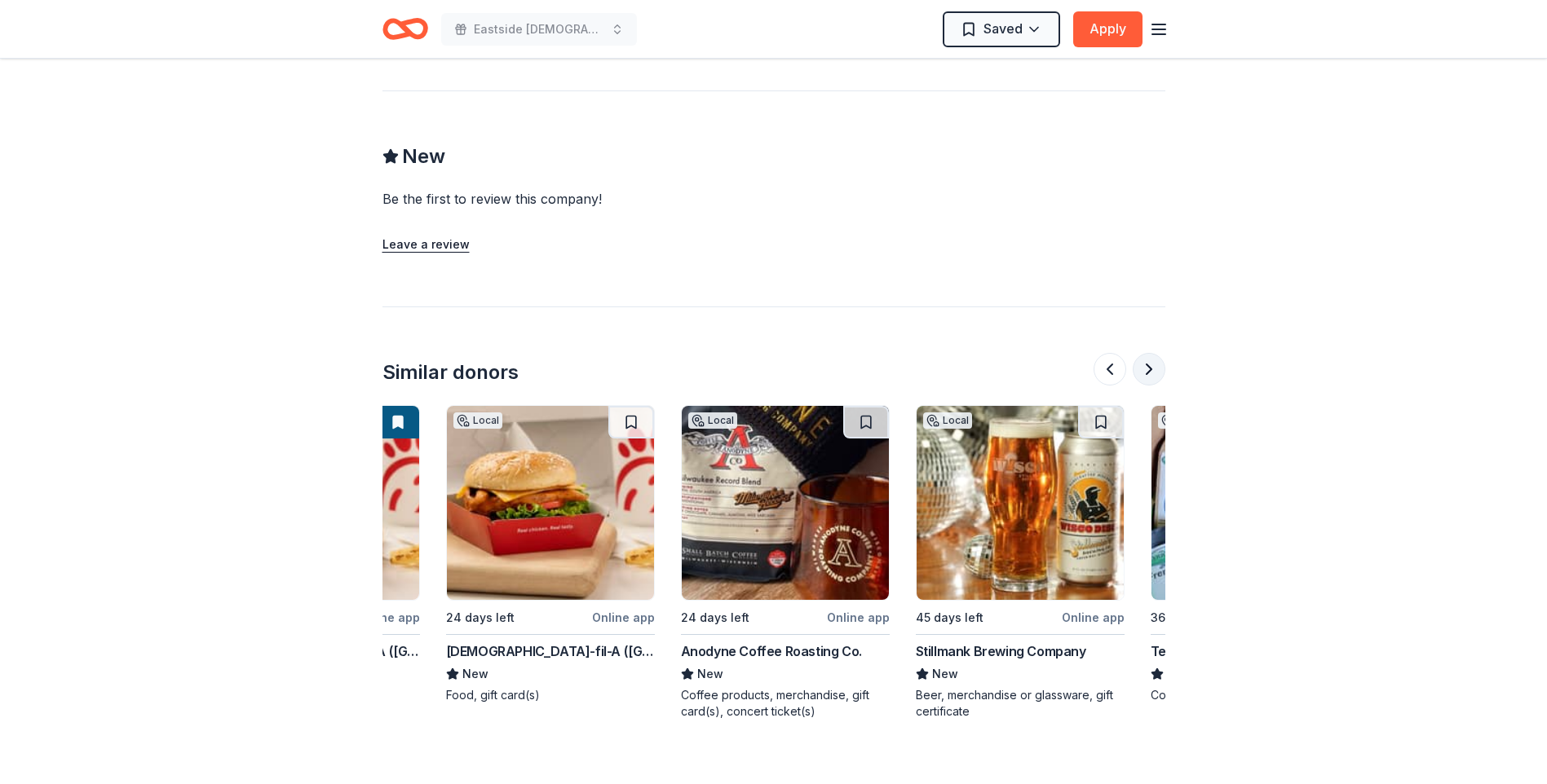
scroll to position [0, 704]
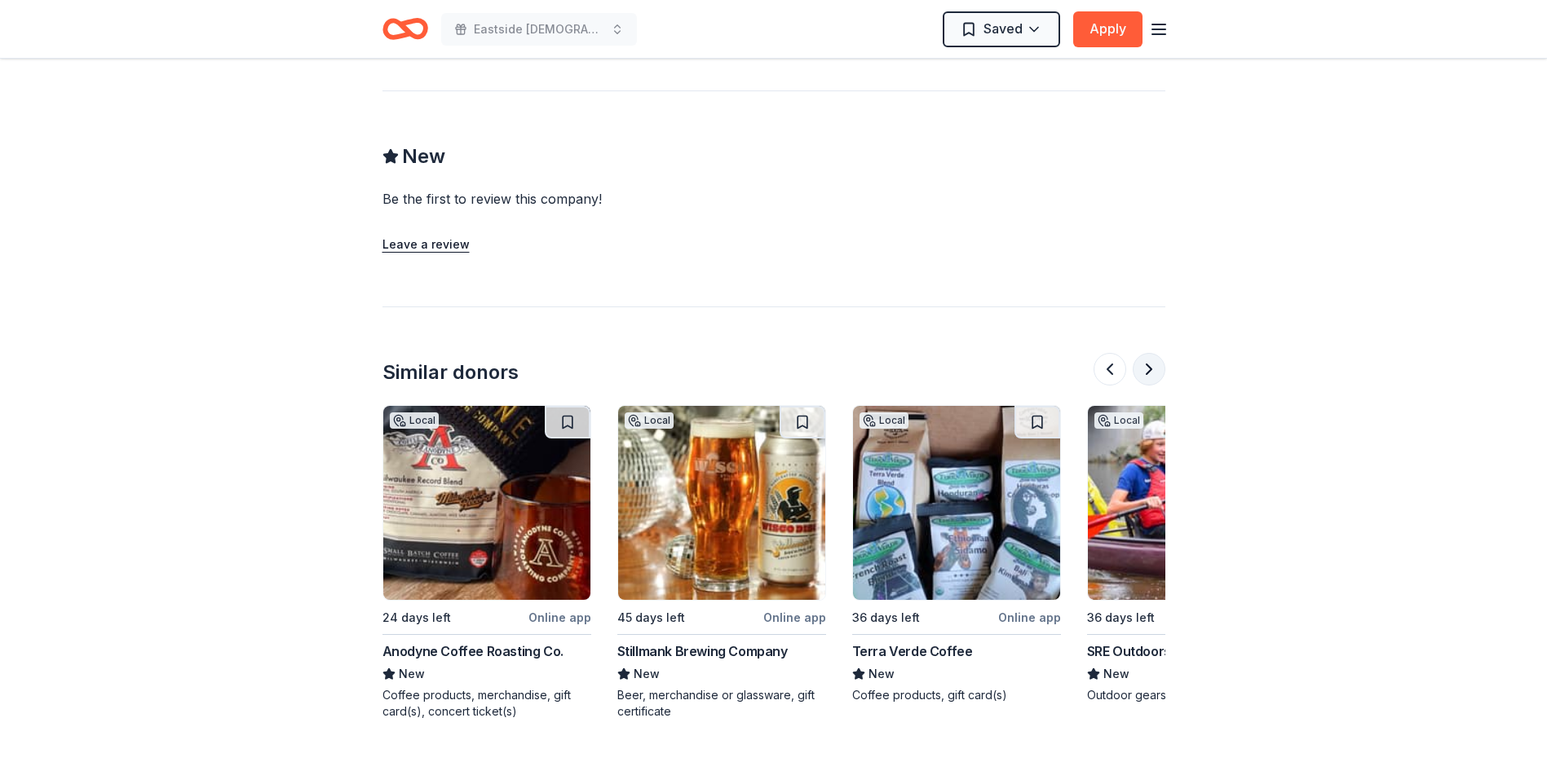
click at [1152, 353] on button at bounding box center [1149, 369] width 33 height 32
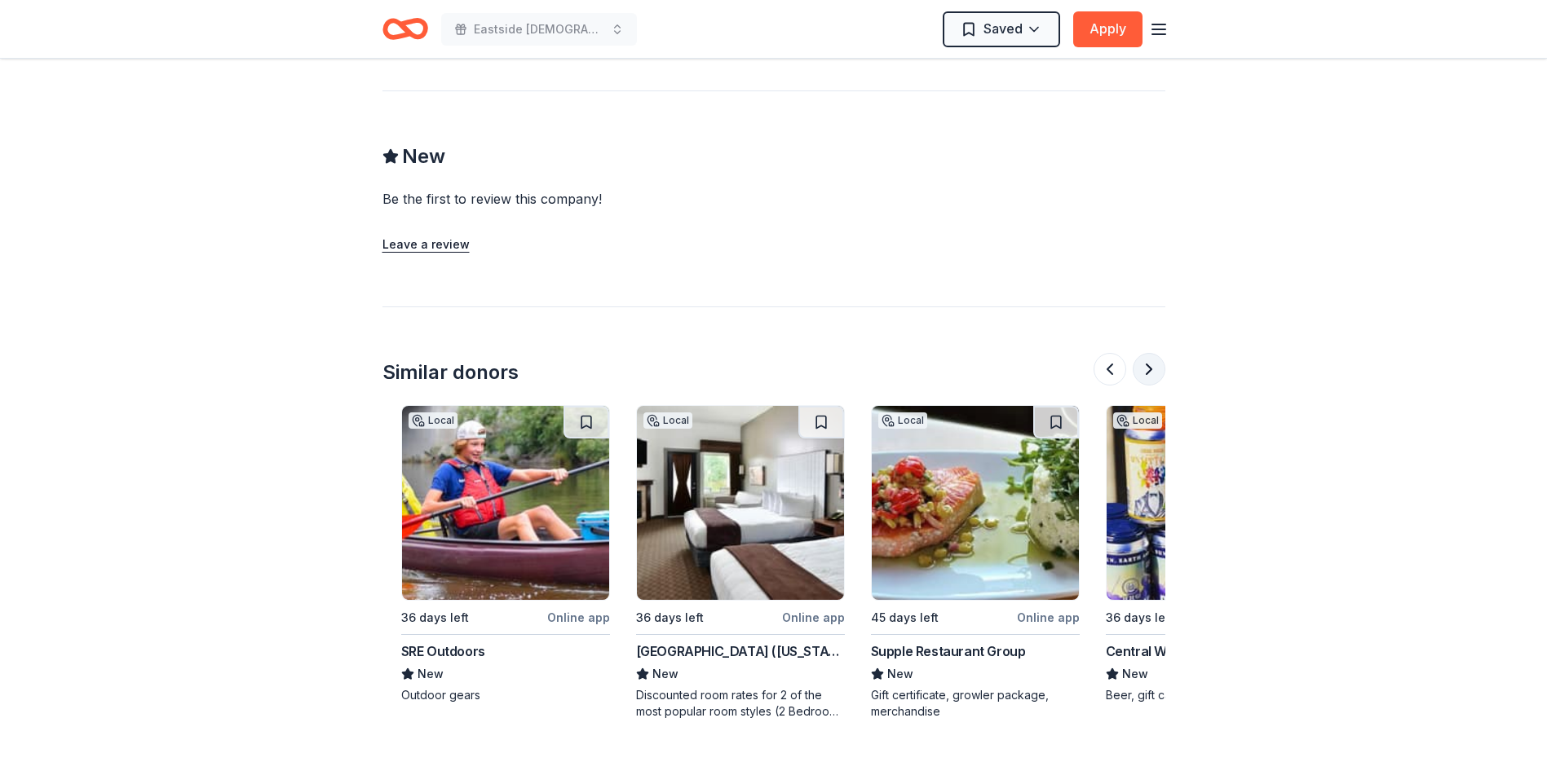
scroll to position [0, 1409]
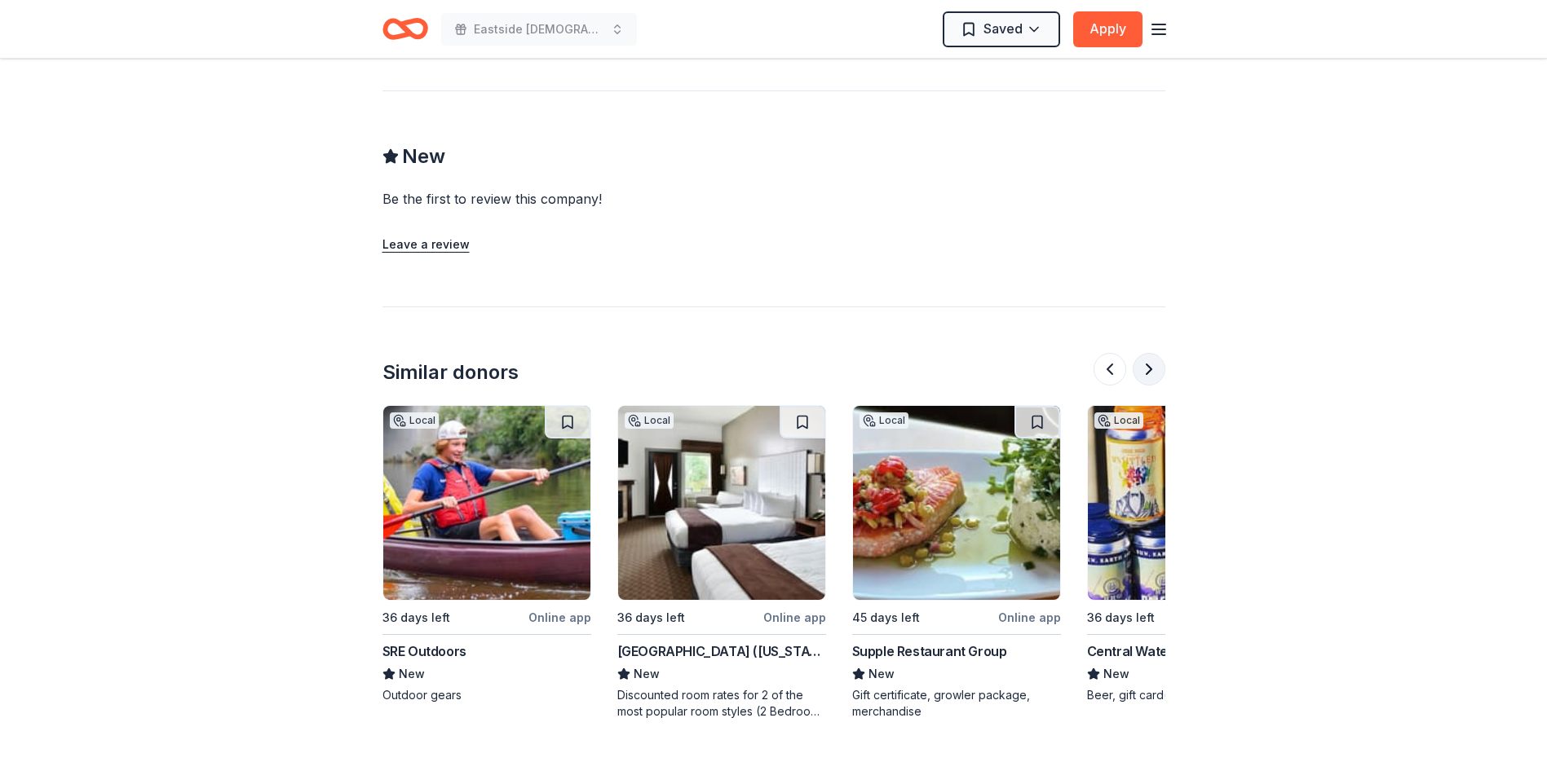
click at [1152, 353] on button at bounding box center [1149, 369] width 33 height 32
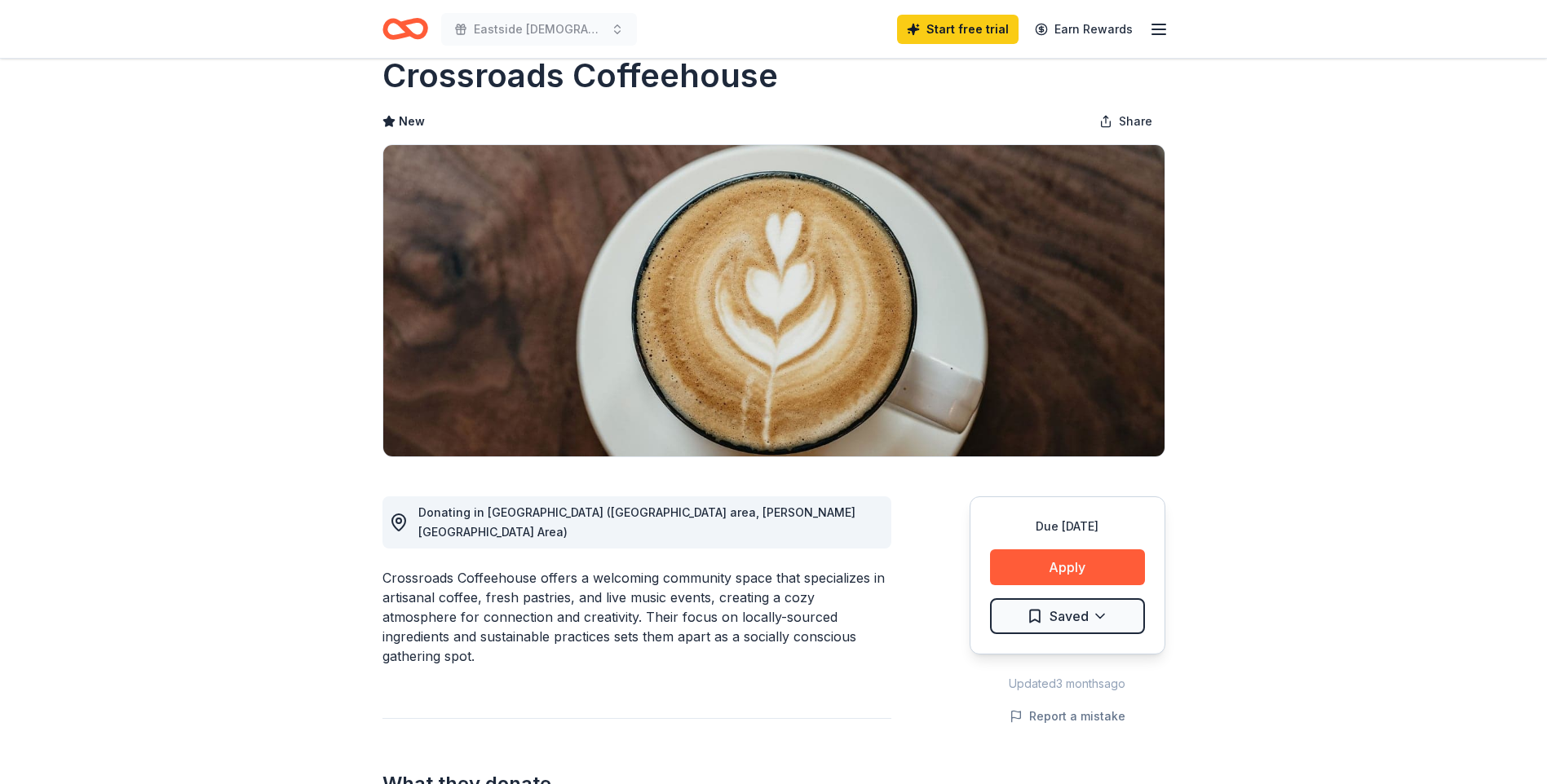
scroll to position [0, 0]
